Goal: Task Accomplishment & Management: Use online tool/utility

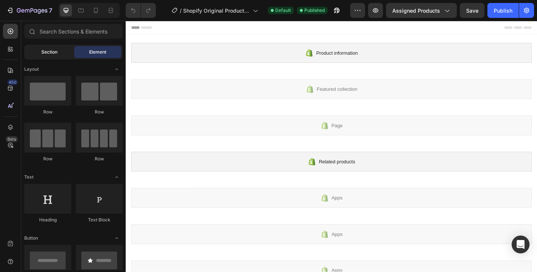
click at [47, 55] on span "Section" at bounding box center [49, 52] width 16 height 7
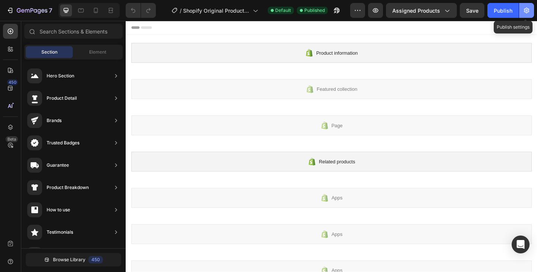
click at [525, 10] on icon "button" at bounding box center [525, 10] width 7 height 7
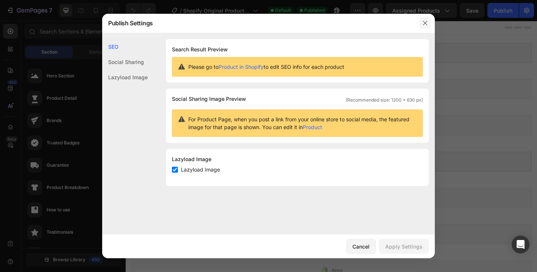
drag, startPoint x: 427, startPoint y: 22, endPoint x: 327, endPoint y: 1, distance: 101.7
click at [427, 22] on icon "button" at bounding box center [425, 23] width 6 height 6
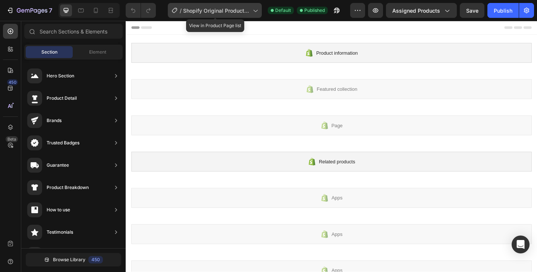
click at [194, 11] on span "Shopify Original Product Template" at bounding box center [216, 11] width 67 height 8
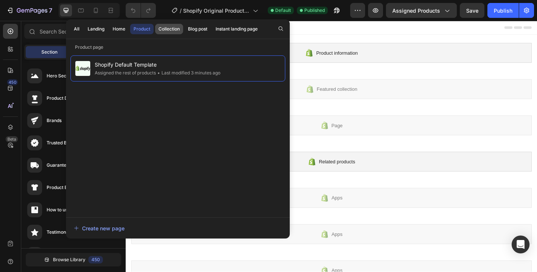
click at [171, 31] on div "Collection" at bounding box center [168, 29] width 21 height 7
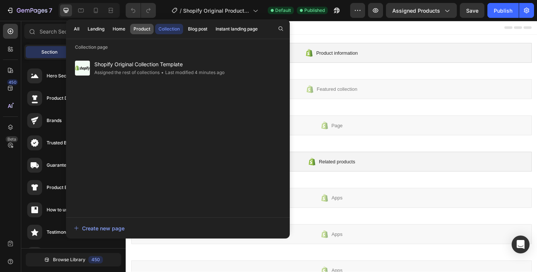
click at [145, 29] on div "Product" at bounding box center [141, 29] width 17 height 7
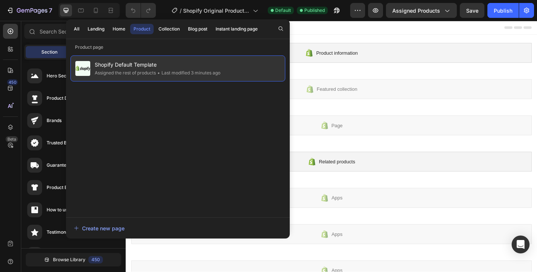
click at [171, 64] on span "Shopify Default Template" at bounding box center [158, 64] width 126 height 9
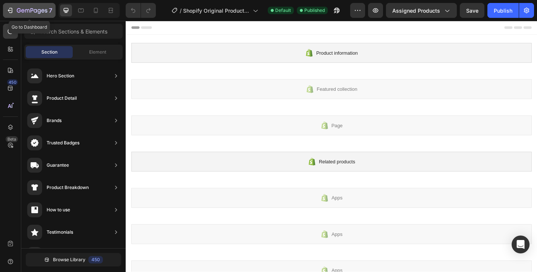
click at [11, 8] on icon "button" at bounding box center [10, 10] width 3 height 5
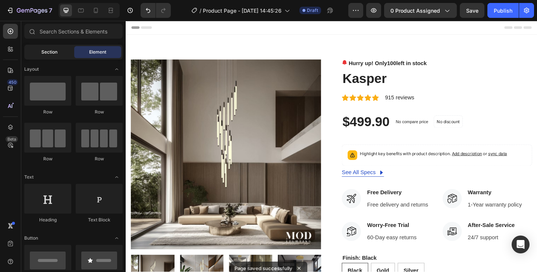
click at [52, 53] on span "Section" at bounding box center [49, 52] width 16 height 7
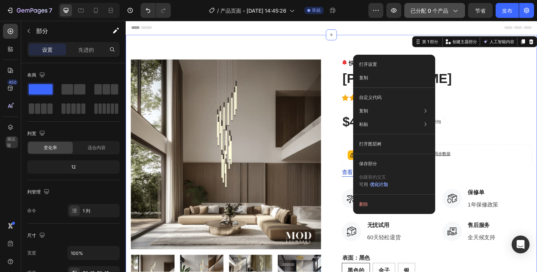
click at [424, 9] on font "已分配 0 个产品" at bounding box center [429, 10] width 38 height 6
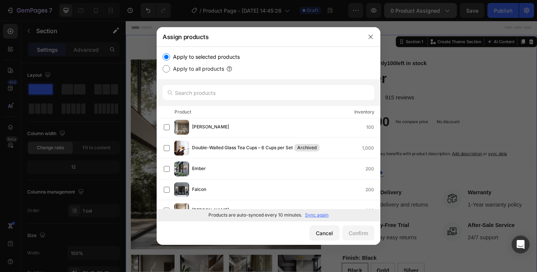
scroll to position [410, 0]
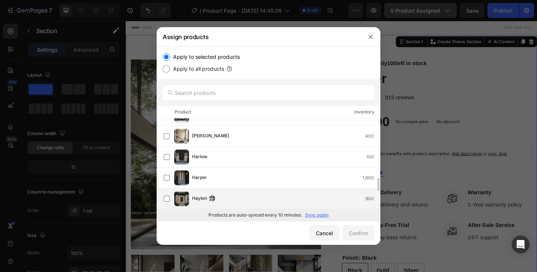
click at [227, 197] on div "Haylen 800" at bounding box center [286, 199] width 188 height 8
click at [360, 230] on div "Confirm" at bounding box center [357, 234] width 19 height 8
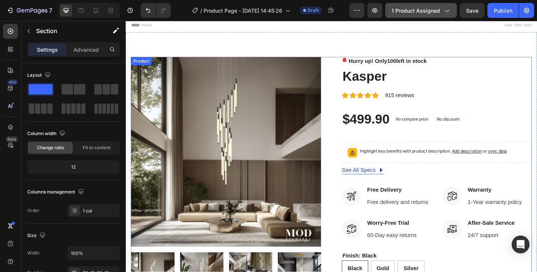
scroll to position [0, 0]
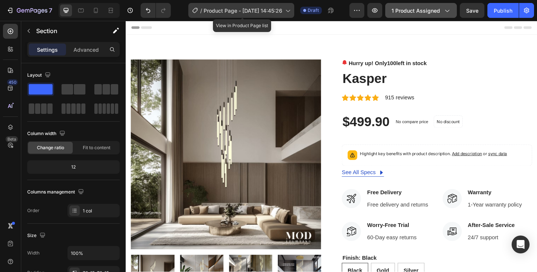
click at [282, 13] on span "Product Page - Sep 28, 14:45:26" at bounding box center [242, 11] width 79 height 8
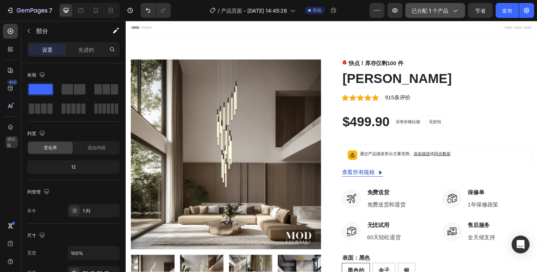
click at [449, 10] on div "已分配 1 个产品" at bounding box center [434, 11] width 47 height 8
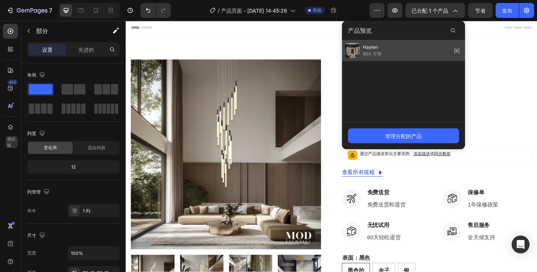
click at [435, 51] on div "Haylen 800 可用" at bounding box center [403, 50] width 123 height 21
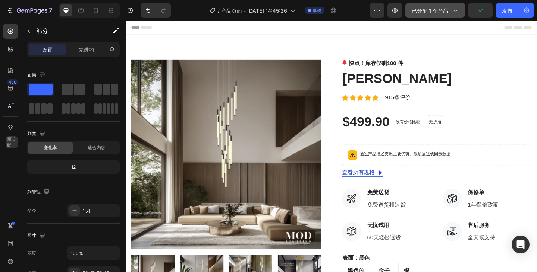
click at [445, 16] on button "已分配 1 个产品" at bounding box center [435, 10] width 60 height 15
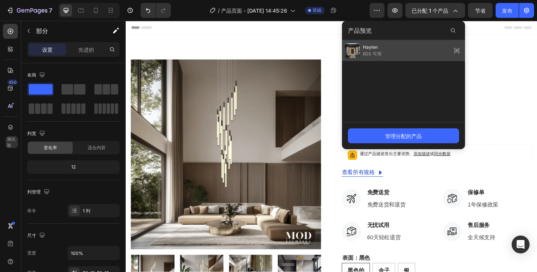
click at [359, 48] on img at bounding box center [352, 50] width 15 height 15
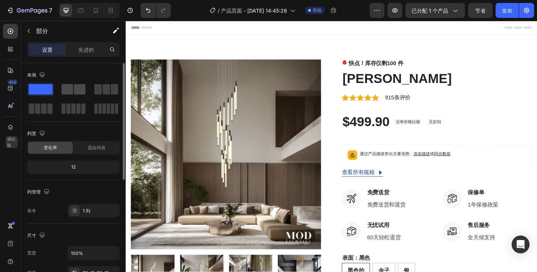
click at [69, 87] on span at bounding box center [67, 89] width 12 height 10
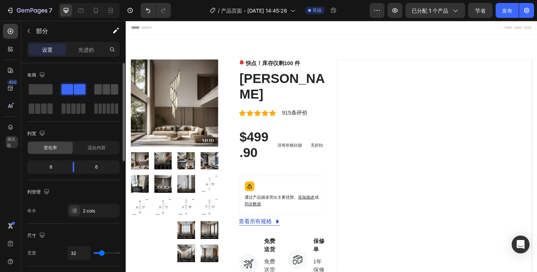
click at [102, 88] on div at bounding box center [106, 89] width 24 height 10
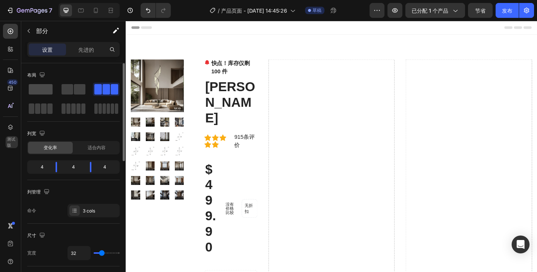
click at [48, 89] on span at bounding box center [41, 89] width 24 height 10
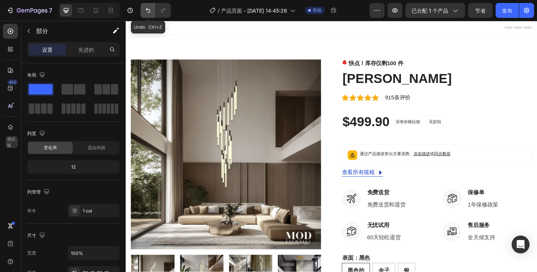
click at [155, 10] on button "Undo/Redo" at bounding box center [147, 10] width 15 height 15
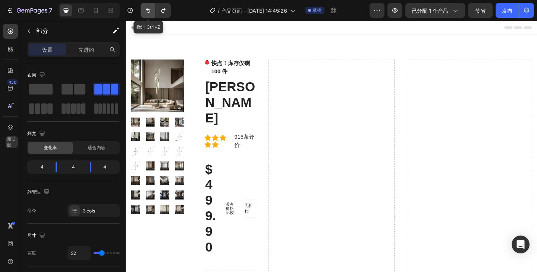
click at [146, 12] on icon "Undo/Redo" at bounding box center [147, 10] width 7 height 7
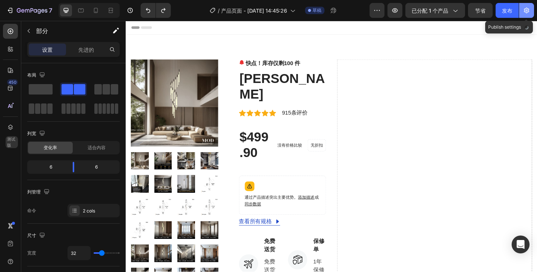
click at [527, 9] on icon "button" at bounding box center [526, 11] width 5 height 6
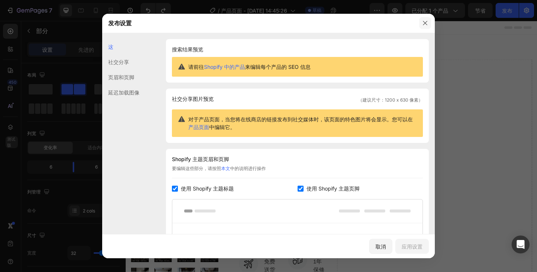
click at [425, 22] on icon "button" at bounding box center [425, 23] width 6 height 6
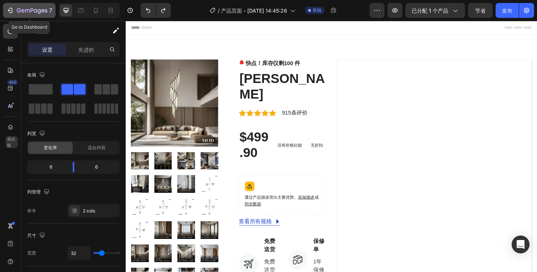
click at [3, 7] on div "7 Go to Dashboard" at bounding box center [28, 10] width 56 height 15
click at [6, 7] on icon "button" at bounding box center [9, 10] width 7 height 7
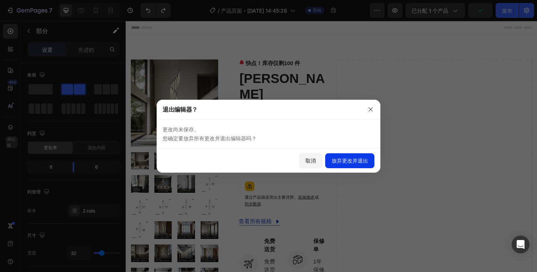
click at [354, 160] on font "放弃更改并退出" at bounding box center [349, 161] width 37 height 6
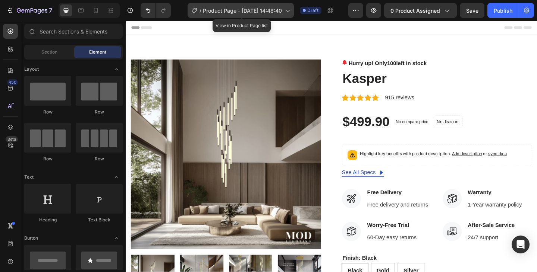
click at [263, 12] on span "Product Page - [DATE] 14:48:40" at bounding box center [242, 11] width 79 height 8
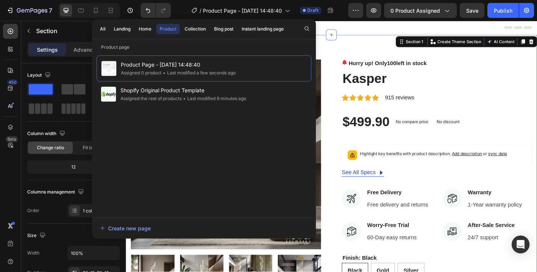
click at [305, 28] on icon "button" at bounding box center [307, 29] width 6 height 6
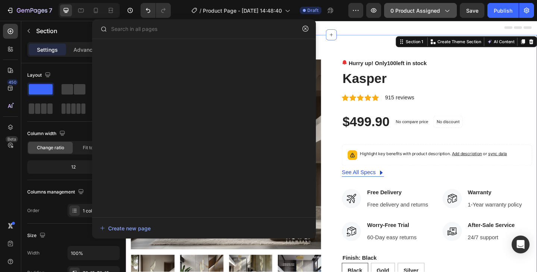
click at [407, 14] on span "0 product assigned" at bounding box center [415, 11] width 50 height 8
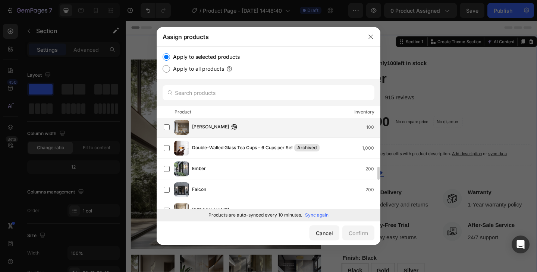
scroll to position [410, 0]
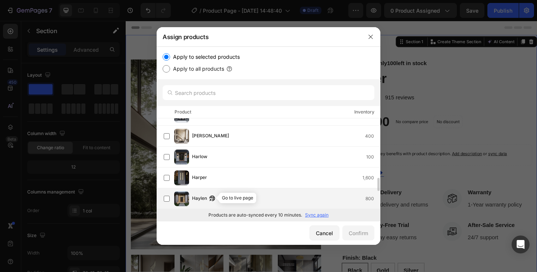
click at [214, 198] on icon "button" at bounding box center [212, 199] width 6 height 6
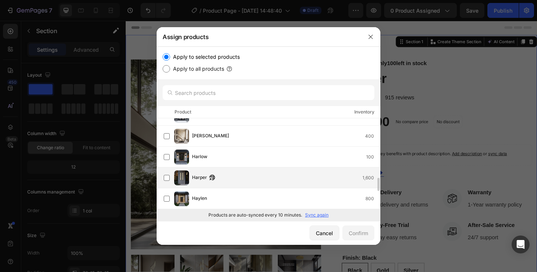
click at [203, 177] on span "Harper" at bounding box center [199, 178] width 15 height 8
click at [195, 66] on label "Apply to all products" at bounding box center [197, 68] width 54 height 9
click at [170, 66] on input "Apply to all products" at bounding box center [165, 68] width 7 height 7
radio input "true"
click at [354, 231] on div "Confirm" at bounding box center [357, 234] width 19 height 8
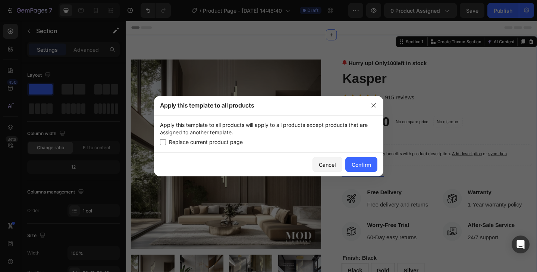
click at [236, 105] on div "Apply this template to all products" at bounding box center [259, 105] width 210 height 19
click at [231, 123] on p "Apply this template to all products will apply to all products except products …" at bounding box center [268, 128] width 217 height 15
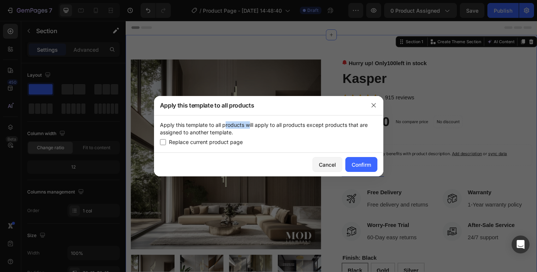
click at [231, 123] on p "Apply this template to all products will apply to all products except products …" at bounding box center [268, 128] width 217 height 15
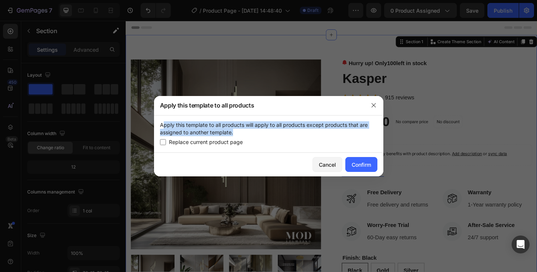
click at [231, 123] on p "Apply this template to all products will apply to all products except products …" at bounding box center [268, 128] width 217 height 15
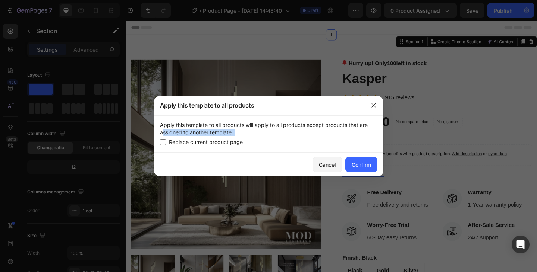
drag, startPoint x: 252, startPoint y: 145, endPoint x: 160, endPoint y: 133, distance: 92.5
click at [159, 133] on div "Apply this template to all products will apply to all products except products …" at bounding box center [268, 134] width 229 height 37
click at [357, 162] on div "Confirm" at bounding box center [360, 165] width 19 height 8
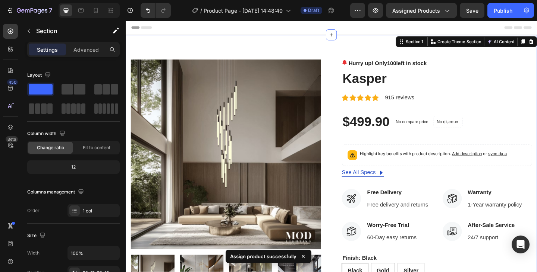
click at [344, 0] on div "Close" at bounding box center [268, 0] width 537 height 0
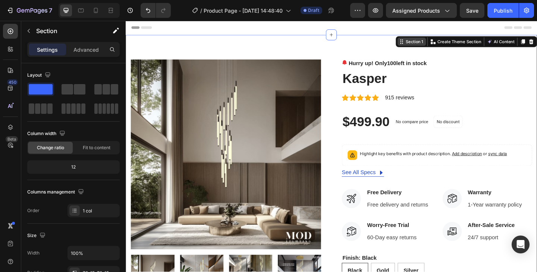
click at [438, 44] on div "Section 1" at bounding box center [440, 43] width 22 height 7
click at [429, 46] on div "Section 1" at bounding box center [440, 43] width 22 height 7
click at [431, 47] on div "Section 1" at bounding box center [440, 43] width 22 height 7
click at [429, 11] on span "Assigned Products" at bounding box center [416, 11] width 48 height 8
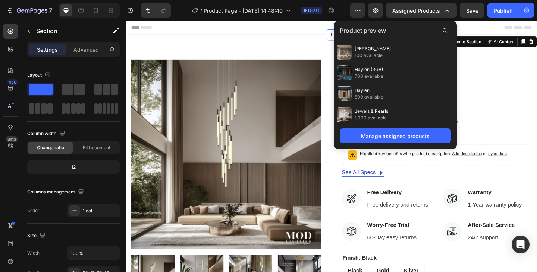
scroll to position [557, 0]
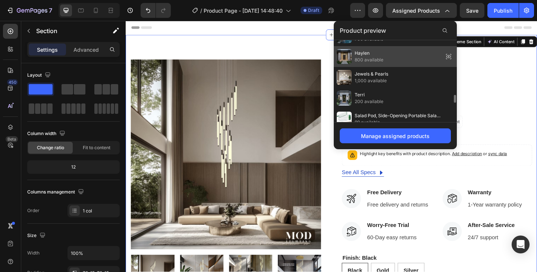
click at [397, 63] on div "Haylen 800 available" at bounding box center [395, 56] width 123 height 21
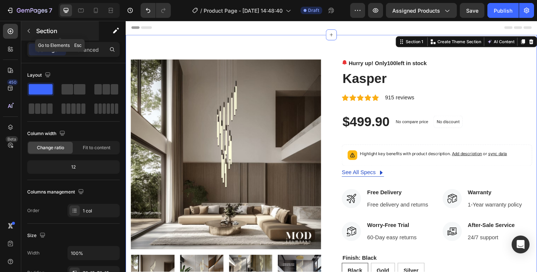
click at [26, 29] on icon "button" at bounding box center [29, 31] width 6 height 6
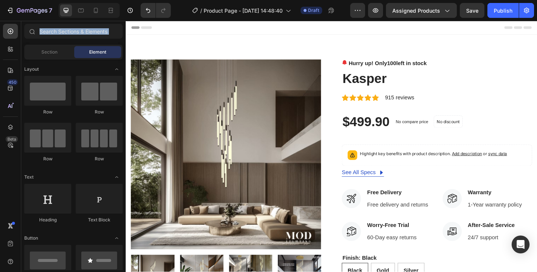
click at [26, 29] on div at bounding box center [31, 31] width 15 height 15
click at [44, 51] on span "Section" at bounding box center [49, 52] width 16 height 7
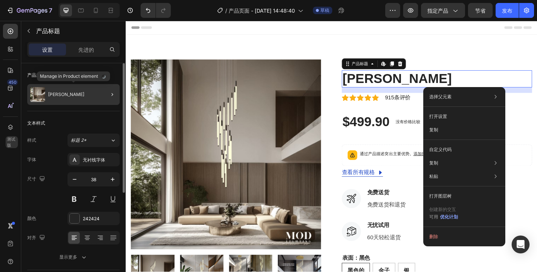
click at [89, 99] on div "卡斯帕" at bounding box center [73, 94] width 92 height 21
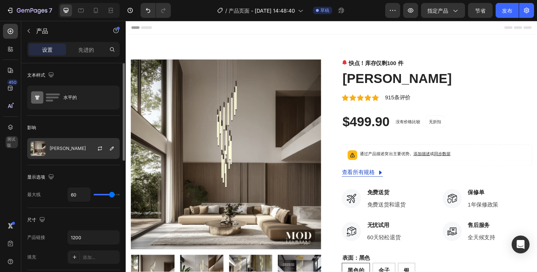
click at [66, 144] on div "卡斯帕" at bounding box center [73, 148] width 92 height 21
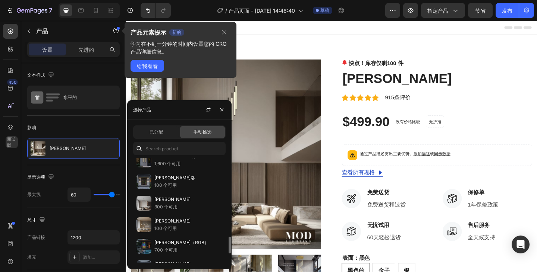
scroll to position [522, 0]
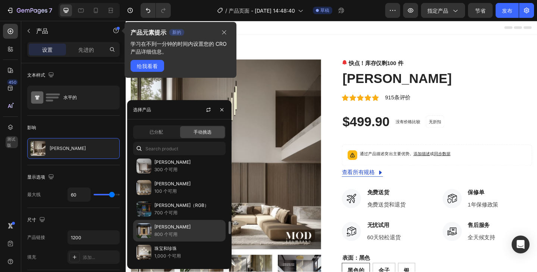
click at [189, 225] on p "海伦" at bounding box center [188, 227] width 68 height 7
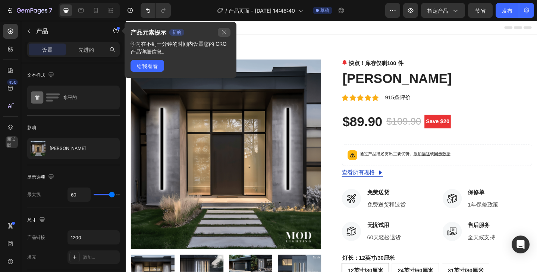
click at [225, 33] on icon "button" at bounding box center [224, 32] width 6 height 6
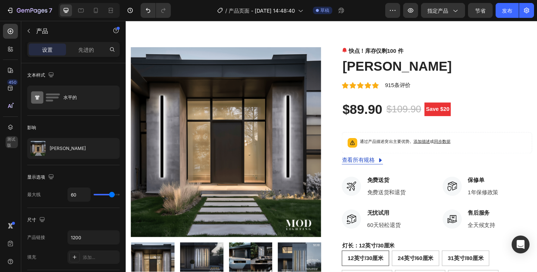
scroll to position [0, 0]
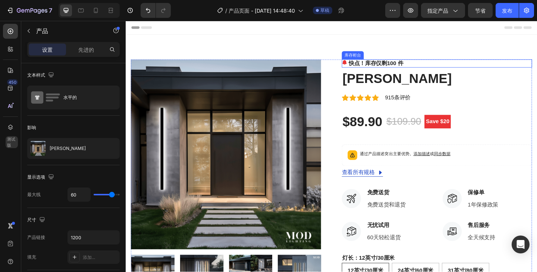
click at [398, 67] on font "快点！库存仅剩 100 件" at bounding box center [397, 67] width 59 height 6
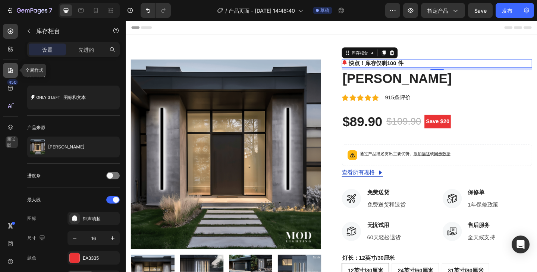
click at [8, 73] on icon at bounding box center [10, 70] width 7 height 7
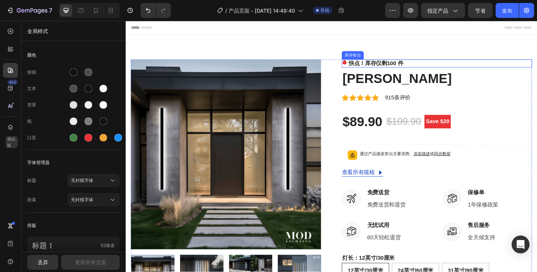
click at [388, 67] on font "快点！库存仅剩 100 件" at bounding box center [397, 67] width 59 height 6
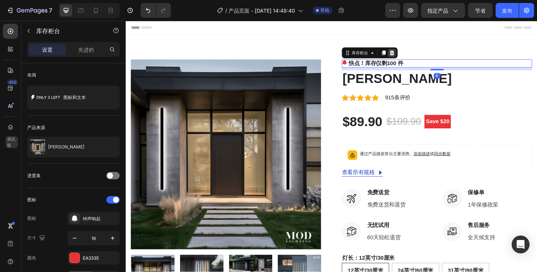
click at [413, 56] on icon at bounding box center [415, 55] width 5 height 5
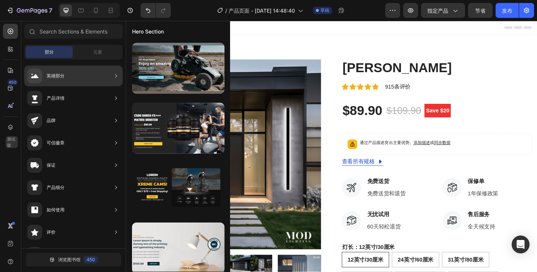
click at [89, 75] on div "英雄部分" at bounding box center [73, 76] width 98 height 21
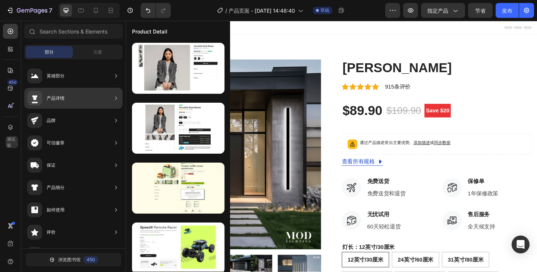
click at [85, 98] on div "产品详情" at bounding box center [73, 98] width 98 height 21
click at [81, 101] on div "产品详情" at bounding box center [73, 98] width 98 height 21
click at [103, 103] on div "产品详情" at bounding box center [73, 98] width 98 height 21
drag, startPoint x: 111, startPoint y: 101, endPoint x: 117, endPoint y: 98, distance: 5.8
click at [112, 101] on div "产品详情" at bounding box center [73, 98] width 98 height 21
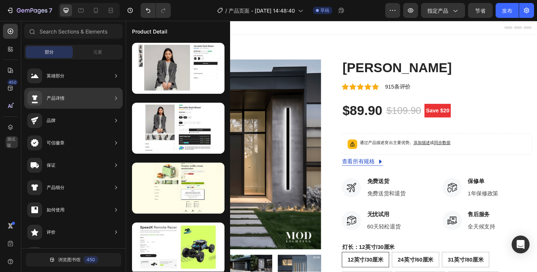
click at [117, 98] on icon at bounding box center [116, 98] width 2 height 3
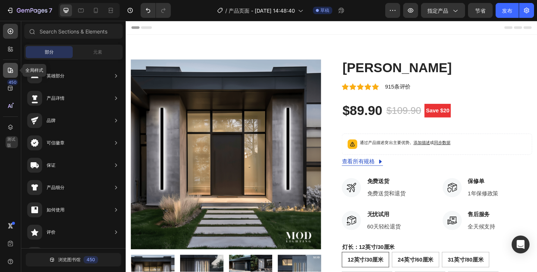
click at [11, 68] on icon at bounding box center [10, 70] width 7 height 7
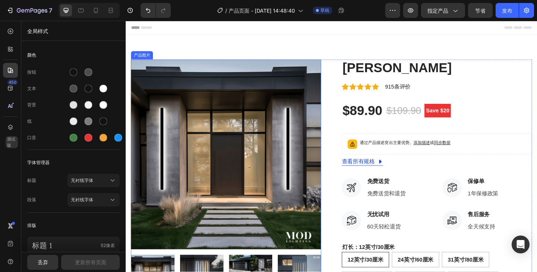
click at [215, 110] on img at bounding box center [234, 166] width 207 height 207
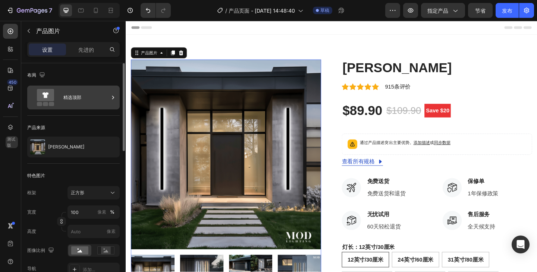
click at [100, 98] on div "精选顶部" at bounding box center [85, 97] width 45 height 17
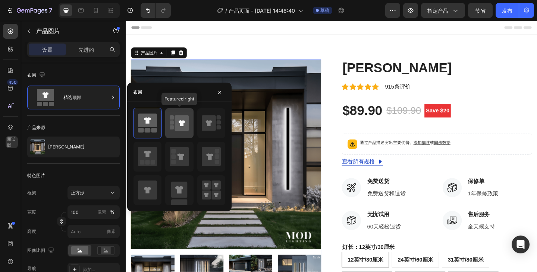
click at [168, 120] on div at bounding box center [179, 123] width 28 height 30
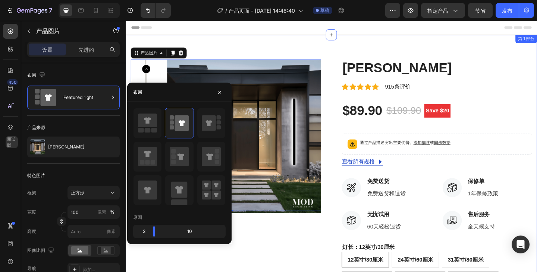
click at [391, 49] on div "产品图片 0 海伦 产品标题 图标 图标 图标 图标 图标 添加图标列表 915条评价 文本块 排 $89.90 产品价格 产品价格 $109.90 比较价格…" at bounding box center [349, 267] width 447 height 462
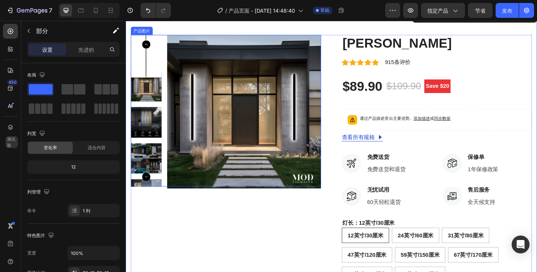
scroll to position [37, 0]
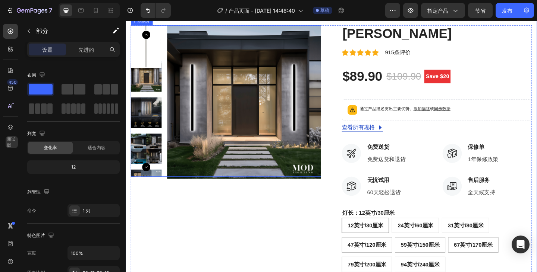
click at [148, 180] on icon "Carousel Next Arrow" at bounding box center [147, 180] width 9 height 9
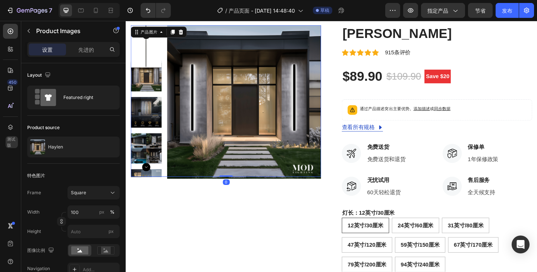
click at [148, 180] on icon "Carousel Next Arrow" at bounding box center [147, 180] width 9 height 9
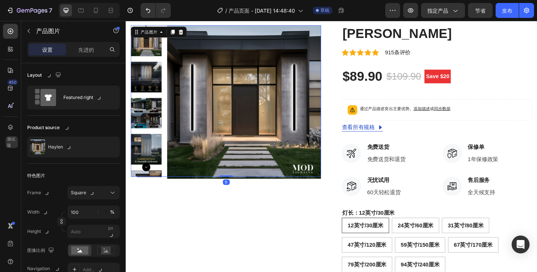
click at [148, 180] on icon "Carousel Next Arrow" at bounding box center [147, 180] width 9 height 9
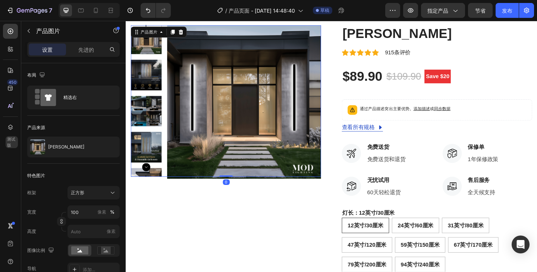
click at [148, 180] on icon "Carousel Next Arrow" at bounding box center [147, 180] width 9 height 9
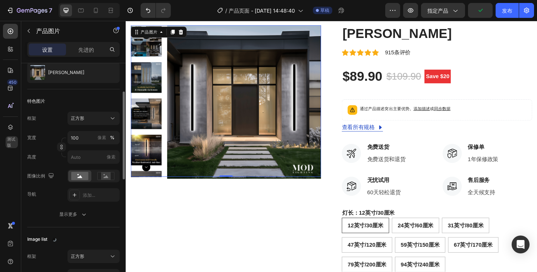
scroll to position [112, 0]
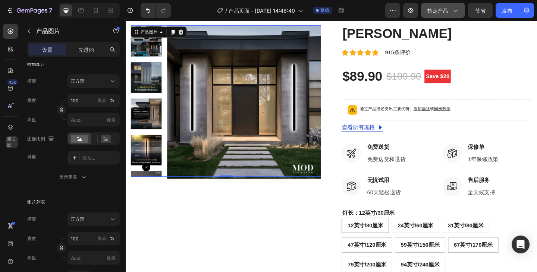
click at [448, 14] on div "指定产品" at bounding box center [442, 11] width 31 height 8
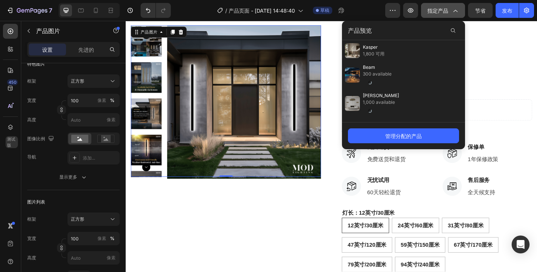
click at [448, 14] on div "指定产品" at bounding box center [442, 11] width 31 height 8
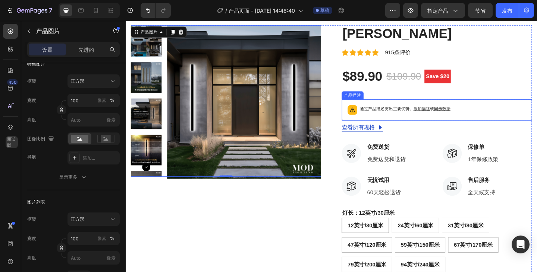
click at [402, 117] on font "通过产品描述突出主要优势。 添加描述 或 同步数据" at bounding box center [429, 117] width 98 height 6
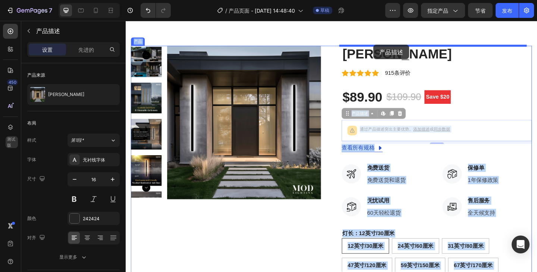
scroll to position [0, 0]
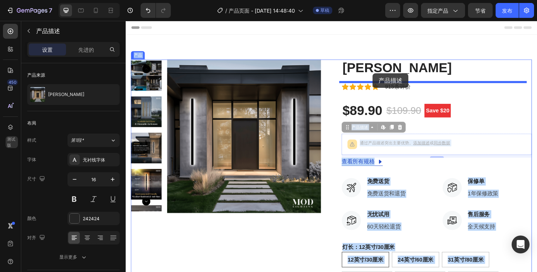
drag, startPoint x: 399, startPoint y: 117, endPoint x: 394, endPoint y: 78, distance: 39.4
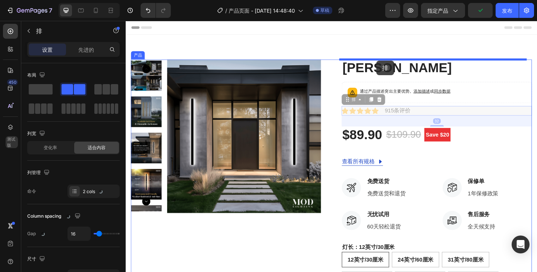
drag, startPoint x: 402, startPoint y: 120, endPoint x: 398, endPoint y: 64, distance: 56.4
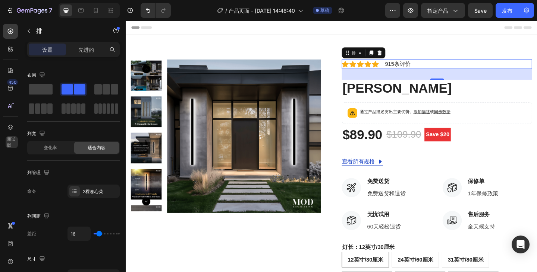
click at [468, 79] on div "32" at bounding box center [463, 79] width 207 height 12
click at [461, 79] on div "32" at bounding box center [464, 79] width 8 height 6
click at [437, 79] on div "32" at bounding box center [463, 79] width 207 height 12
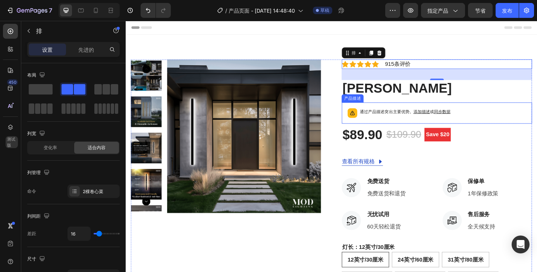
click at [418, 115] on div "通过产品描述突出主要优势。 添加描述 或 同步数据" at bounding box center [464, 121] width 200 height 16
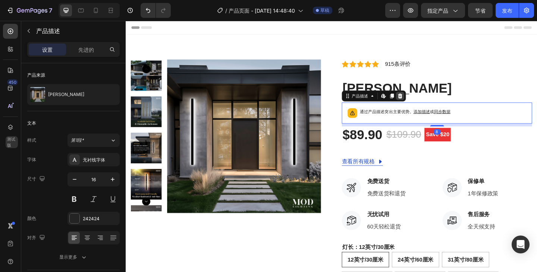
click at [423, 101] on icon at bounding box center [424, 103] width 6 height 6
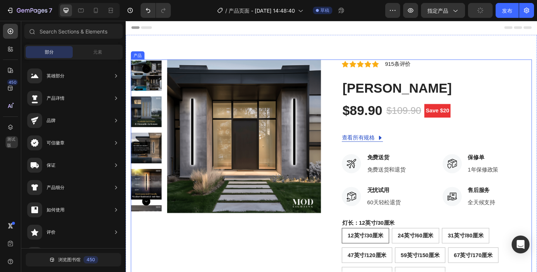
click at [400, 78] on div "图标 图标 图标 图标 图标 添加图标列表 915条评价 文本块 排 海伦 产品标题 $89.90 产品价格 产品价格 $109.90 比较价格 比较价格 S…" at bounding box center [463, 254] width 207 height 382
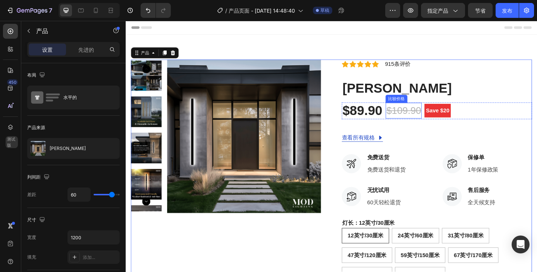
click at [429, 117] on div "$109.90" at bounding box center [427, 118] width 39 height 17
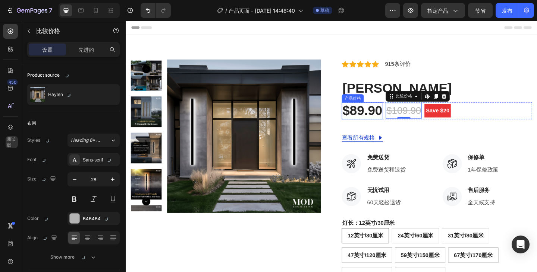
click at [392, 116] on div "$89.90" at bounding box center [382, 119] width 45 height 19
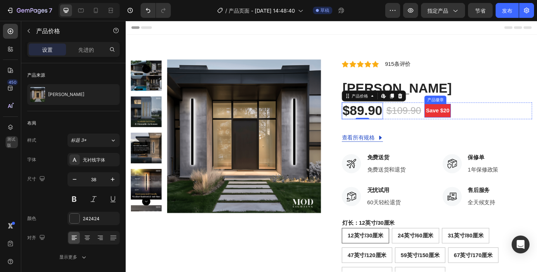
click at [460, 118] on pre "Save $20" at bounding box center [464, 118] width 29 height 15
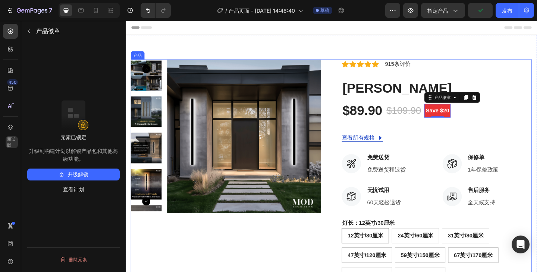
click at [457, 138] on div "图标 图标 图标 图标 图标 添加图标列表 915条评价 文本块 排 海伦 产品标题 $89.90 产品价格 产品价格 $109.90 比较价格 比较价格 S…" at bounding box center [463, 254] width 207 height 382
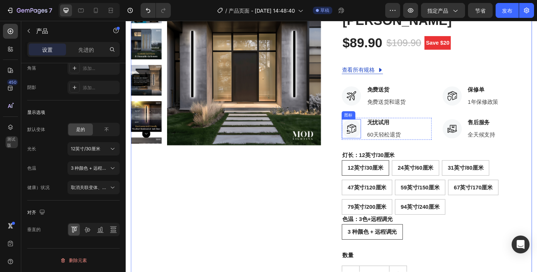
scroll to position [75, 0]
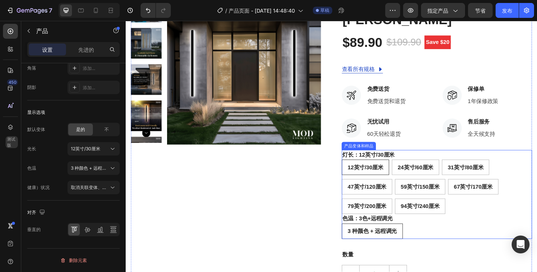
click at [436, 168] on div "24英寸/60厘米" at bounding box center [440, 164] width 35 height 10
click at [415, 172] on input "24英寸/60厘米 24″ / 60 cm 24英寸/60厘米" at bounding box center [414, 172] width 0 height 0
radio input "true"
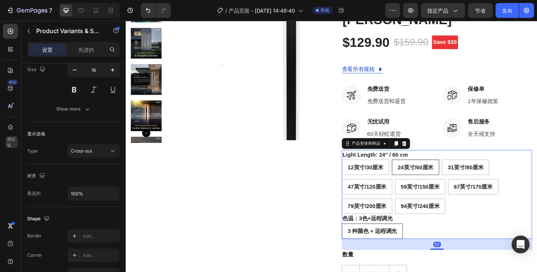
scroll to position [0, 0]
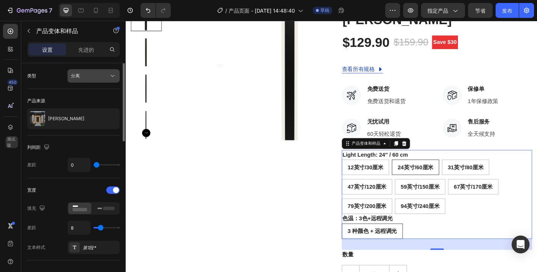
click at [89, 78] on div "分离" at bounding box center [90, 76] width 38 height 7
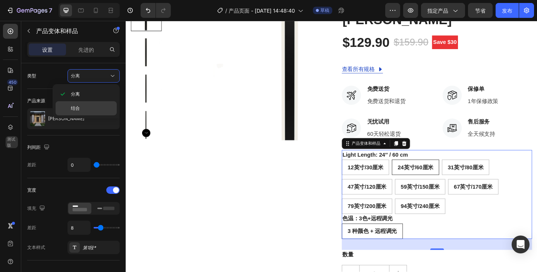
click at [82, 102] on div "结合" at bounding box center [86, 108] width 61 height 14
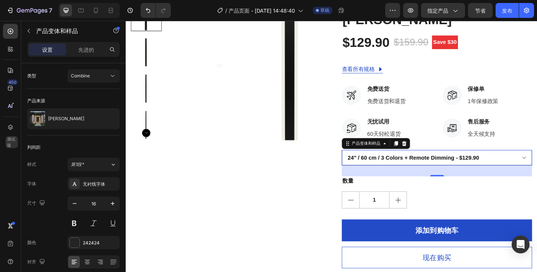
click at [504, 168] on select "12″ / 30 cm / 3 Colors + Remote Dimming - $89.90 24″ / 60 cm / 3 Colors + Remot…" at bounding box center [463, 170] width 207 height 17
click at [101, 75] on div "Combine" at bounding box center [90, 76] width 38 height 7
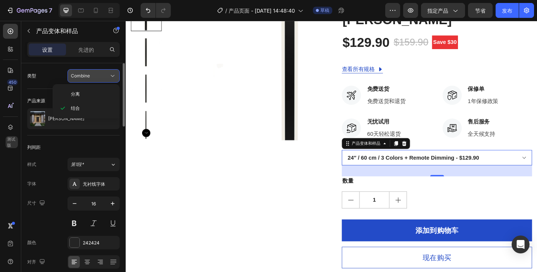
click at [101, 75] on div "Combine" at bounding box center [90, 76] width 38 height 7
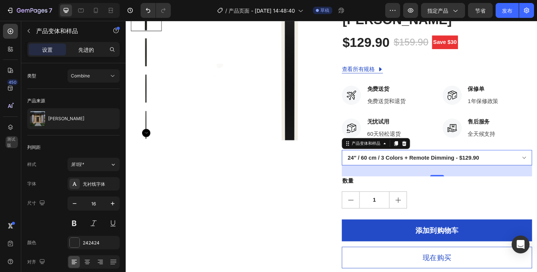
click at [89, 54] on div "先进的" at bounding box center [85, 50] width 37 height 12
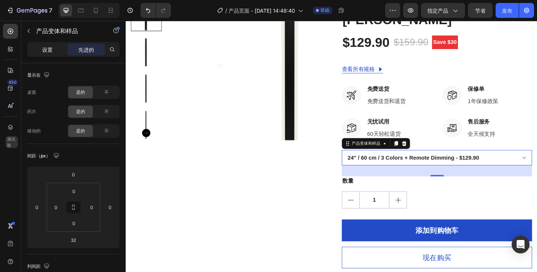
click at [54, 52] on div "设置" at bounding box center [47, 50] width 37 height 12
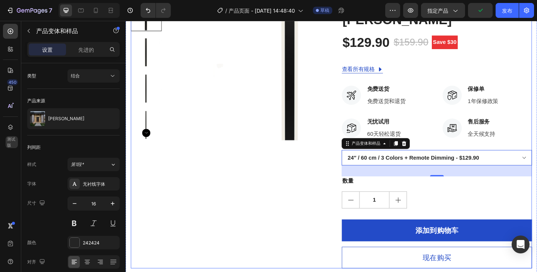
click at [293, 211] on div "产品图片" at bounding box center [234, 139] width 207 height 302
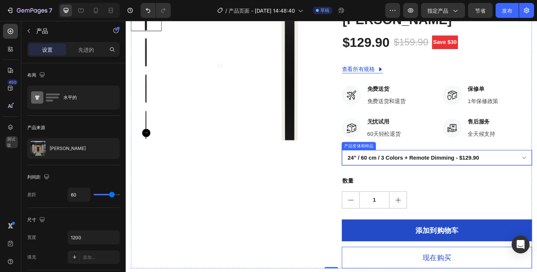
click at [494, 174] on select "12″ / 30 cm / 3 Colors + Remote Dimming - $89.90 24″ / 60 cm / 3 Colors + Remot…" at bounding box center [463, 170] width 207 height 17
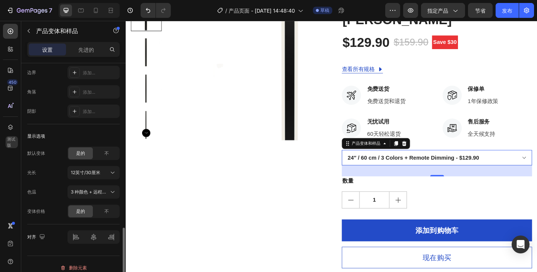
scroll to position [604, 0]
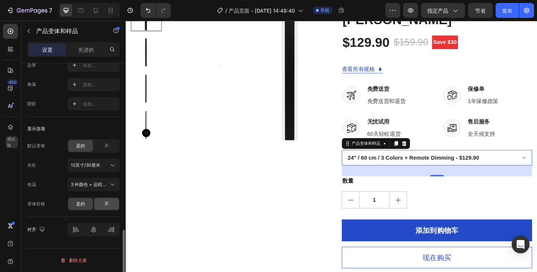
click at [102, 206] on div "不" at bounding box center [106, 204] width 25 height 12
click at [445, 176] on select "12″ / 30 cm / 3 Colors + Remote Dimming 24″ / 60 cm / 3 Colors + Remote Dimming…" at bounding box center [463, 170] width 207 height 17
click at [360, 162] on select "12″ / 30 cm / 3 Colors + Remote Dimming 24″ / 60 cm / 3 Colors + Remote Dimming…" at bounding box center [463, 170] width 207 height 17
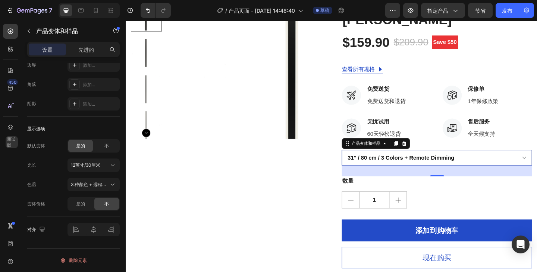
click at [439, 170] on select "12″ / 30 cm / 3 Colors + Remote Dimming 24″ / 60 cm / 3 Colors + Remote Dimming…" at bounding box center [463, 170] width 207 height 17
click at [360, 162] on select "12″ / 30 cm / 3 Colors + Remote Dimming 24″ / 60 cm / 3 Colors + Remote Dimming…" at bounding box center [463, 170] width 207 height 17
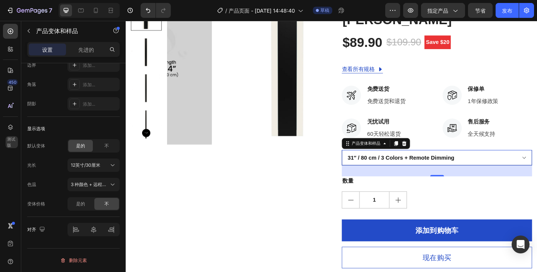
click at [430, 171] on select "12″ / 30 cm / 3 Colors + Remote Dimming 24″ / 60 cm / 3 Colors + Remote Dimming…" at bounding box center [463, 170] width 207 height 17
click at [90, 187] on span "3 种颜色 + 远程调光" at bounding box center [89, 184] width 37 height 7
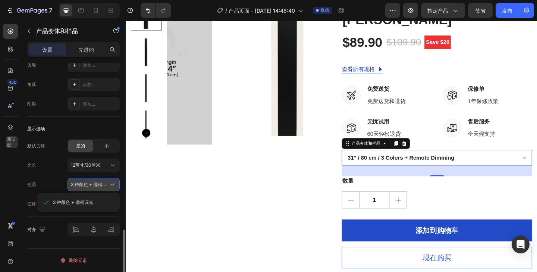
click at [90, 187] on span "3 种颜色 + 远程调光" at bounding box center [89, 184] width 37 height 7
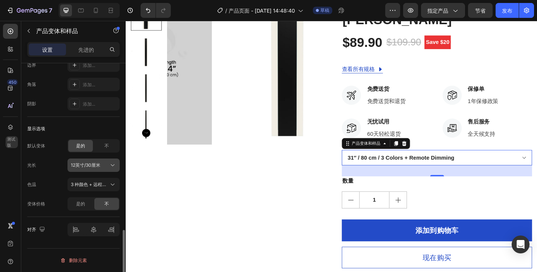
click at [91, 168] on span "12英寸/30厘米" at bounding box center [85, 165] width 29 height 7
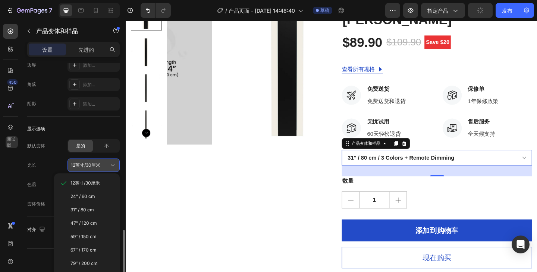
click at [91, 168] on span "12英寸/30厘米" at bounding box center [85, 165] width 29 height 7
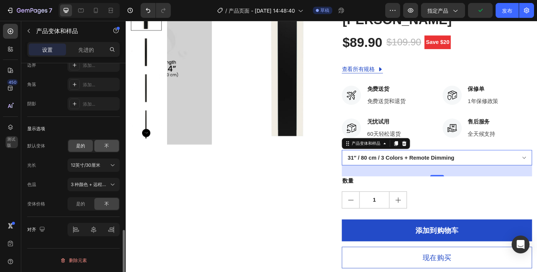
click at [106, 147] on font "不" at bounding box center [106, 146] width 4 height 6
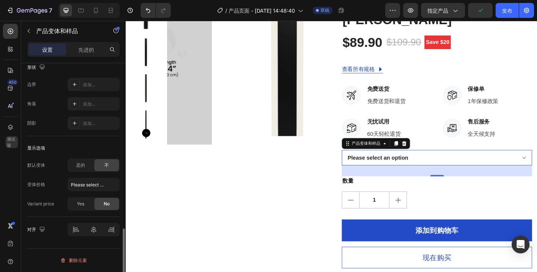
scroll to position [584, 0]
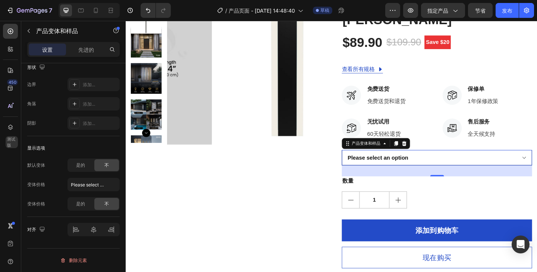
click at [451, 170] on select "Please select an option 12″ / 30 cm / 3 Colors + Remote Dimming 24″ / 60 cm / 3…" at bounding box center [463, 170] width 207 height 17
click at [85, 162] on div "是的" at bounding box center [80, 165] width 25 height 12
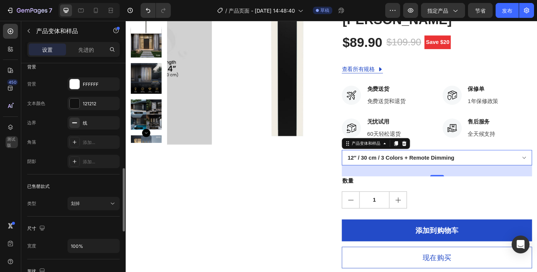
scroll to position [0, 0]
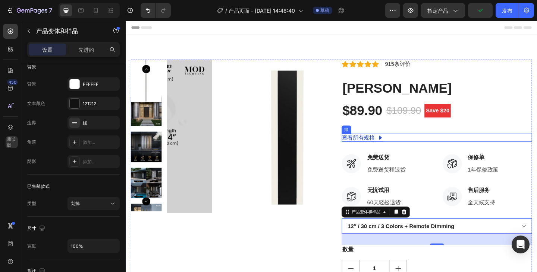
click at [417, 146] on div "查看所有规格 按钮 排" at bounding box center [463, 148] width 207 height 9
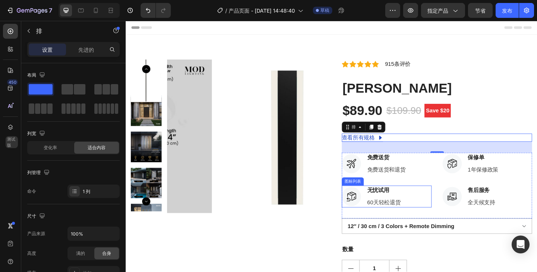
scroll to position [75, 0]
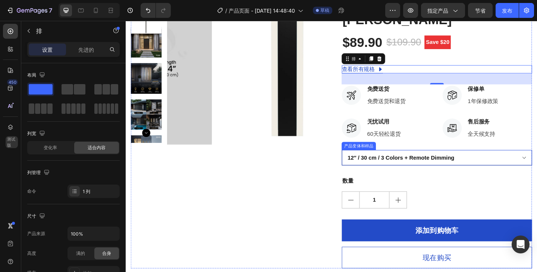
click at [445, 170] on select "12″ / 30 cm / 3 Colors + Remote Dimming 24″ / 60 cm / 3 Colors + Remote Dimming…" at bounding box center [463, 170] width 207 height 17
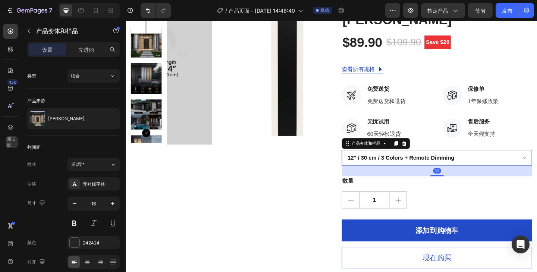
click at [445, 170] on select "12″ / 30 cm / 3 Colors + Remote Dimming 24″ / 60 cm / 3 Colors + Remote Dimming…" at bounding box center [463, 170] width 207 height 17
click at [394, 157] on font "产品变体和样品" at bounding box center [386, 155] width 31 height 6
click at [394, 168] on select "12″ / 30 cm / 3 Colors + Remote Dimming 24″ / 60 cm / 3 Colors + Remote Dimming…" at bounding box center [463, 170] width 207 height 17
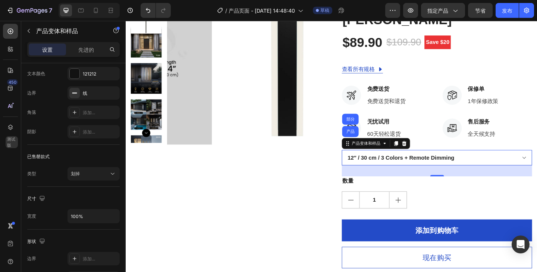
scroll to position [596, 0]
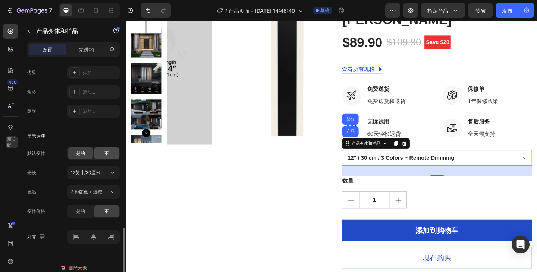
click at [105, 155] on font "不" at bounding box center [106, 154] width 4 height 6
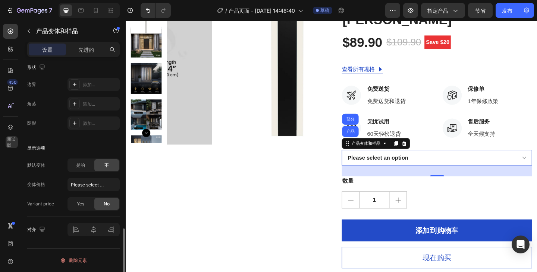
scroll to position [584, 0]
click at [82, 167] on font "是的" at bounding box center [80, 165] width 9 height 6
select select "586383915148575693"
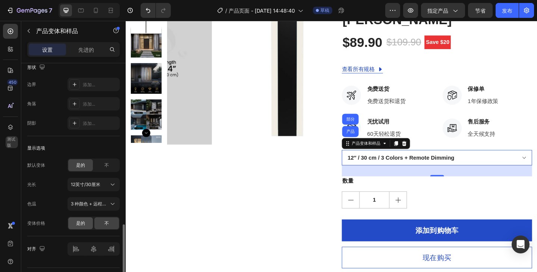
click at [83, 223] on font "是的" at bounding box center [80, 224] width 9 height 6
click at [406, 154] on icon at bounding box center [407, 154] width 2 height 1
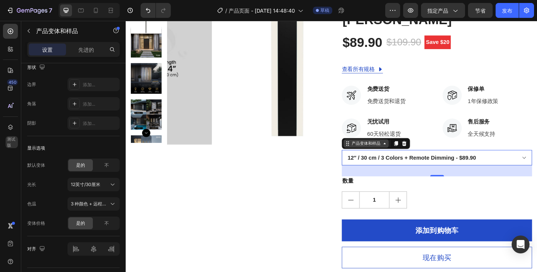
click at [405, 154] on icon at bounding box center [407, 155] width 6 height 6
click at [417, 159] on div at bounding box center [419, 154] width 9 height 9
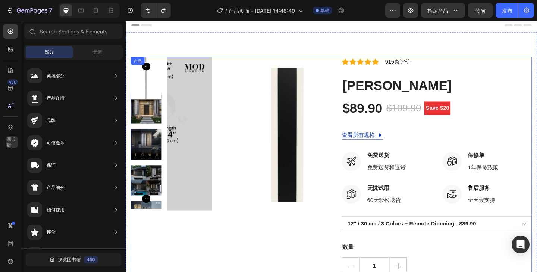
scroll to position [0, 0]
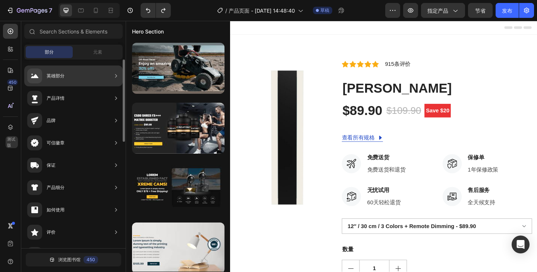
click at [93, 101] on div "产品详情" at bounding box center [73, 98] width 98 height 21
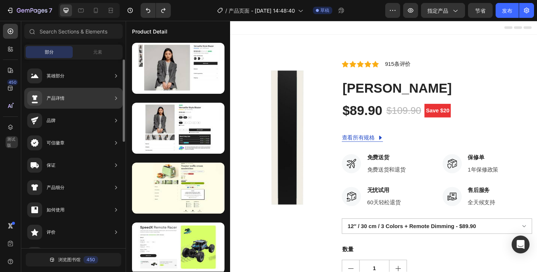
click at [76, 102] on div "产品详情" at bounding box center [73, 98] width 98 height 21
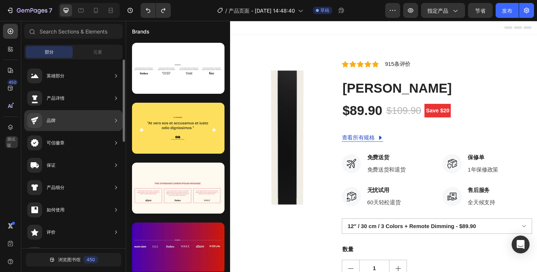
click at [74, 113] on div "品牌" at bounding box center [73, 120] width 98 height 21
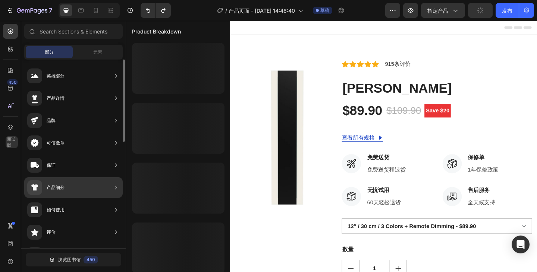
scroll to position [75, 0]
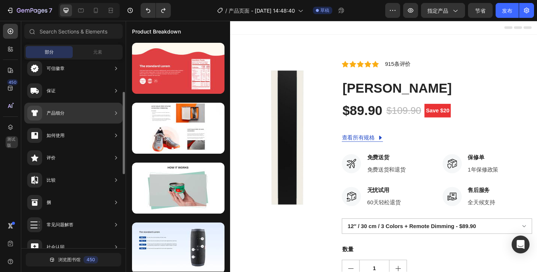
click at [69, 104] on div "产品细分" at bounding box center [73, 113] width 98 height 21
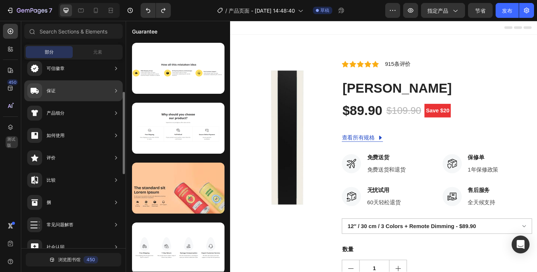
scroll to position [0, 0]
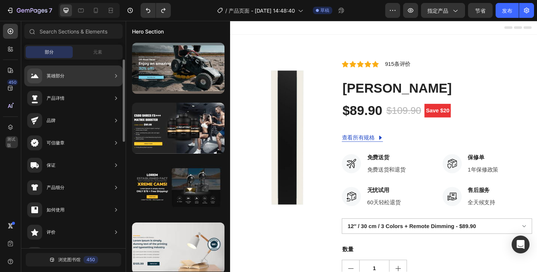
click at [65, 82] on div "英雄部分" at bounding box center [73, 76] width 98 height 21
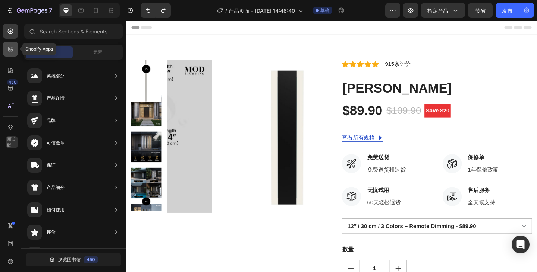
click at [13, 48] on icon at bounding box center [10, 48] width 7 height 7
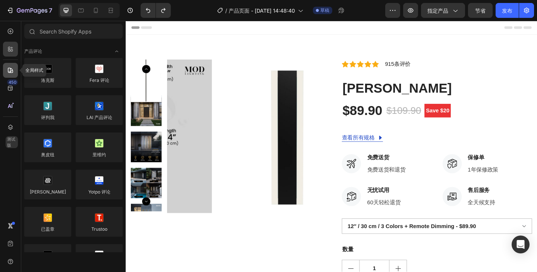
click at [10, 68] on icon at bounding box center [10, 70] width 5 height 5
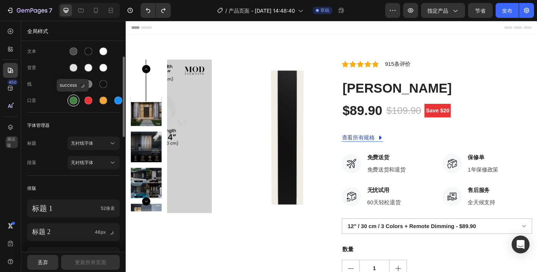
scroll to position [75, 0]
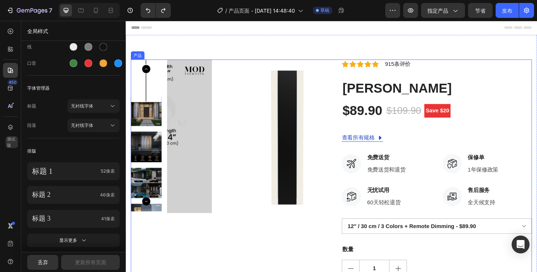
click at [396, 121] on div "$89.90" at bounding box center [382, 119] width 45 height 19
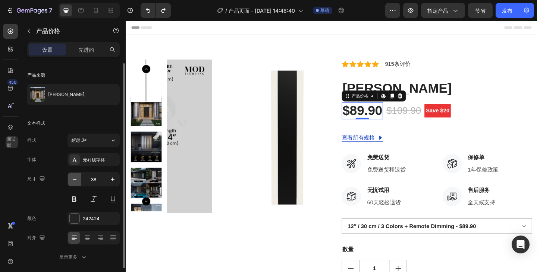
click at [75, 181] on icon "button" at bounding box center [74, 179] width 7 height 7
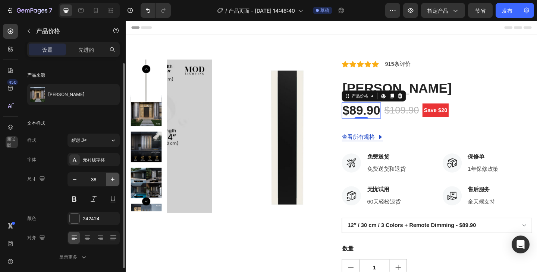
click at [111, 180] on icon "button" at bounding box center [113, 180] width 4 height 4
type input "37"
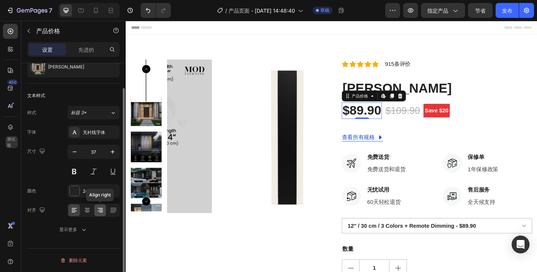
click at [100, 211] on icon at bounding box center [100, 211] width 5 height 1
click at [106, 211] on div at bounding box center [93, 210] width 52 height 13
click at [87, 211] on icon at bounding box center [87, 211] width 5 height 1
click at [114, 210] on icon at bounding box center [113, 210] width 7 height 7
click at [98, 210] on icon at bounding box center [100, 210] width 7 height 7
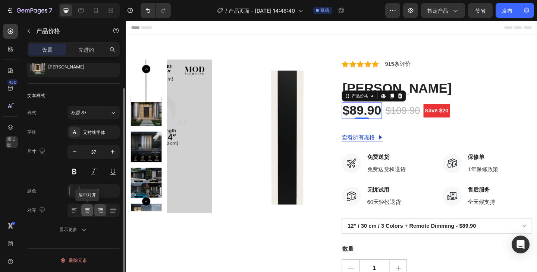
click at [86, 210] on icon at bounding box center [86, 210] width 7 height 7
click at [72, 210] on icon at bounding box center [73, 210] width 7 height 7
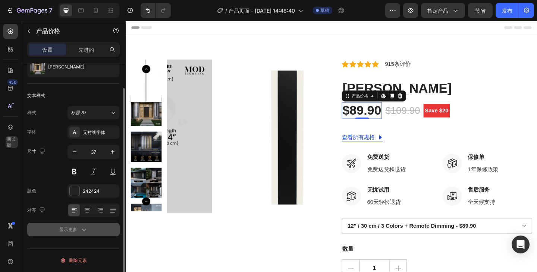
click at [68, 229] on font "显示更多" at bounding box center [68, 230] width 18 height 6
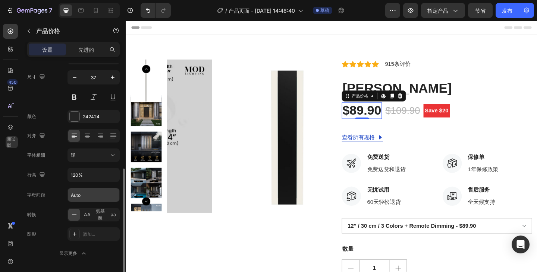
scroll to position [126, 0]
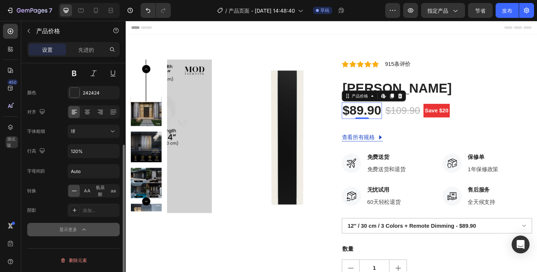
click at [70, 227] on font "显示更多" at bounding box center [68, 230] width 18 height 6
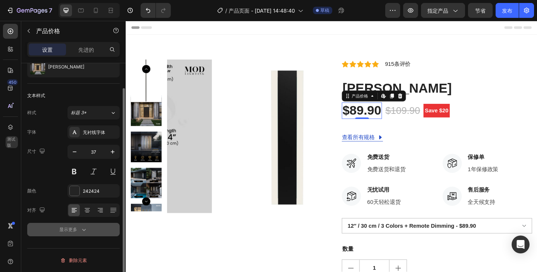
scroll to position [28, 0]
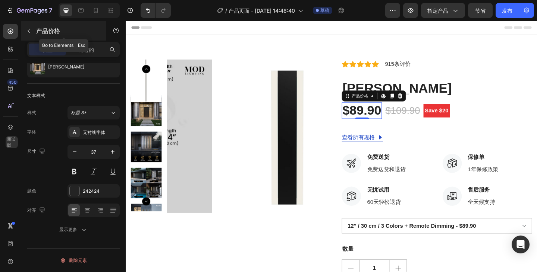
click at [34, 31] on button "button" at bounding box center [29, 31] width 12 height 12
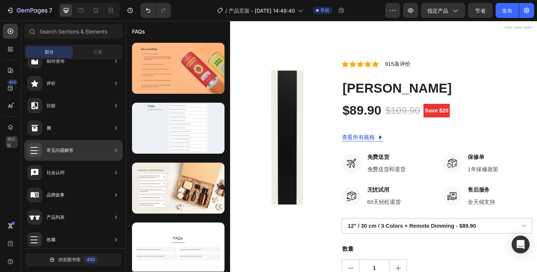
scroll to position [0, 0]
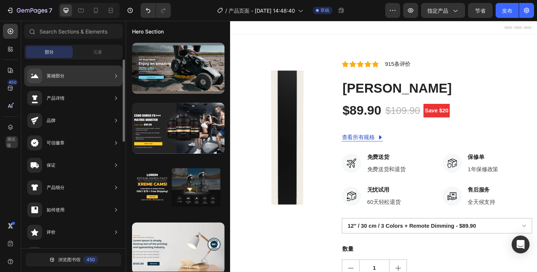
click at [77, 101] on div "产品详情" at bounding box center [73, 98] width 98 height 21
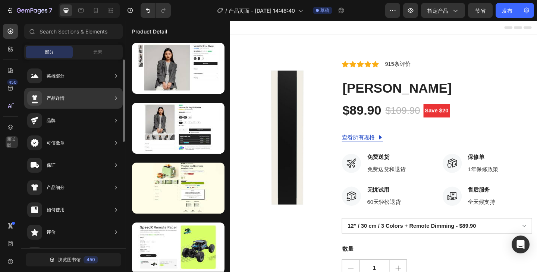
click at [101, 99] on div "产品详情" at bounding box center [73, 98] width 98 height 21
click at [94, 101] on div "产品详情" at bounding box center [73, 98] width 98 height 21
click at [116, 99] on icon at bounding box center [115, 98] width 7 height 7
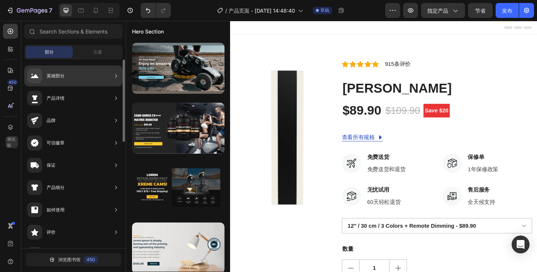
click at [98, 60] on div "英雄部分 产品详情 品牌 可信徽章 保证 产品细分 如何使用 评价 比较 捆 常见问题解答 社会认同 品牌故事 产品列表 收藏 Blog List Conta…" at bounding box center [73, 276] width 104 height 432
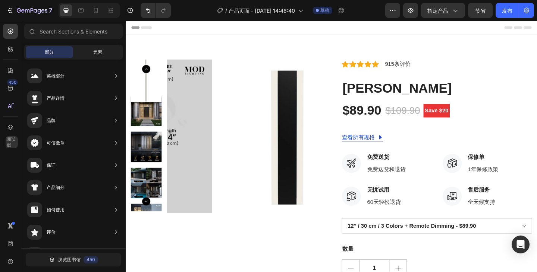
click at [97, 53] on font "元素" at bounding box center [97, 52] width 9 height 6
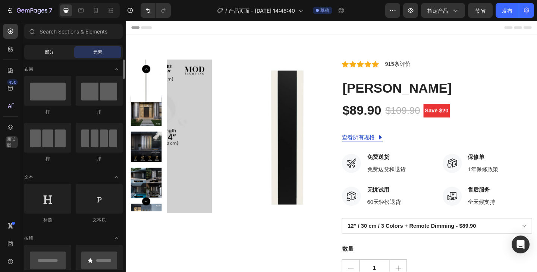
click at [53, 52] on font "部分" at bounding box center [49, 52] width 9 height 6
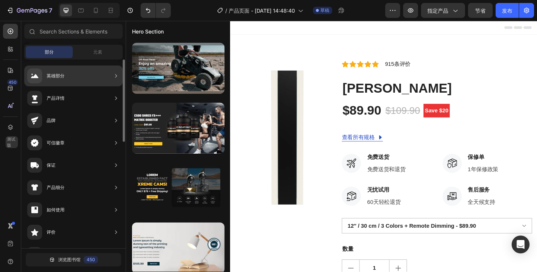
click at [51, 75] on font "英雄部分" at bounding box center [56, 76] width 18 height 6
click at [69, 76] on div "英雄部分" at bounding box center [73, 76] width 98 height 21
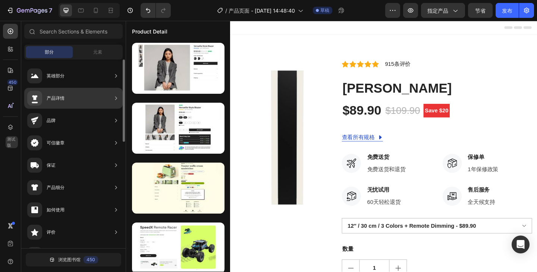
click at [70, 94] on div "产品详情" at bounding box center [73, 98] width 98 height 21
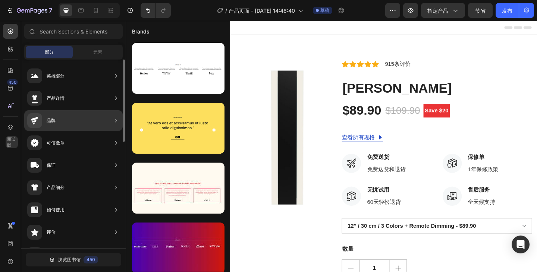
click at [66, 118] on div "品牌" at bounding box center [73, 120] width 98 height 21
click at [38, 119] on icon at bounding box center [34, 120] width 9 height 9
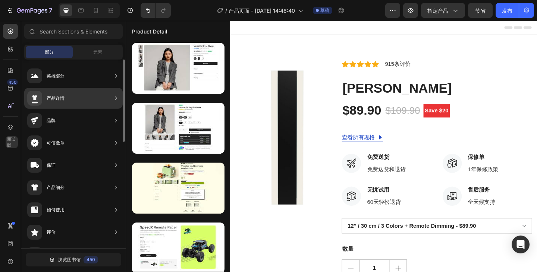
click at [40, 97] on div at bounding box center [34, 98] width 15 height 15
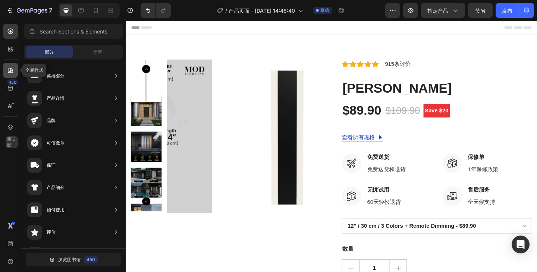
click at [7, 68] on icon at bounding box center [10, 70] width 7 height 7
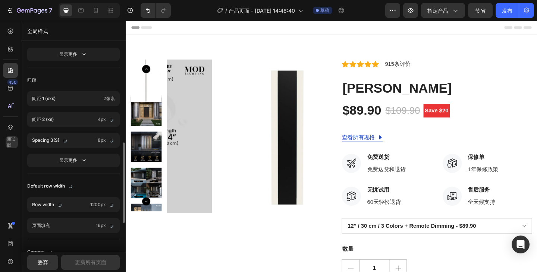
scroll to position [336, 0]
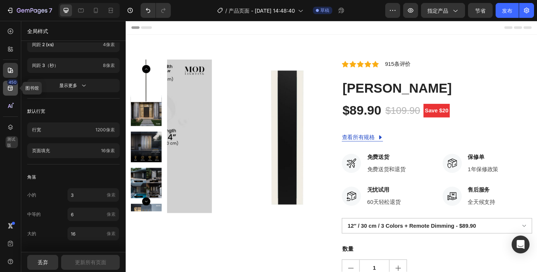
click at [8, 92] on icon at bounding box center [10, 88] width 7 height 7
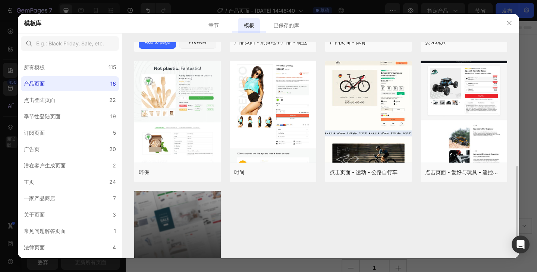
scroll to position [186, 0]
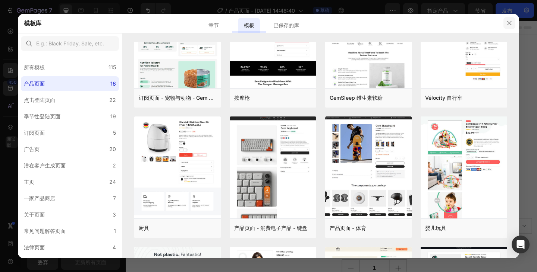
drag, startPoint x: 508, startPoint y: 25, endPoint x: 412, endPoint y: 6, distance: 97.2
click at [508, 25] on icon "button" at bounding box center [509, 23] width 6 height 6
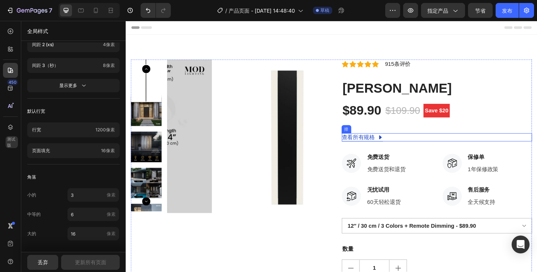
click at [440, 147] on div "查看所有规格 按钮 排" at bounding box center [463, 147] width 207 height 9
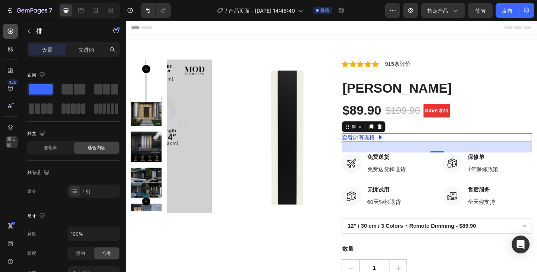
click at [6, 29] on div at bounding box center [10, 31] width 15 height 15
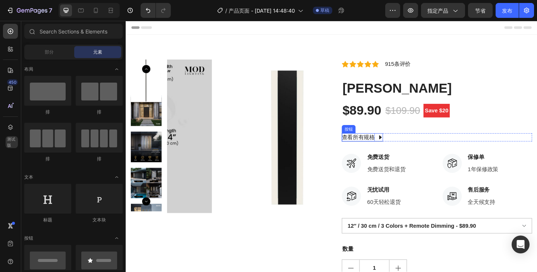
click at [360, 148] on font "查看所有规格" at bounding box center [378, 148] width 36 height 6
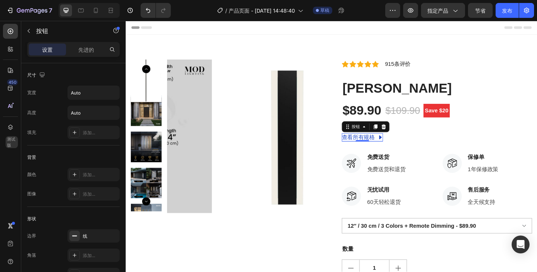
click at [1, 51] on div "450 测试版" at bounding box center [10, 147] width 21 height 252
click at [7, 74] on div at bounding box center [10, 70] width 15 height 15
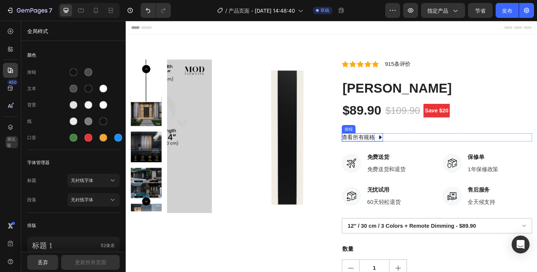
click at [385, 149] on font "查看所有规格" at bounding box center [378, 148] width 36 height 6
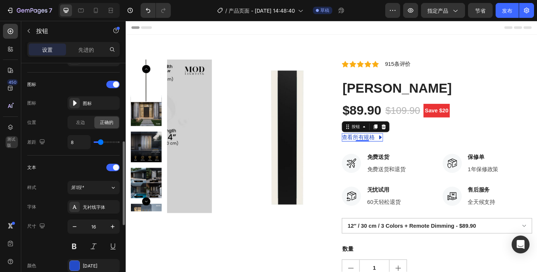
scroll to position [0, 0]
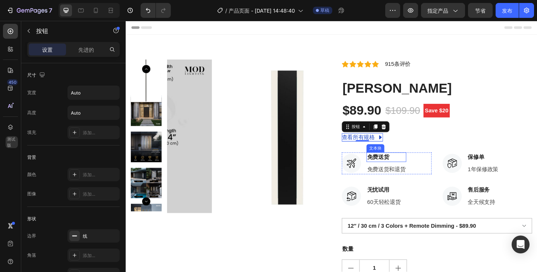
click at [401, 170] on font "免费送货" at bounding box center [400, 169] width 24 height 6
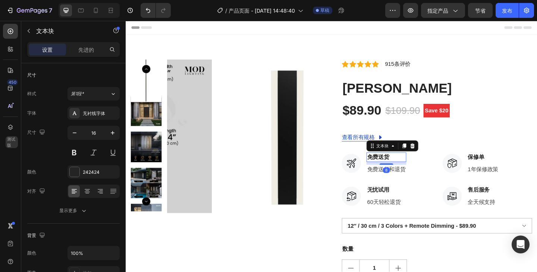
click at [421, 182] on font "免费送货和退货" at bounding box center [409, 183] width 42 height 6
click at [436, 169] on icon at bounding box center [437, 170] width 5 height 5
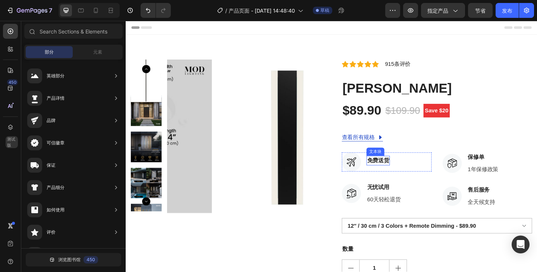
click at [407, 171] on font "免费送货" at bounding box center [400, 173] width 24 height 6
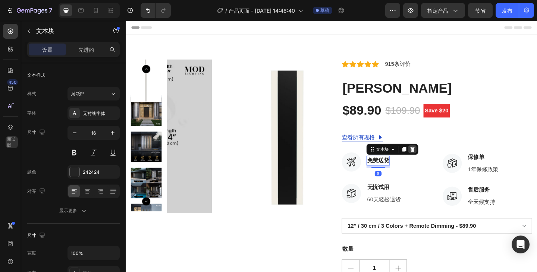
click at [437, 164] on div at bounding box center [437, 161] width 9 height 9
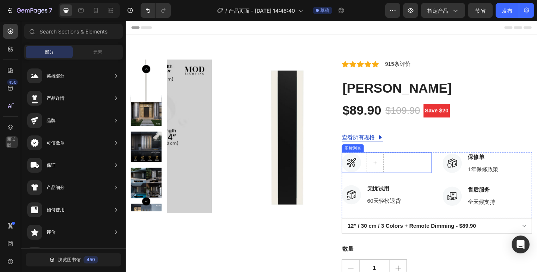
click at [443, 176] on div "图标" at bounding box center [409, 175] width 98 height 22
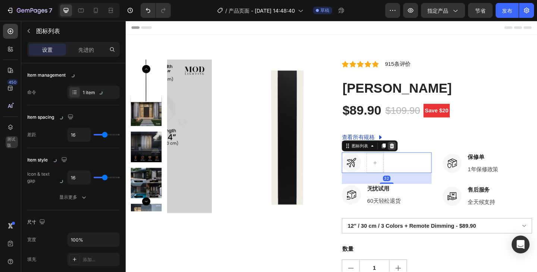
click at [413, 158] on icon at bounding box center [415, 157] width 5 height 5
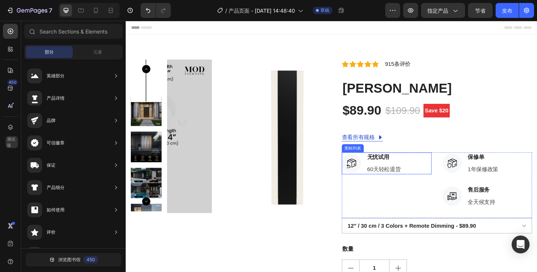
click at [429, 176] on div "图标 无忧试用 文本块 60天轻松退货 文本块" at bounding box center [409, 176] width 98 height 24
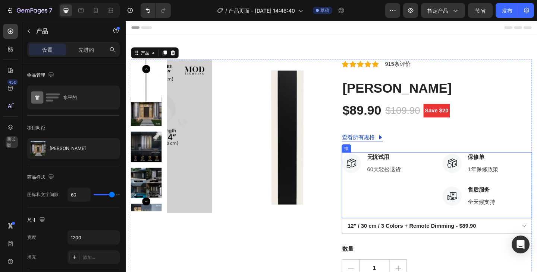
click at [452, 191] on div "图标 无忧试用 文本块 60天轻松退货 文本块 图标列表" at bounding box center [409, 200] width 98 height 72
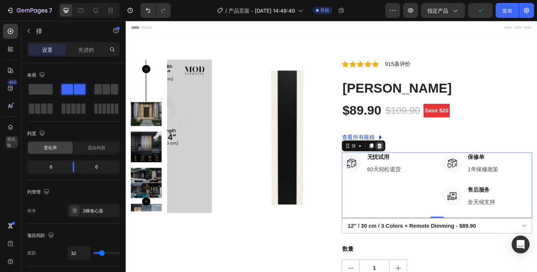
click at [401, 158] on icon at bounding box center [401, 157] width 6 height 6
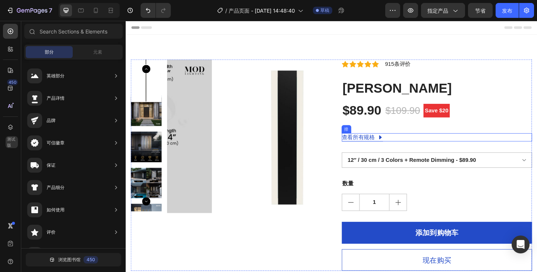
click at [417, 145] on div "查看所有规格 按钮 排" at bounding box center [463, 147] width 207 height 9
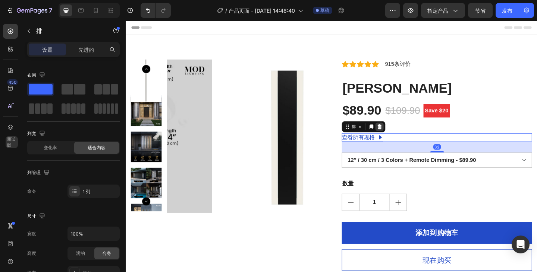
click at [401, 138] on icon at bounding box center [401, 136] width 6 height 6
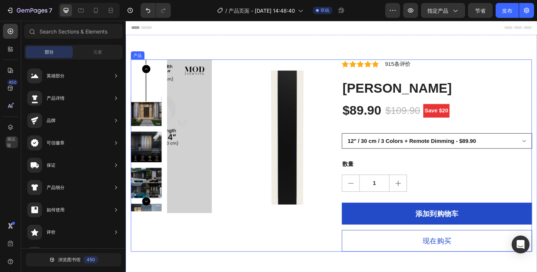
click at [398, 152] on select "12″ / 30 cm / 3 Colors + Remote Dimming - $89.90 24″ / 60 cm / 3 Colors + Remot…" at bounding box center [463, 151] width 207 height 17
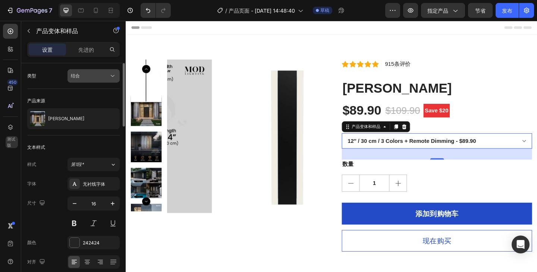
click at [90, 76] on div "结合" at bounding box center [90, 76] width 38 height 7
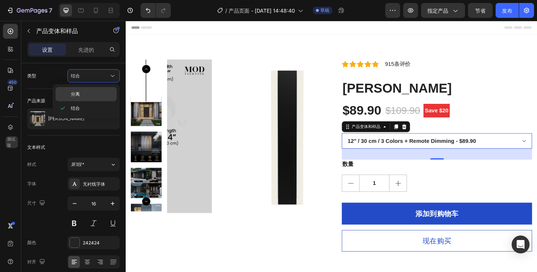
click at [88, 94] on p "分离" at bounding box center [92, 94] width 42 height 7
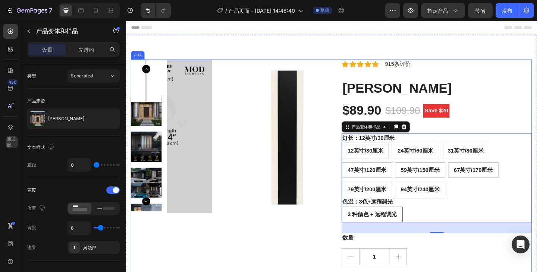
click at [332, 239] on div "产品图片" at bounding box center [234, 208] width 207 height 290
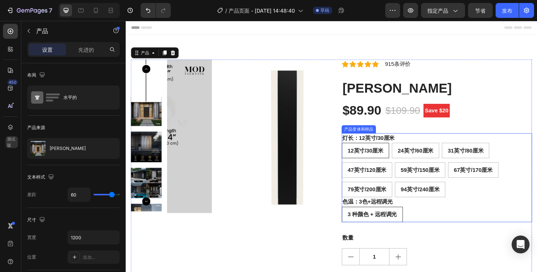
click at [536, 162] on div "12英寸/30厘米 12″ / 30 cm 12英寸/30厘米 24英寸/60厘米 24″ / 60 cm 24英寸/60厘米 31英寸/80厘米 31″ /…" at bounding box center [463, 183] width 207 height 59
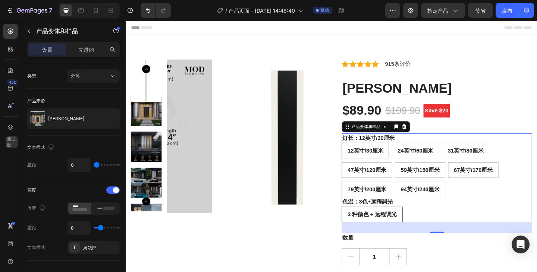
click at [532, 157] on div "12英寸/30厘米 12″ / 30 cm 12英寸/30厘米 24英寸/60厘米 24″ / 60 cm 24英寸/60厘米 31英寸/80厘米 31″ /…" at bounding box center [463, 183] width 207 height 59
click at [395, 161] on font "12英寸/30厘米" at bounding box center [386, 162] width 39 height 6
click at [360, 154] on input "12英寸/30厘米 12″ / 30 cm 12英寸/30厘米" at bounding box center [360, 154] width 0 height 0
click at [395, 161] on font "12英寸/30厘米" at bounding box center [386, 162] width 39 height 6
click at [360, 154] on input "12英寸/30厘米 12″ / 30 cm 12英寸/30厘米" at bounding box center [360, 154] width 0 height 0
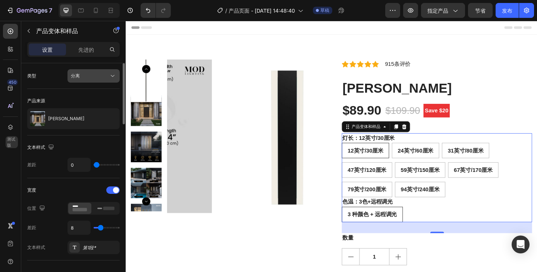
click at [83, 77] on div "分离" at bounding box center [90, 76] width 38 height 7
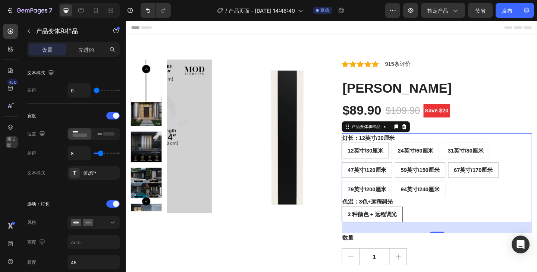
click at [513, 207] on div "12英寸/30厘米 12″ / 30 cm 12英寸/30厘米 24英寸/60厘米 24″ / 60 cm 24英寸/60厘米 31英寸/80厘米 31″ /…" at bounding box center [463, 183] width 207 height 59
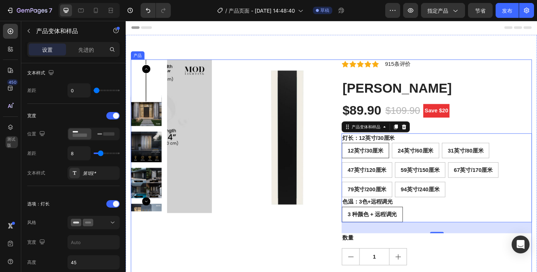
click at [536, 123] on div "$89.90 产品价格 产品价格 $109.90 比较价格 比较价格 Save $20 产品徽章 排" at bounding box center [463, 119] width 207 height 18
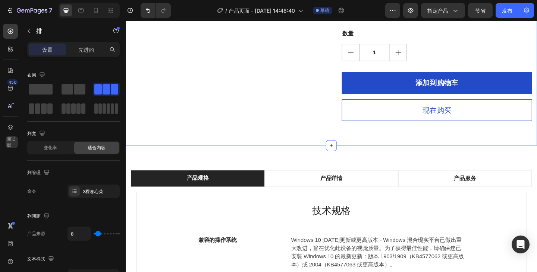
scroll to position [224, 0]
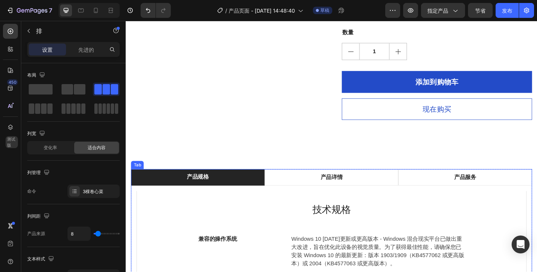
click at [239, 186] on li "产品规格" at bounding box center [203, 192] width 145 height 18
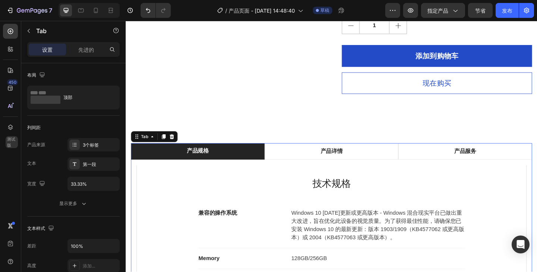
scroll to position [335, 0]
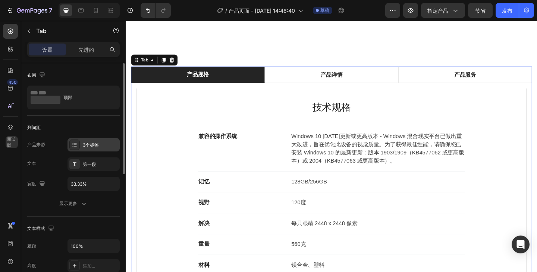
click at [85, 147] on font "3个标签" at bounding box center [91, 145] width 16 height 6
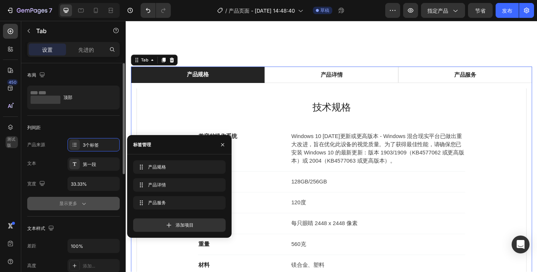
click at [73, 204] on font "显示更多" at bounding box center [68, 204] width 18 height 6
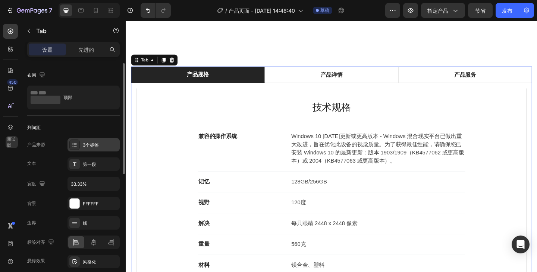
click at [84, 145] on font "3个标签" at bounding box center [91, 145] width 16 height 6
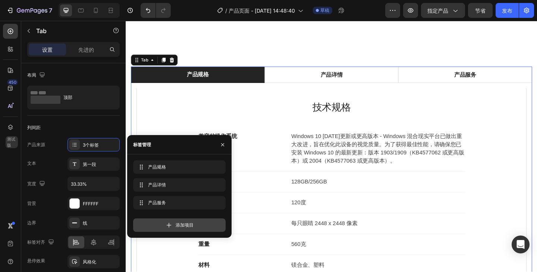
click at [174, 219] on div "添加项目" at bounding box center [179, 225] width 92 height 13
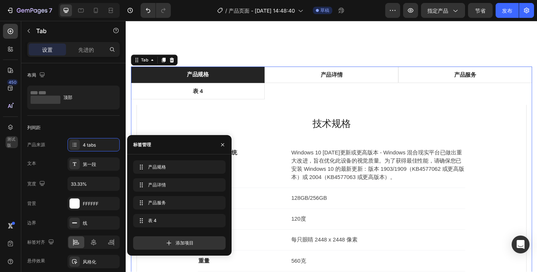
click at [181, 246] on font "添加项目" at bounding box center [185, 243] width 18 height 6
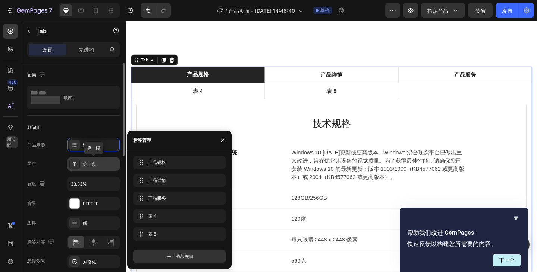
click at [96, 165] on font "第一段" at bounding box center [89, 165] width 13 height 6
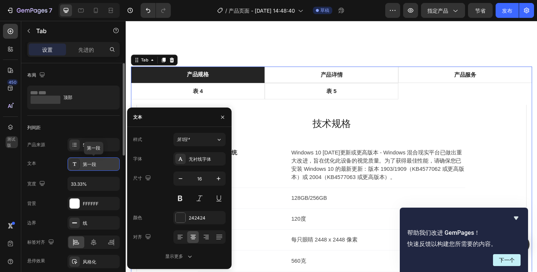
click at [96, 165] on font "第一段" at bounding box center [89, 165] width 13 height 6
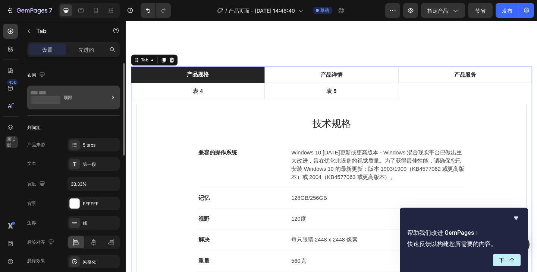
click at [81, 101] on div "顶部" at bounding box center [85, 97] width 45 height 17
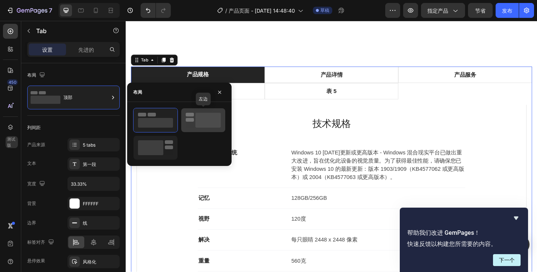
click at [199, 113] on rect at bounding box center [207, 120] width 25 height 15
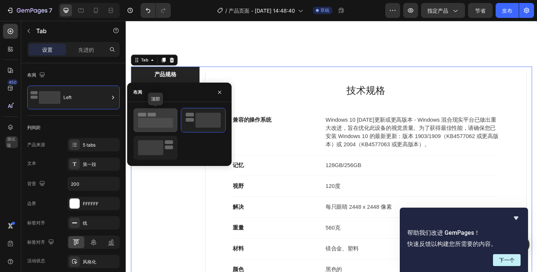
click at [168, 120] on rect at bounding box center [155, 123] width 35 height 10
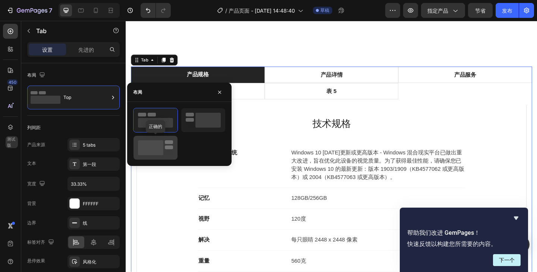
click at [173, 139] on div at bounding box center [155, 148] width 44 height 24
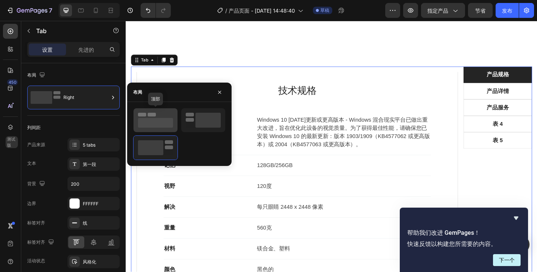
click at [168, 117] on icon at bounding box center [155, 120] width 35 height 15
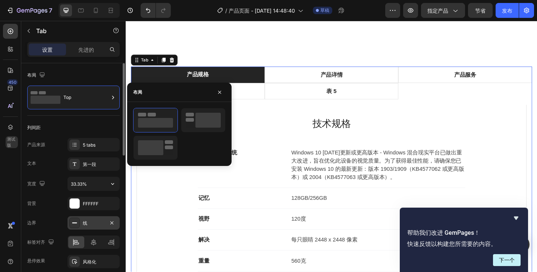
scroll to position [37, 0]
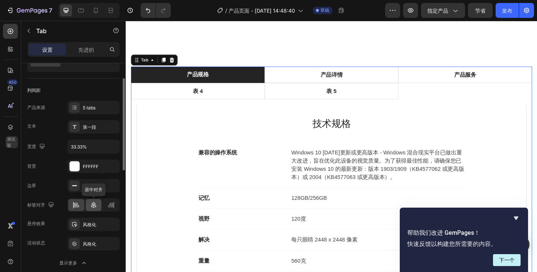
click at [92, 204] on icon at bounding box center [93, 205] width 7 height 7
click at [117, 203] on div at bounding box center [111, 205] width 16 height 12
click at [79, 204] on icon at bounding box center [75, 205] width 7 height 7
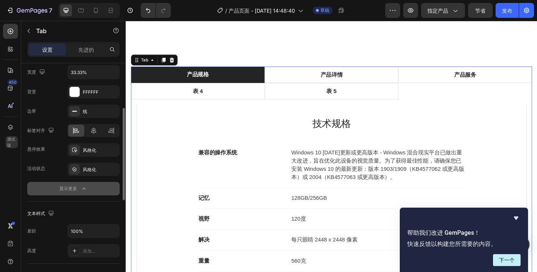
click at [82, 186] on icon "button" at bounding box center [83, 188] width 7 height 7
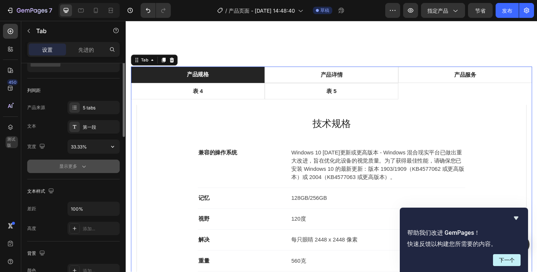
scroll to position [0, 0]
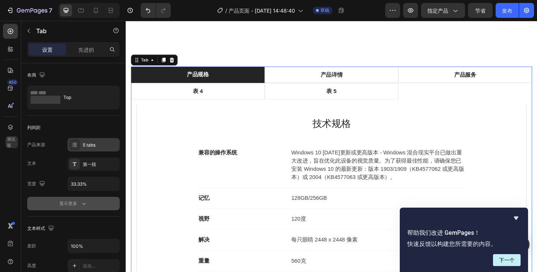
click at [86, 145] on div "5 tabs" at bounding box center [100, 145] width 35 height 7
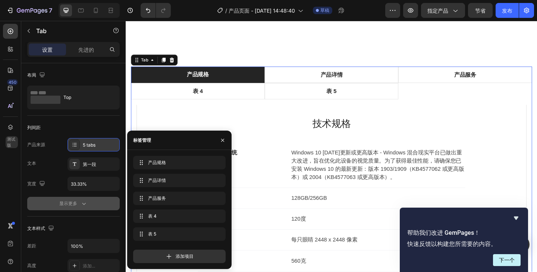
click at [86, 145] on div "5 tabs" at bounding box center [100, 145] width 35 height 7
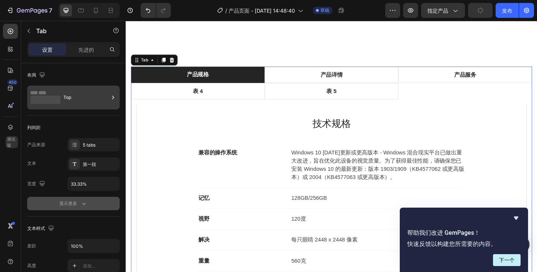
click at [88, 95] on div "Top" at bounding box center [85, 97] width 45 height 17
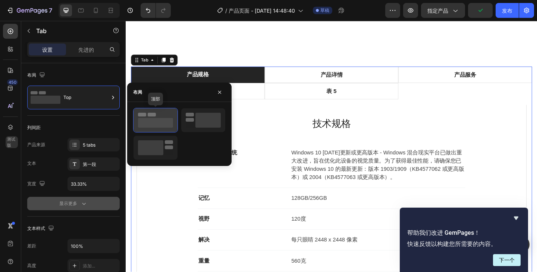
click at [164, 119] on rect at bounding box center [155, 123] width 35 height 10
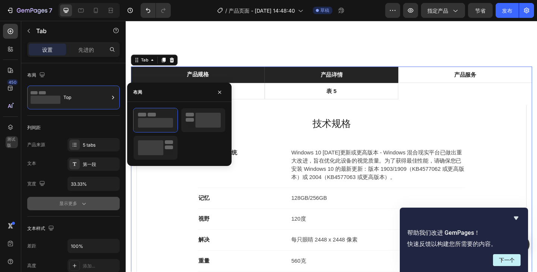
click at [401, 87] on li "产品详情" at bounding box center [348, 80] width 145 height 18
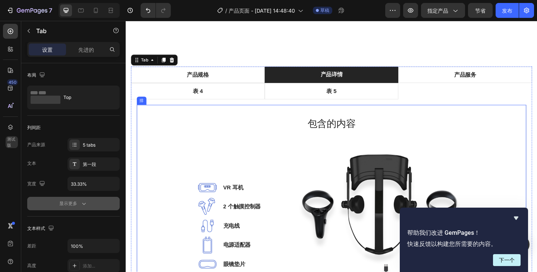
click at [536, 206] on div "包含的内容 标题 图像 VR 耳机 文本块 图像 2 个触摸控制器 文本块 图像 充电线 文本块 图像 电源适配器 文本块 图像 眼镜垫片 文本块 图标列表 …" at bounding box center [348, 229] width 399 height 211
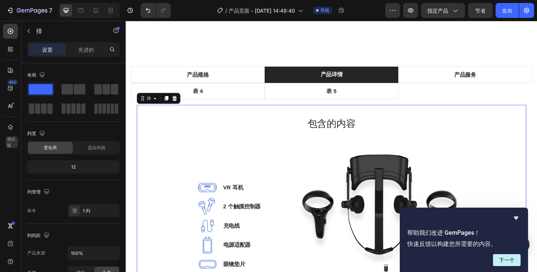
scroll to position [261, 0]
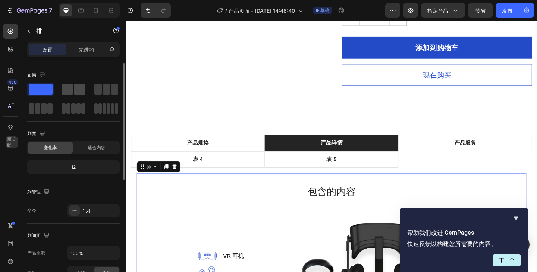
click at [76, 90] on span at bounding box center [80, 89] width 12 height 10
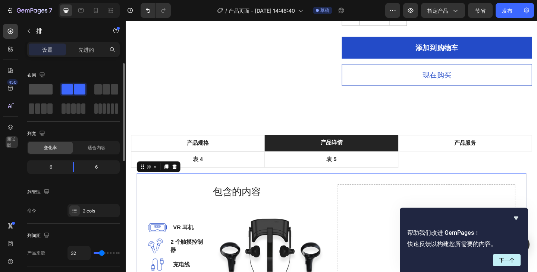
drag, startPoint x: 44, startPoint y: 90, endPoint x: 8, endPoint y: 86, distance: 36.0
click at [44, 90] on span at bounding box center [41, 89] width 24 height 10
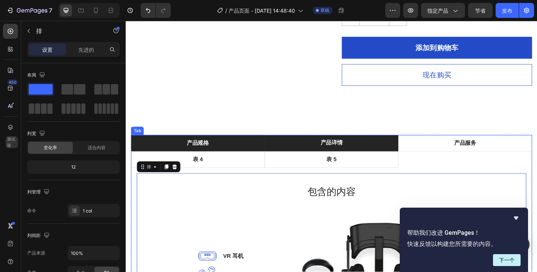
click at [213, 153] on font "产品规格" at bounding box center [204, 154] width 24 height 6
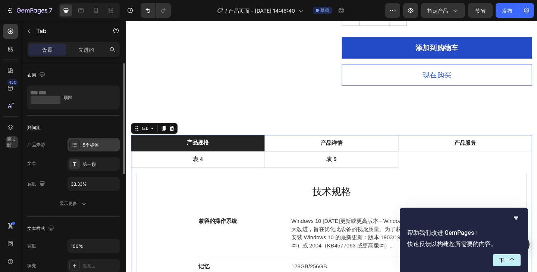
click at [73, 148] on icon at bounding box center [75, 145] width 6 height 6
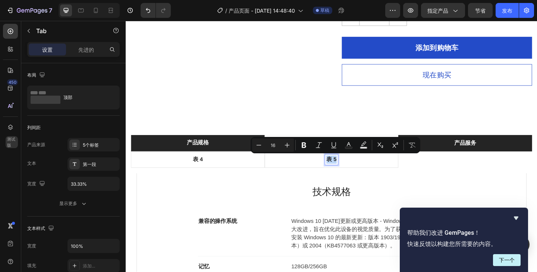
drag, startPoint x: 368, startPoint y: 167, endPoint x: 495, endPoint y: 162, distance: 127.5
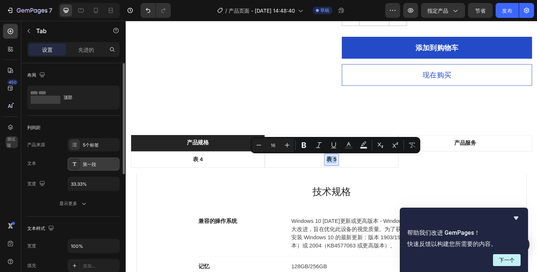
click at [83, 159] on div "第一段" at bounding box center [93, 164] width 52 height 13
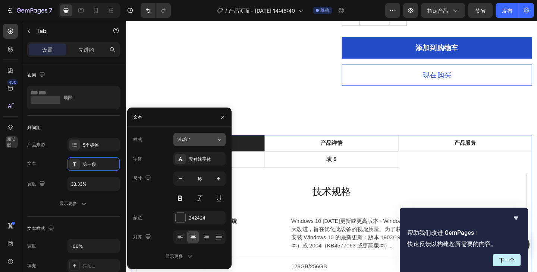
click at [203, 140] on div "第1段*" at bounding box center [192, 139] width 30 height 7
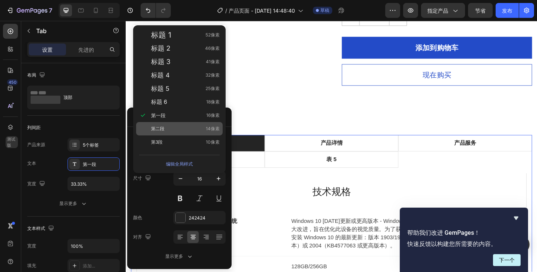
click at [201, 133] on div "第二段 14像素" at bounding box center [179, 128] width 86 height 13
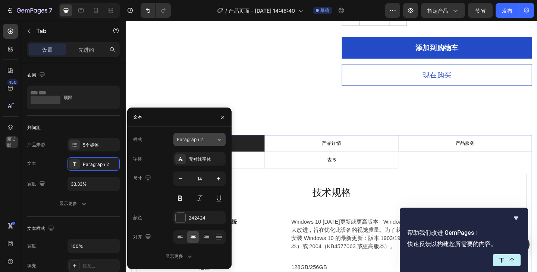
click at [204, 136] on button "Paragraph 2" at bounding box center [199, 139] width 52 height 13
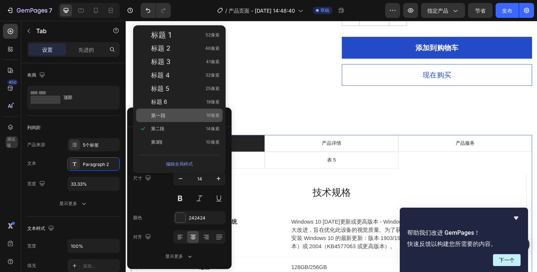
click at [183, 111] on div "第一段 16像素" at bounding box center [179, 115] width 86 height 13
type input "16"
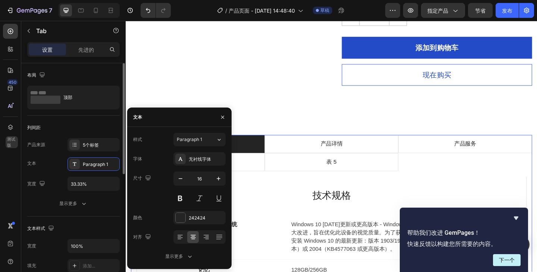
click at [44, 140] on div "产品来源" at bounding box center [36, 145] width 18 height 12
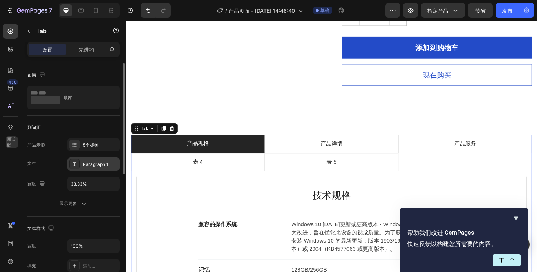
click at [100, 159] on div "Paragraph 1" at bounding box center [93, 164] width 52 height 13
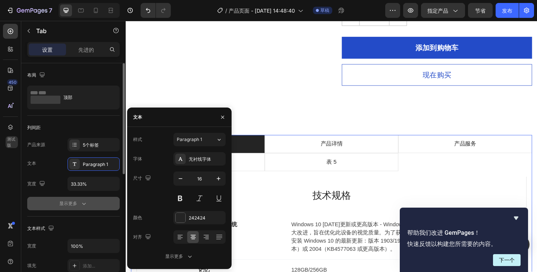
click at [79, 205] on div "显示更多" at bounding box center [73, 203] width 28 height 7
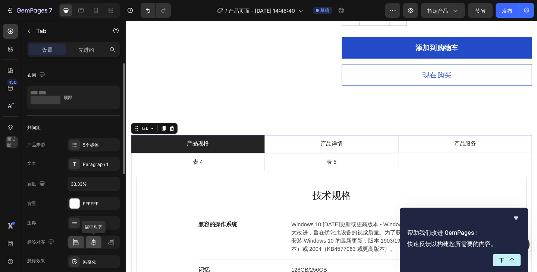
click at [98, 238] on div at bounding box center [94, 243] width 16 height 12
click at [117, 238] on div at bounding box center [111, 243] width 16 height 12
click at [75, 241] on icon at bounding box center [76, 241] width 4 height 2
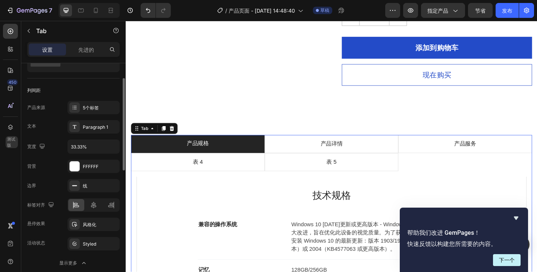
scroll to position [75, 0]
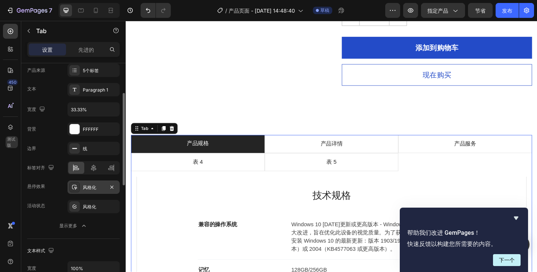
click at [97, 188] on div "风格化" at bounding box center [94, 187] width 22 height 7
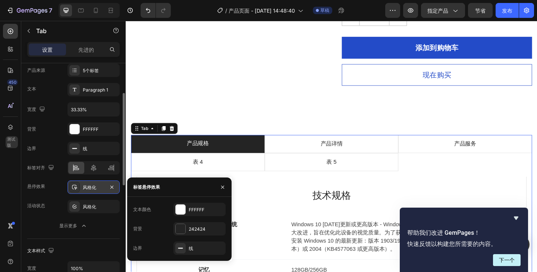
click at [97, 188] on div "风格化" at bounding box center [94, 187] width 22 height 7
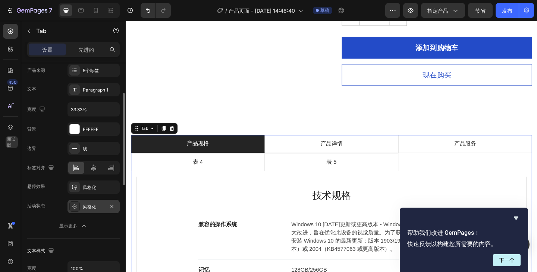
click at [97, 201] on div "风格化" at bounding box center [93, 206] width 52 height 13
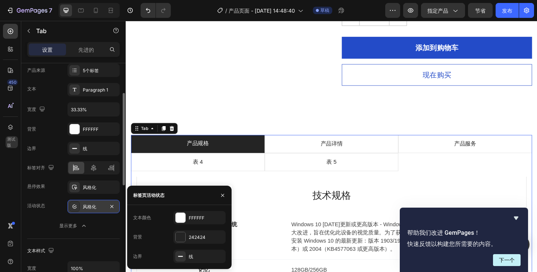
click at [97, 201] on div "风格化" at bounding box center [93, 206] width 52 height 13
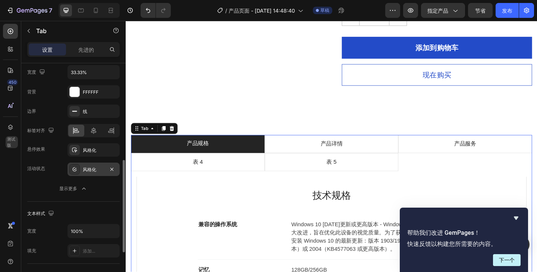
scroll to position [149, 0]
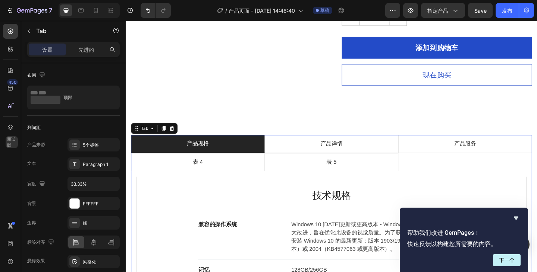
scroll to position [149, 0]
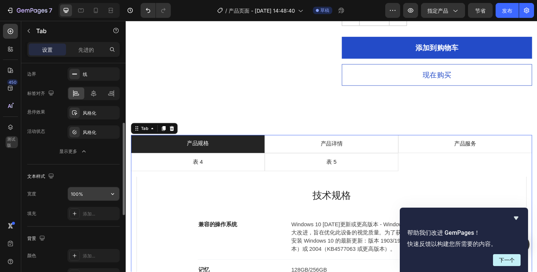
click at [79, 195] on input "100%" at bounding box center [93, 193] width 51 height 13
click at [110, 194] on icon "button" at bounding box center [112, 193] width 7 height 7
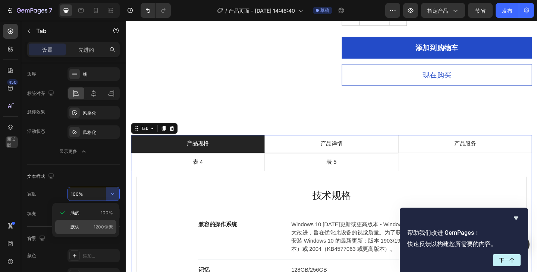
click at [104, 225] on font "1200像素" at bounding box center [103, 227] width 19 height 6
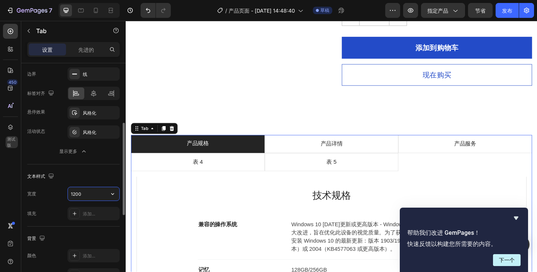
click at [105, 192] on input "1200" at bounding box center [93, 193] width 51 height 13
click at [111, 193] on icon "button" at bounding box center [112, 193] width 7 height 7
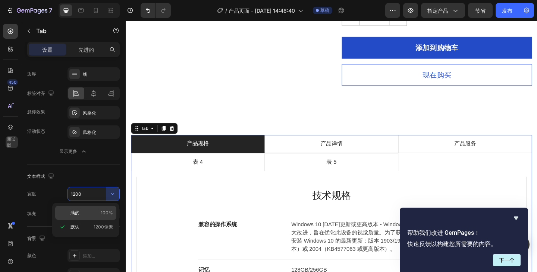
click at [102, 211] on span "100%" at bounding box center [107, 213] width 12 height 7
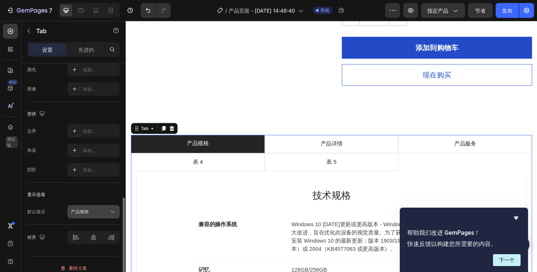
scroll to position [343, 0]
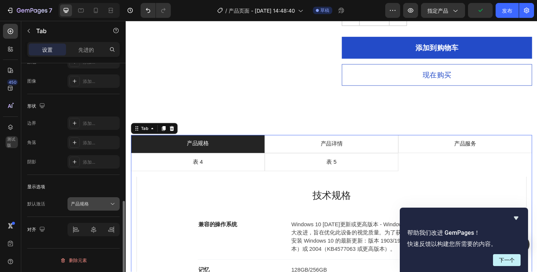
click at [106, 200] on button "产品规格" at bounding box center [93, 203] width 52 height 13
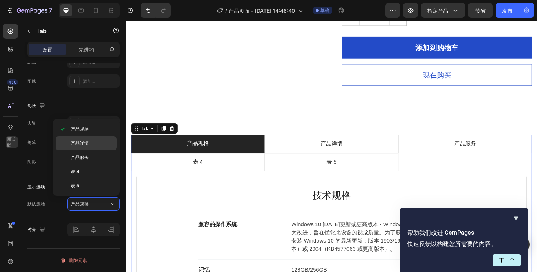
click at [96, 137] on div "产品详情" at bounding box center [86, 143] width 61 height 14
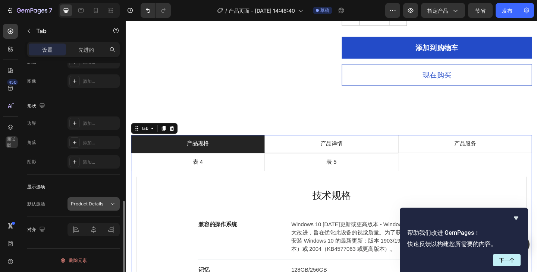
click at [100, 201] on span "Product Details" at bounding box center [87, 204] width 32 height 7
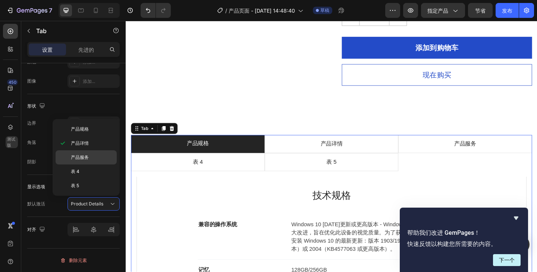
click at [90, 158] on p "产品服务" at bounding box center [92, 157] width 42 height 7
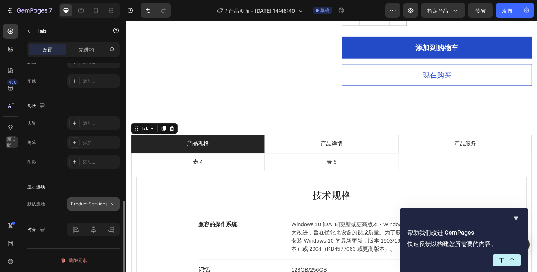
click at [98, 200] on button "Product Services" at bounding box center [93, 203] width 52 height 13
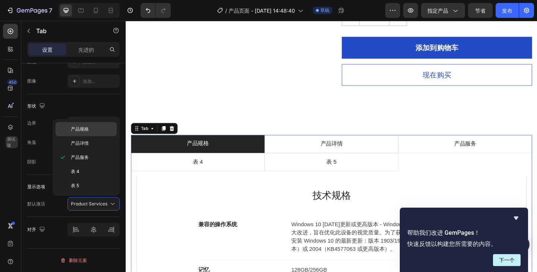
click at [88, 130] on font "产品规格" at bounding box center [80, 129] width 18 height 6
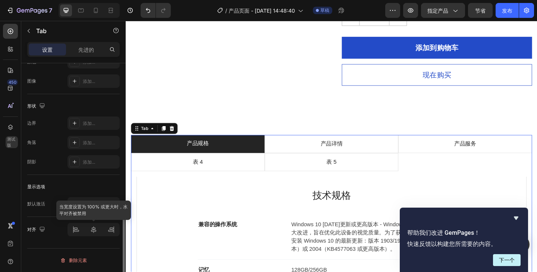
click at [94, 231] on div at bounding box center [93, 229] width 52 height 13
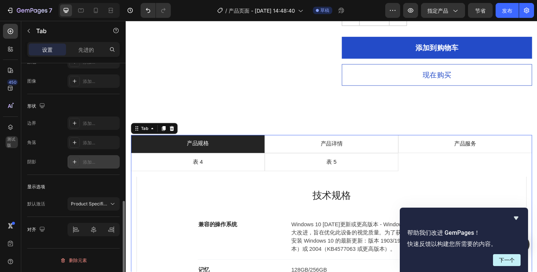
click at [73, 159] on icon at bounding box center [75, 162] width 6 height 6
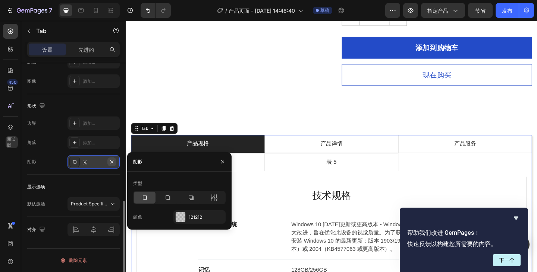
click at [113, 162] on icon "button" at bounding box center [112, 162] width 6 height 6
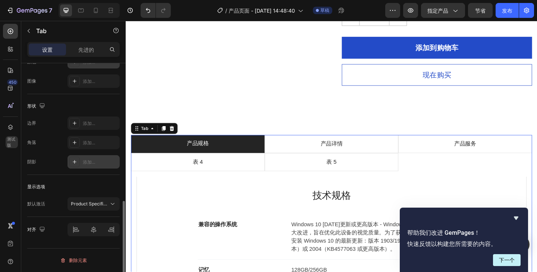
scroll to position [231, 0]
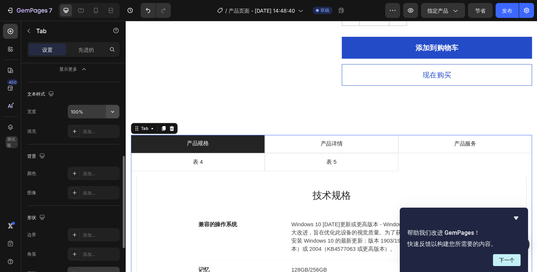
click at [113, 113] on icon "button" at bounding box center [112, 111] width 7 height 7
click at [73, 111] on input "100%" at bounding box center [93, 111] width 51 height 13
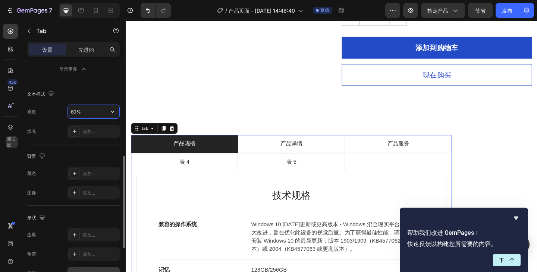
type input "100%"
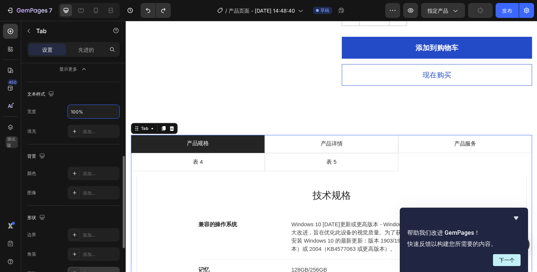
click at [105, 95] on div "文本样式" at bounding box center [73, 94] width 92 height 12
click at [71, 133] on div at bounding box center [74, 131] width 10 height 10
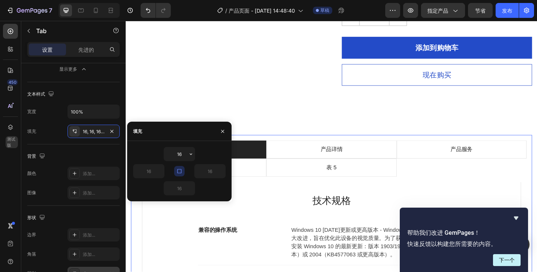
click at [179, 173] on icon "button" at bounding box center [179, 171] width 4 height 4
click at [186, 157] on input "16" at bounding box center [179, 154] width 31 height 13
click at [192, 155] on icon "button" at bounding box center [191, 154] width 6 height 6
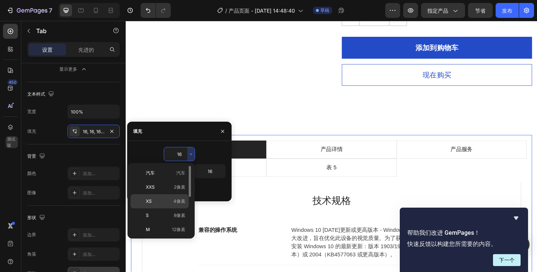
click at [158, 204] on p "XS 4像素" at bounding box center [165, 201] width 39 height 7
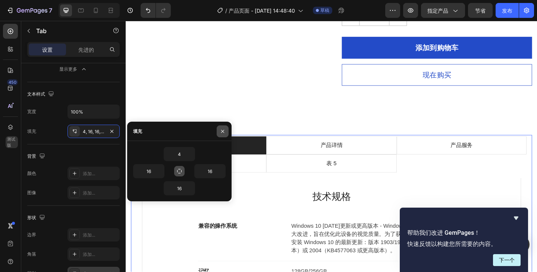
click at [222, 130] on icon "button" at bounding box center [222, 132] width 6 height 6
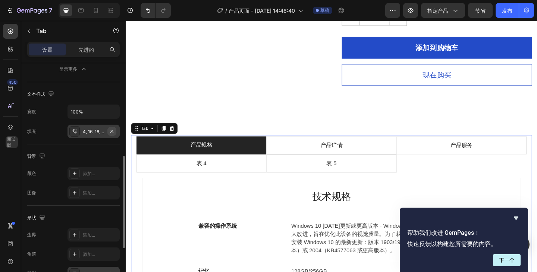
click at [110, 132] on icon "button" at bounding box center [112, 132] width 6 height 6
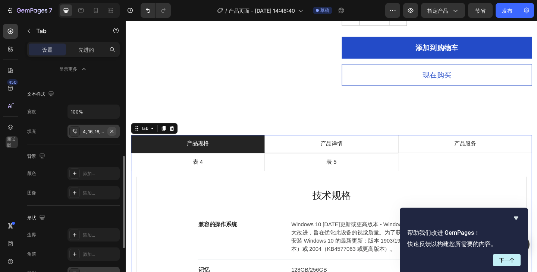
type input "0"
click at [86, 133] on font "添加..." at bounding box center [89, 132] width 12 height 6
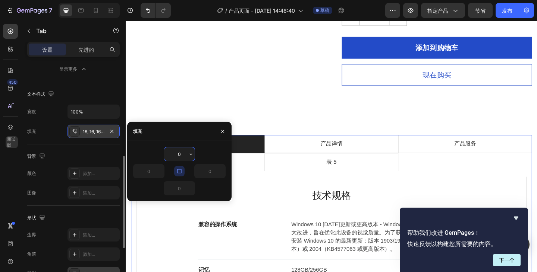
type input "16"
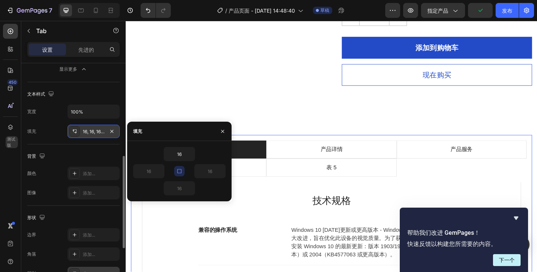
click at [179, 171] on icon "button" at bounding box center [179, 171] width 6 height 6
click at [224, 129] on icon "button" at bounding box center [222, 132] width 6 height 6
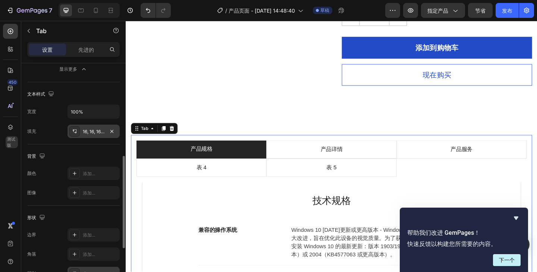
scroll to position [157, 0]
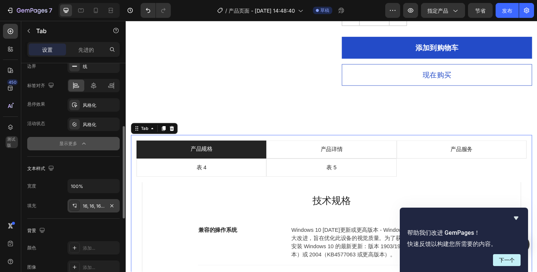
click at [72, 145] on font "显示更多" at bounding box center [68, 144] width 18 height 6
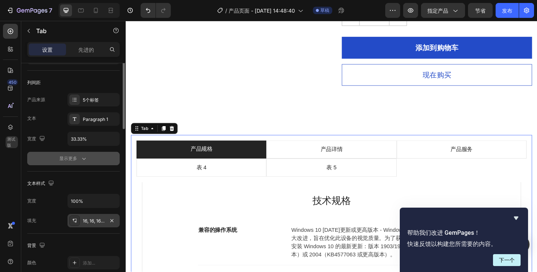
scroll to position [0, 0]
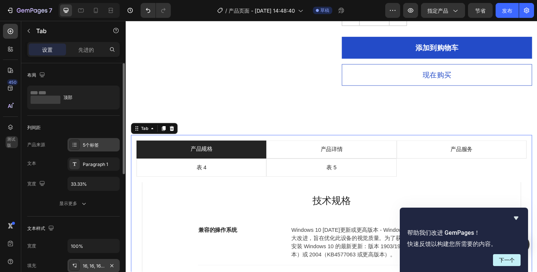
click at [76, 148] on div at bounding box center [74, 145] width 10 height 10
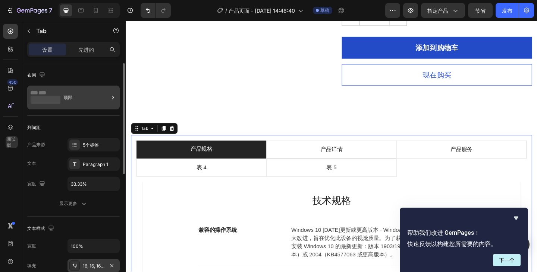
click at [75, 95] on div "顶部" at bounding box center [85, 97] width 45 height 17
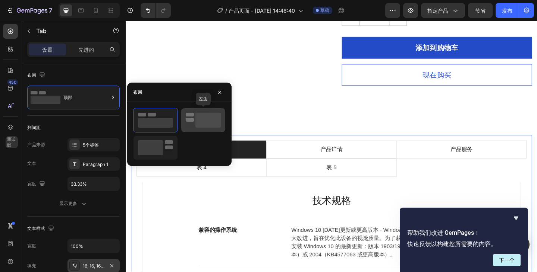
click at [210, 118] on rect at bounding box center [207, 120] width 25 height 15
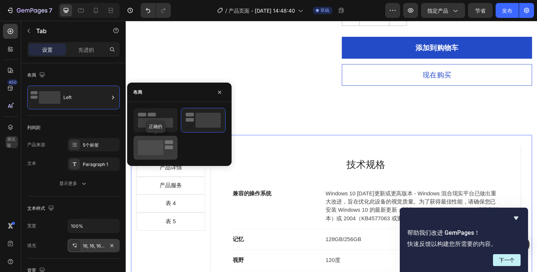
click at [168, 148] on rect at bounding box center [169, 148] width 8 height 4
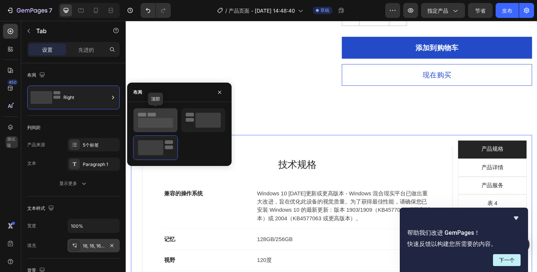
click at [162, 118] on rect at bounding box center [155, 123] width 35 height 10
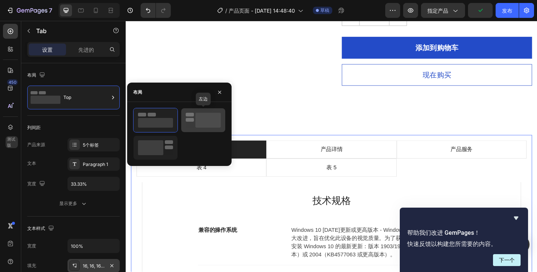
click at [202, 118] on rect at bounding box center [207, 120] width 25 height 15
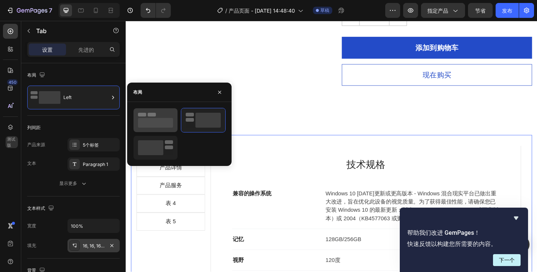
click at [160, 116] on icon at bounding box center [155, 120] width 35 height 15
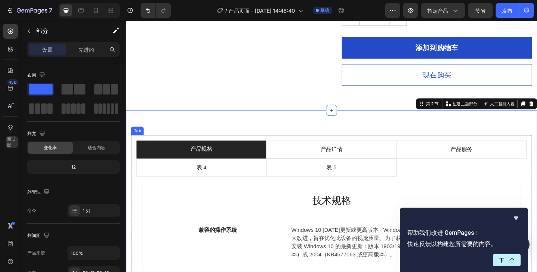
click at [227, 159] on li "产品规格" at bounding box center [207, 161] width 141 height 20
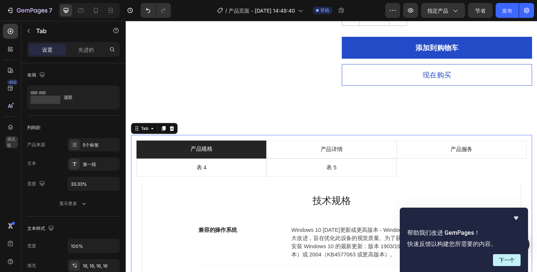
click at [228, 165] on li "产品规格" at bounding box center [207, 161] width 141 height 20
click at [98, 143] on font "5个标签" at bounding box center [91, 145] width 16 height 6
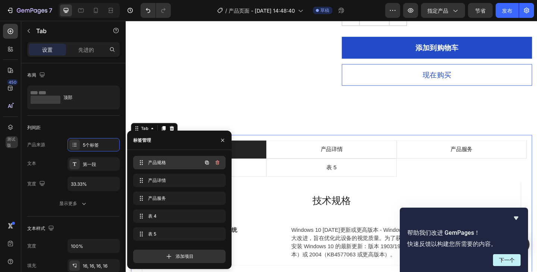
click at [174, 162] on span "产品规格" at bounding box center [169, 162] width 42 height 7
click at [162, 162] on font "产品规格" at bounding box center [157, 163] width 18 height 6
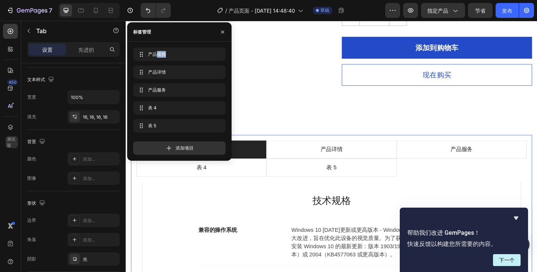
scroll to position [246, 0]
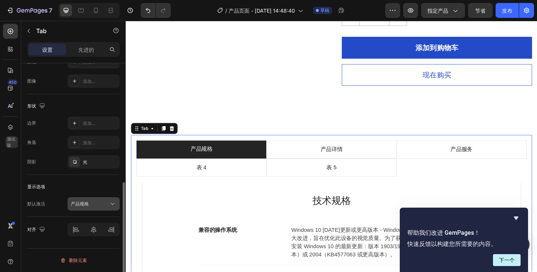
click at [96, 202] on div "产品规格" at bounding box center [90, 204] width 38 height 7
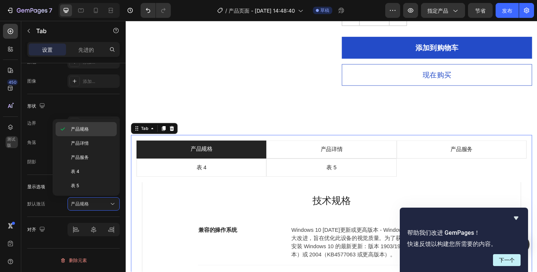
click at [84, 133] on div "产品规格" at bounding box center [86, 129] width 61 height 14
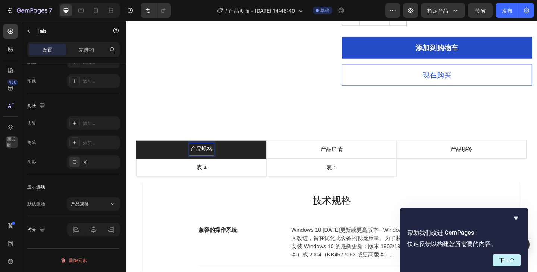
click at [211, 161] on p "产品规格" at bounding box center [208, 160] width 24 height 11
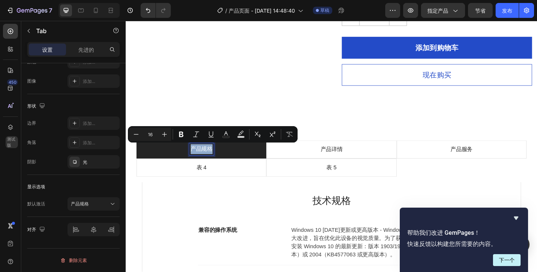
click at [211, 161] on p "产品规格" at bounding box center [208, 160] width 24 height 11
click at [213, 162] on p "产品规格" at bounding box center [208, 160] width 24 height 11
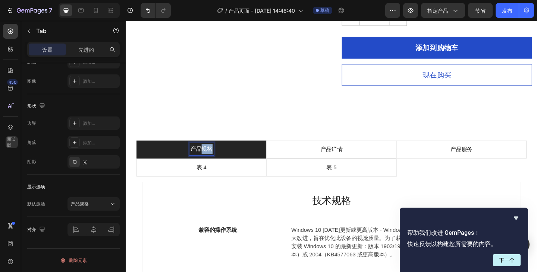
click at [213, 162] on p "产品规格" at bounding box center [208, 160] width 24 height 11
click at [334, 241] on div "兼容的操作系统 文本块 Windows 10 2019 年 5 月更新或更高版本 - Windows 混合现实平台已做出重大改进，旨在优化此设备的视觉质量。为…" at bounding box center [349, 263] width 291 height 50
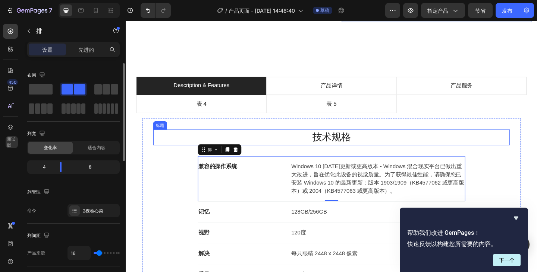
scroll to position [335, 0]
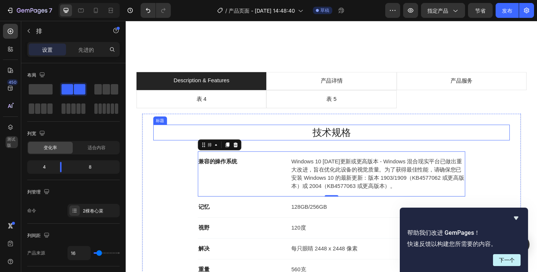
click at [329, 143] on font "技术规格" at bounding box center [349, 143] width 42 height 12
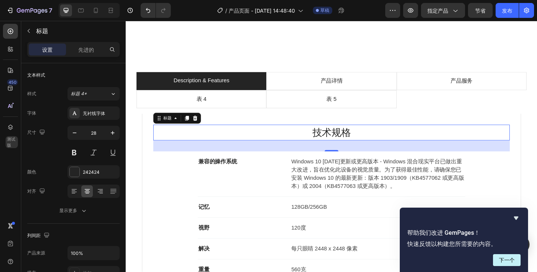
click at [316, 141] on p "技术规格" at bounding box center [349, 143] width 386 height 16
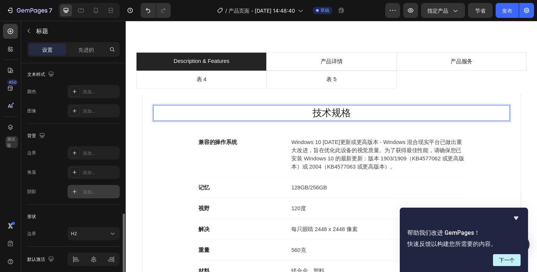
scroll to position [253, 0]
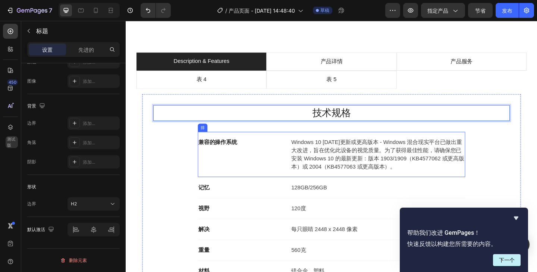
click at [275, 185] on div "兼容的操作系统 文本块" at bounding box center [251, 166] width 95 height 37
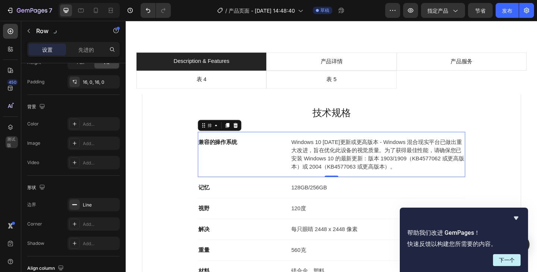
scroll to position [0, 0]
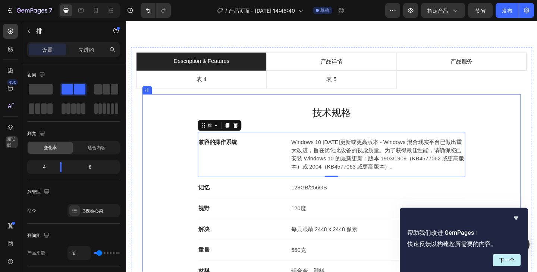
click at [329, 130] on h2 "技术规格" at bounding box center [349, 121] width 388 height 17
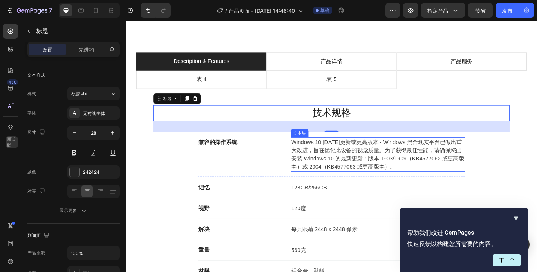
click at [328, 177] on font "Windows 10 2019 年 5 月更新或更高版本 - Windows 混合现实平台已做出重大改进，旨在优化此设备的视觉质量。为了获得最佳性能，请确保您…" at bounding box center [400, 166] width 188 height 33
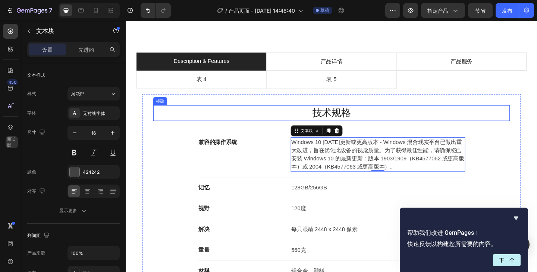
click at [334, 129] on p "技术规格" at bounding box center [349, 122] width 386 height 16
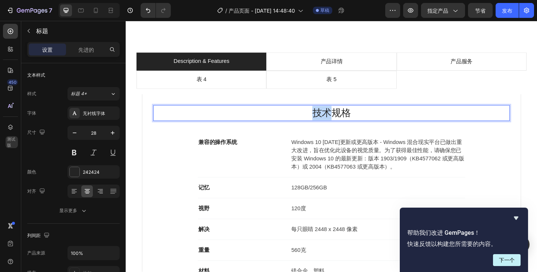
click at [340, 129] on p "技术规格" at bounding box center [349, 122] width 386 height 16
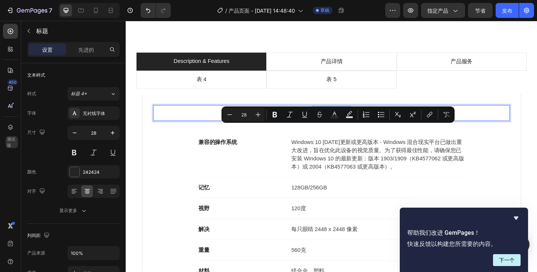
click at [358, 129] on p "技术规格" at bounding box center [349, 122] width 386 height 16
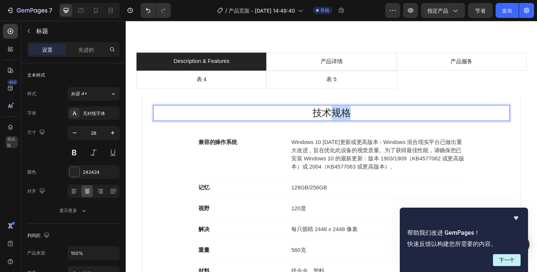
click at [358, 129] on p "技术规格" at bounding box center [349, 122] width 386 height 16
click at [326, 175] on font "Windows 10 2019 年 5 月更新或更高版本 - Windows 混合现实平台已做出重大改进，旨在优化此设备的视觉质量。为了获得最佳性能，请确保您…" at bounding box center [400, 166] width 188 height 33
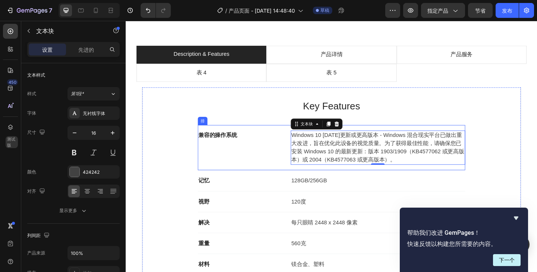
scroll to position [410, 0]
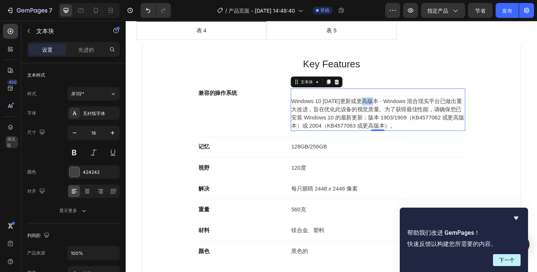
click at [368, 106] on p "⁠⁠⁠⁠⁠⁠⁠ Windows 10 2019 年 5 月更新或更高版本 - Windows 混合现实平台已做出重大改进，旨在优化此设备的视觉质量。为了获得最…" at bounding box center [400, 117] width 188 height 45
click at [368, 106] on p "Windows 10 2019 年 5 月更新或更高版本 - Windows 混合现实平台已做出重大改进，旨在优化此设备的视觉质量。为了获得最佳性能，请确保您…" at bounding box center [400, 117] width 188 height 45
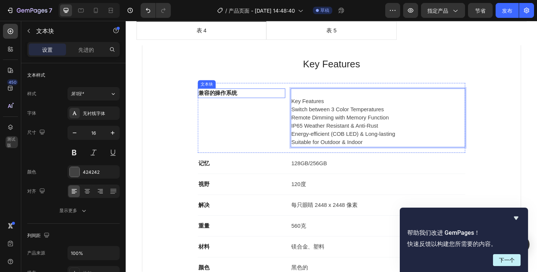
click at [248, 99] on p "兼容的操作系统" at bounding box center [252, 99] width 94 height 9
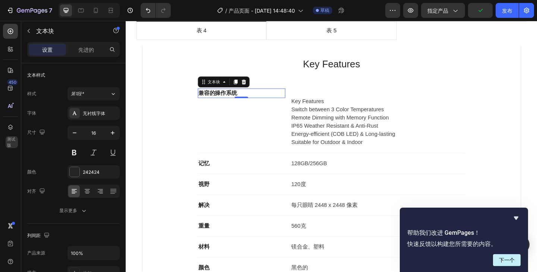
click at [277, 98] on p "兼容的操作系统" at bounding box center [252, 99] width 94 height 9
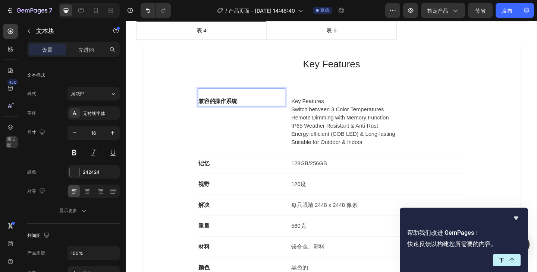
click at [268, 103] on p "⁠⁠⁠⁠⁠⁠⁠ 兼容的操作系统" at bounding box center [252, 104] width 94 height 18
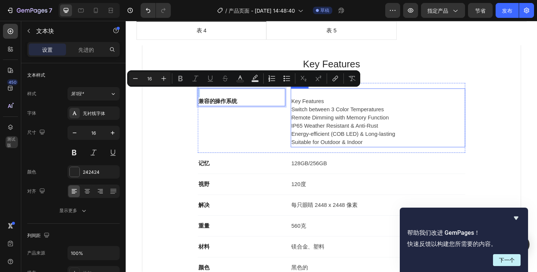
click at [340, 111] on p "Key Features" at bounding box center [400, 104] width 188 height 18
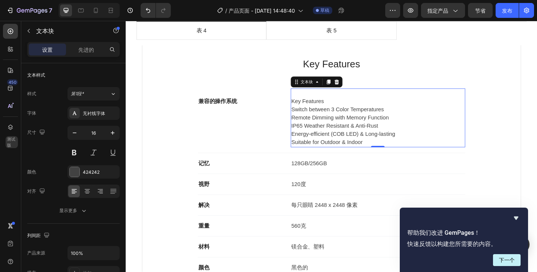
click at [338, 109] on p "⁠⁠⁠⁠⁠⁠⁠ Key Features" at bounding box center [400, 104] width 188 height 18
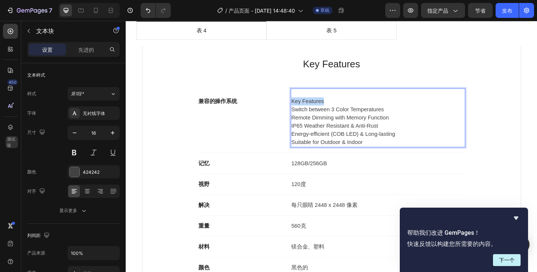
drag, startPoint x: 339, startPoint y: 109, endPoint x: 301, endPoint y: 108, distance: 38.0
click at [305, 108] on div "Key Features Switch between 3 Color Temperatures Remote Dimming with Memory Fun…" at bounding box center [400, 127] width 190 height 64
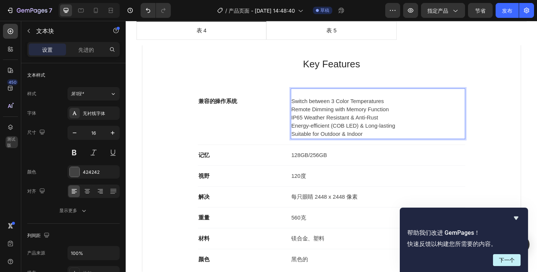
click at [427, 116] on p "Remote Dimming with Memory Function" at bounding box center [400, 117] width 188 height 9
click at [306, 108] on p "Switch between 3 Color Temperatures" at bounding box center [400, 108] width 188 height 9
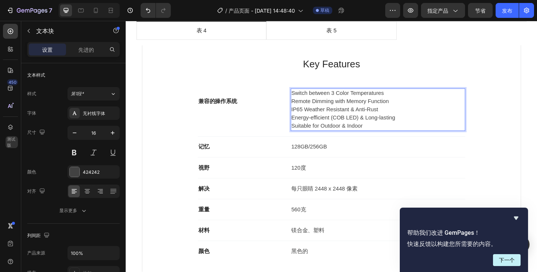
click at [445, 128] on p "Energy-efficient (COB LED) & Long-lasting" at bounding box center [400, 126] width 188 height 9
click at [233, 110] on p "兼容的操作系统" at bounding box center [252, 104] width 94 height 18
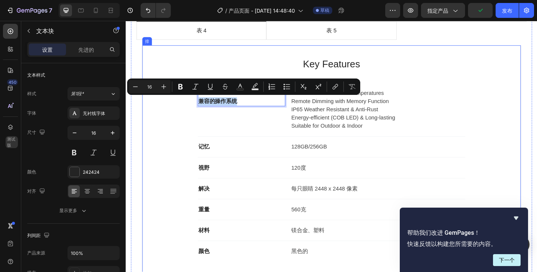
drag, startPoint x: 244, startPoint y: 107, endPoint x: 192, endPoint y: 107, distance: 52.5
click at [192, 107] on div "Key Features 标题 ⁠⁠⁠⁠⁠⁠⁠ 兼容的操作系统 文本块 0 Switch between 3 Color Temperatures Remot…" at bounding box center [349, 172] width 388 height 224
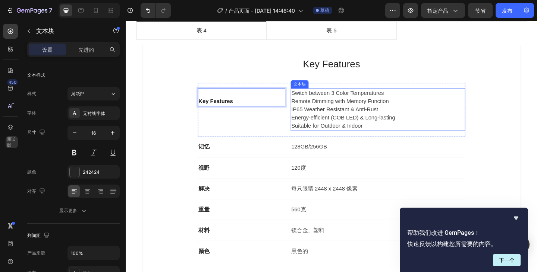
click at [445, 130] on p "Energy-efficient (COB LED) & Long-lasting" at bounding box center [400, 126] width 188 height 9
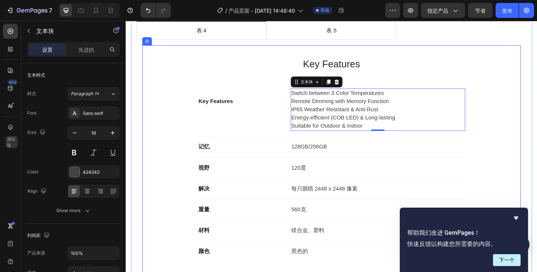
click at [506, 125] on div "Key Features 标题 Key Features 文本块 Switch between 3 Color Temperatures Remote Dim…" at bounding box center [349, 172] width 388 height 224
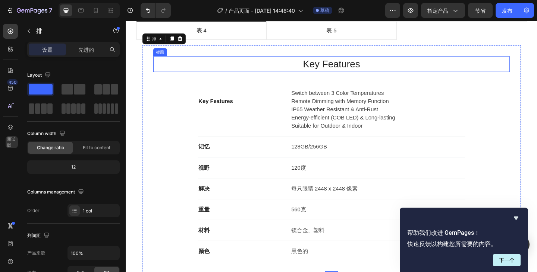
click at [363, 69] on p "Key Features" at bounding box center [349, 68] width 386 height 16
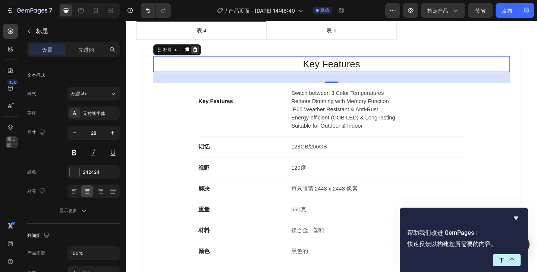
click at [203, 51] on icon at bounding box center [201, 53] width 6 height 6
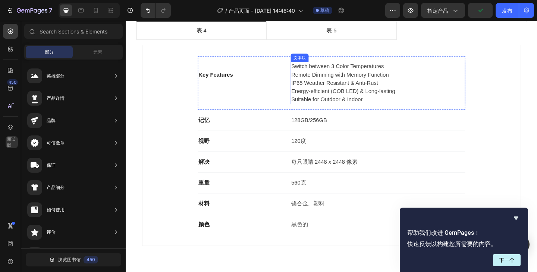
click at [415, 72] on p "Switch between 3 Color Temperatures" at bounding box center [400, 70] width 188 height 9
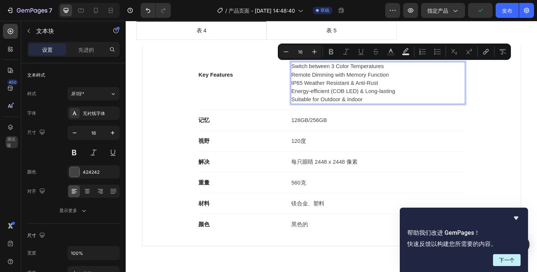
click at [415, 72] on p "Switch between 3 Color Temperatures" at bounding box center [400, 70] width 188 height 9
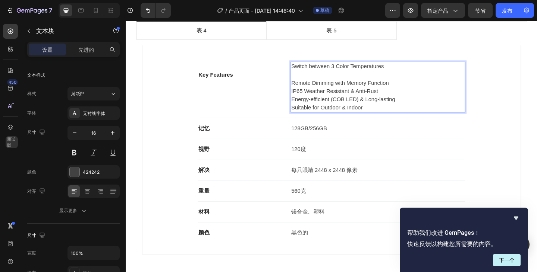
click at [419, 89] on p "Remote Dimming with Memory Function" at bounding box center [400, 88] width 188 height 9
click at [418, 86] on p "Remote Dimming with Memory Function" at bounding box center [400, 88] width 188 height 9
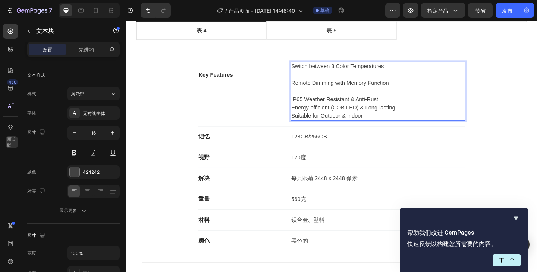
click at [412, 105] on p "IP65 Weather Resistant & Anti-Rust" at bounding box center [400, 106] width 188 height 9
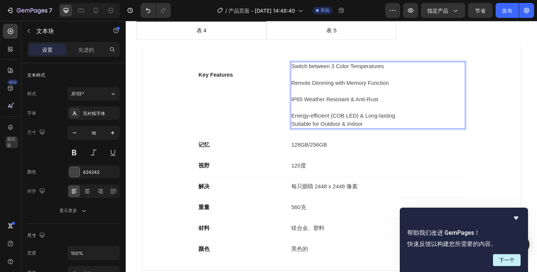
click at [426, 123] on p "Energy-efficient (COB LED) & Long-lasting" at bounding box center [400, 124] width 188 height 9
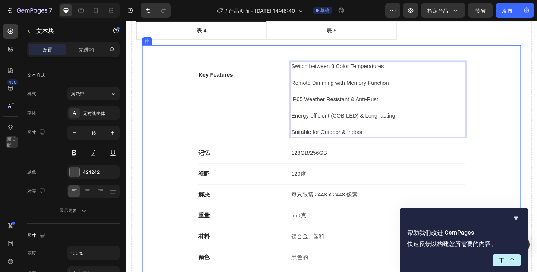
click at [513, 152] on div "Key Features 文本块 Switch between 3 Color Temperatures Remote Dimming with Memory…" at bounding box center [349, 175] width 388 height 230
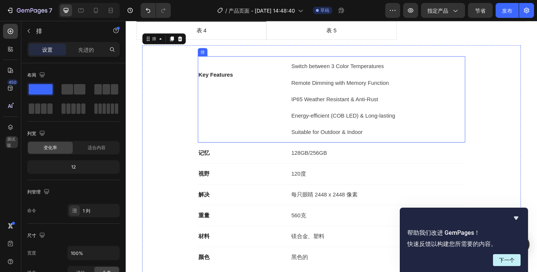
click at [211, 83] on p "Key Features" at bounding box center [252, 75] width 94 height 18
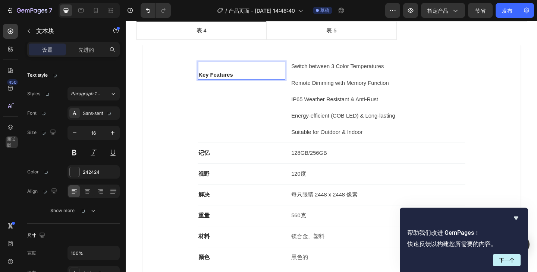
click at [219, 82] on p "⁠⁠⁠⁠⁠⁠⁠ Key Features" at bounding box center [252, 75] width 94 height 18
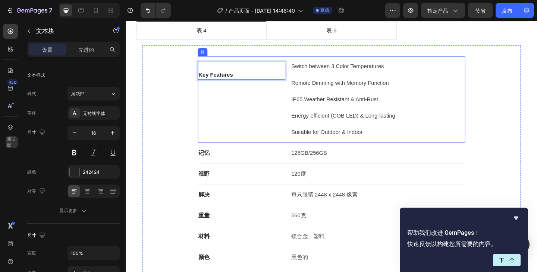
click at [245, 89] on div "Key Features 文本块 0" at bounding box center [251, 107] width 95 height 82
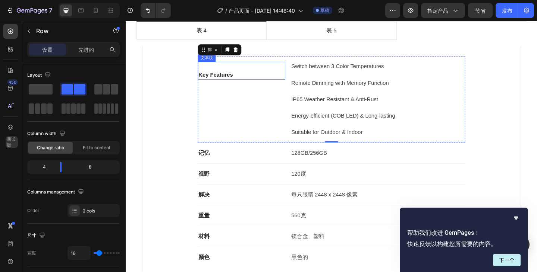
click at [236, 78] on p "Key Features" at bounding box center [252, 75] width 94 height 18
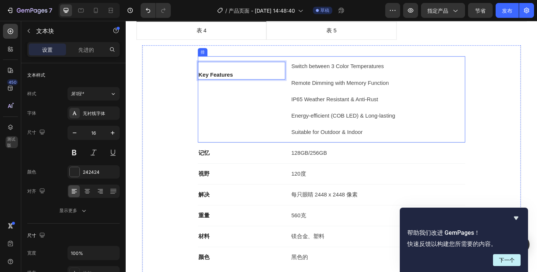
drag, startPoint x: 233, startPoint y: 78, endPoint x: 233, endPoint y: 95, distance: 16.8
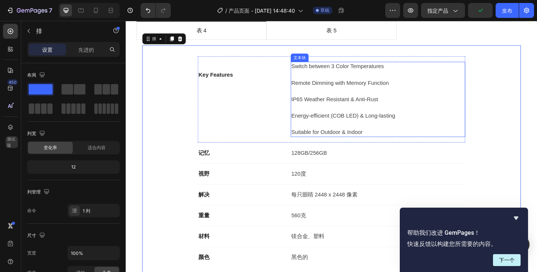
click at [316, 77] on p "Rich Text Editor. Editing area: main" at bounding box center [400, 79] width 188 height 9
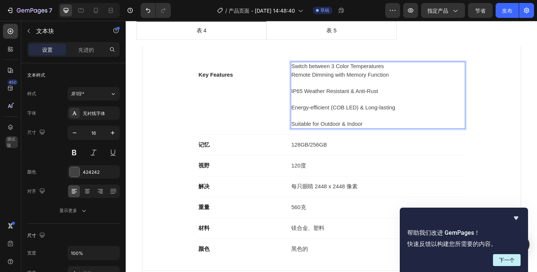
click at [310, 90] on p "Rich Text Editor. Editing area: main" at bounding box center [400, 88] width 188 height 9
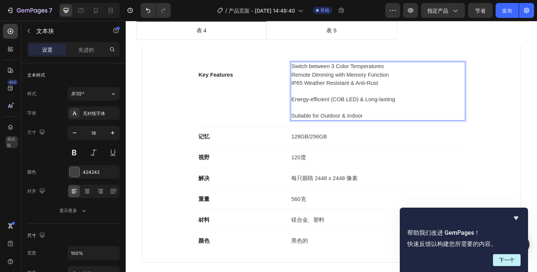
click at [311, 97] on p "Rich Text Editor. Editing area: main" at bounding box center [400, 97] width 188 height 9
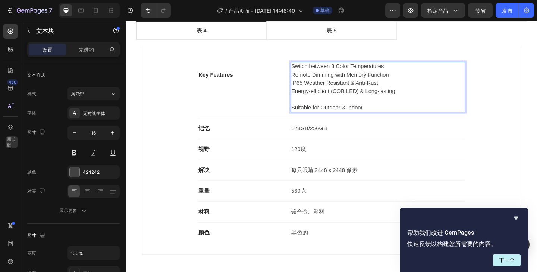
click at [310, 106] on p "Rich Text Editor. Editing area: main" at bounding box center [400, 106] width 188 height 9
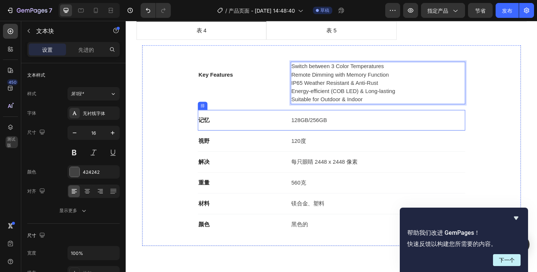
click at [429, 137] on div "记忆 文本块 128GB/256GB 文本块 排" at bounding box center [349, 129] width 291 height 23
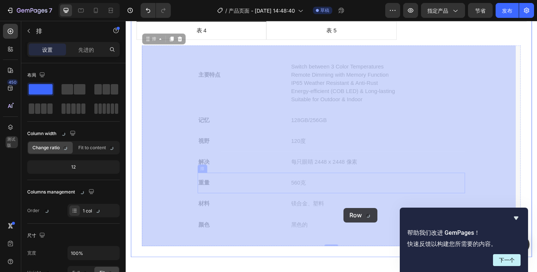
drag, startPoint x: 172, startPoint y: 59, endPoint x: 369, endPoint y: 228, distance: 260.3
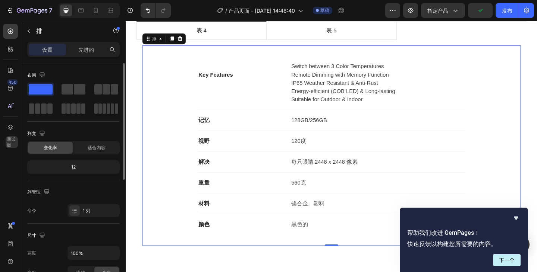
click at [83, 169] on div "12" at bounding box center [73, 167] width 89 height 10
click at [98, 147] on font "适合内容" at bounding box center [97, 148] width 18 height 6
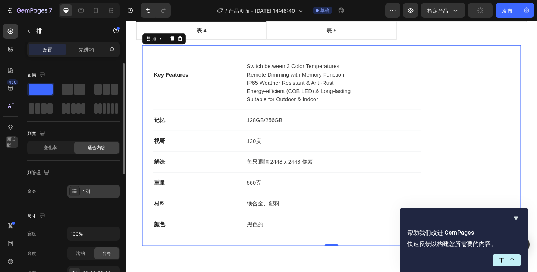
click at [93, 189] on div "1 列" at bounding box center [100, 192] width 35 height 7
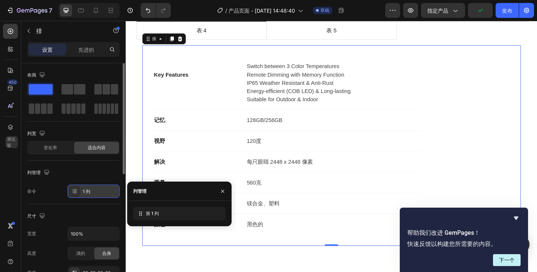
click at [93, 189] on div "1 列" at bounding box center [100, 192] width 35 height 7
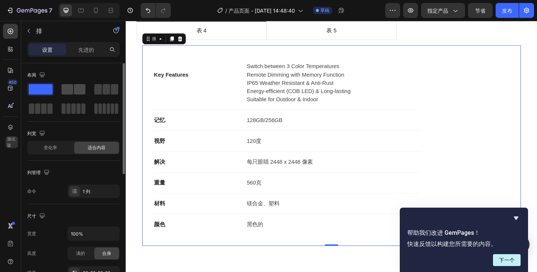
click at [82, 91] on span at bounding box center [80, 89] width 12 height 10
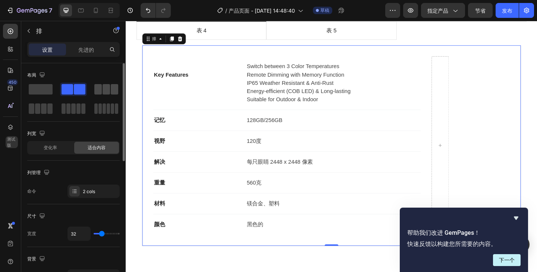
click at [102, 92] on div at bounding box center [106, 89] width 24 height 10
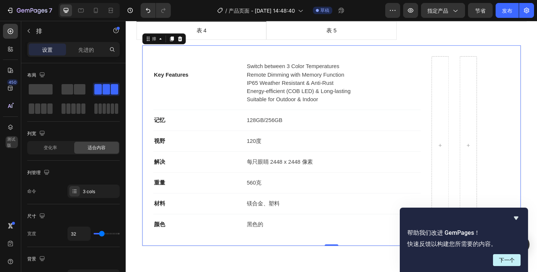
click at [20, 91] on div "450 测试版" at bounding box center [10, 147] width 21 height 252
click at [42, 89] on span at bounding box center [41, 89] width 24 height 10
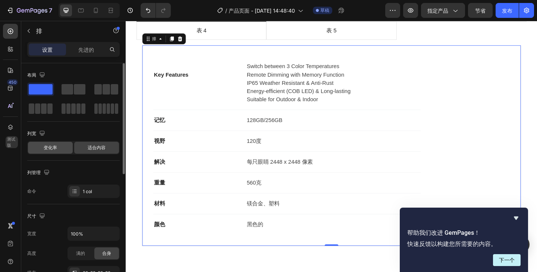
click at [56, 146] on font "变化率" at bounding box center [50, 148] width 13 height 6
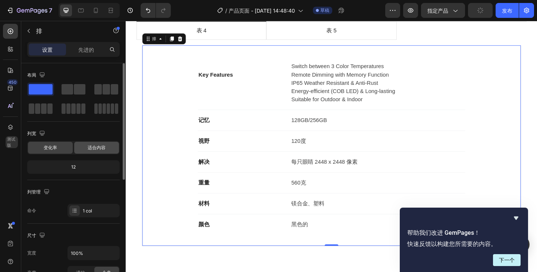
click at [105, 147] on font "适合内容" at bounding box center [97, 148] width 18 height 6
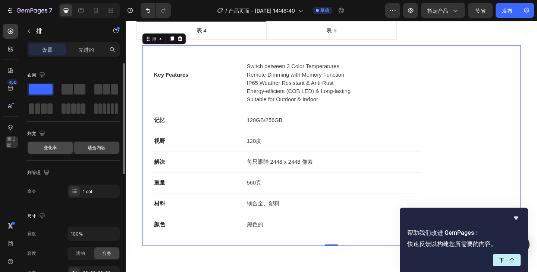
click at [60, 147] on div "变化率" at bounding box center [50, 148] width 45 height 12
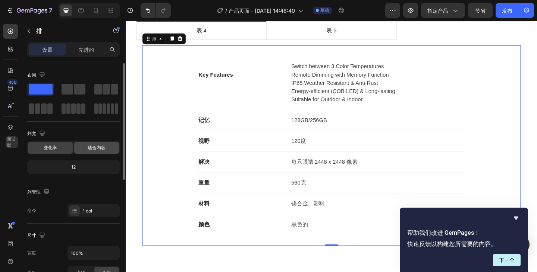
click at [88, 148] on font "适合内容" at bounding box center [97, 148] width 18 height 6
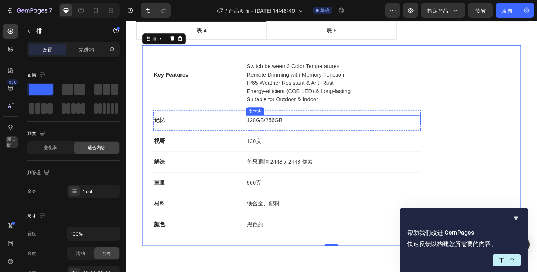
click at [297, 128] on p "128GB/256GB" at bounding box center [351, 129] width 188 height 9
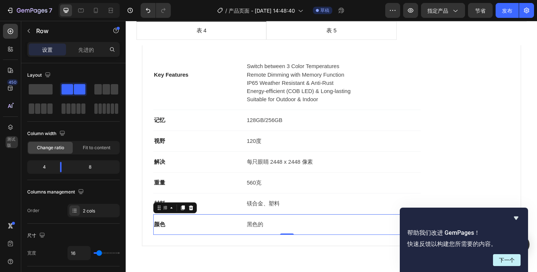
click at [331, 252] on div "颜色 文本块 黑色的 文本块 排 0" at bounding box center [300, 243] width 291 height 22
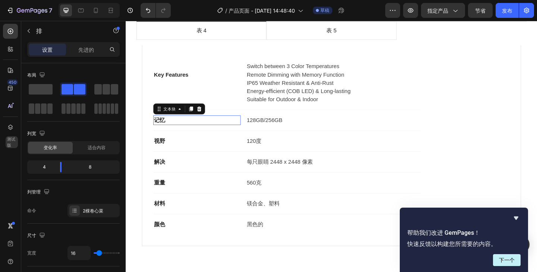
click at [180, 126] on p "记忆" at bounding box center [203, 129] width 94 height 9
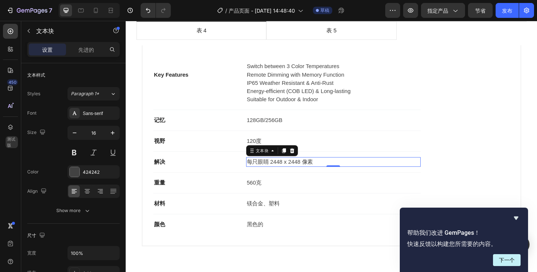
click at [436, 172] on p "每只眼睛 2448 x 2448 像素" at bounding box center [351, 174] width 188 height 9
click at [516, 217] on icon "Hide survey" at bounding box center [515, 218] width 4 height 3
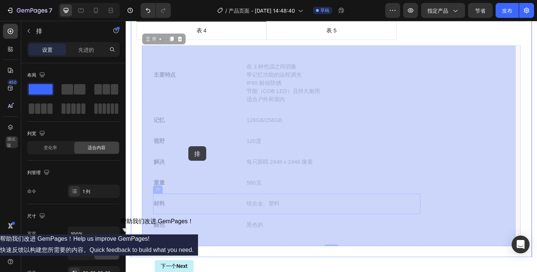
drag, startPoint x: 517, startPoint y: 254, endPoint x: 194, endPoint y: 158, distance: 337.1
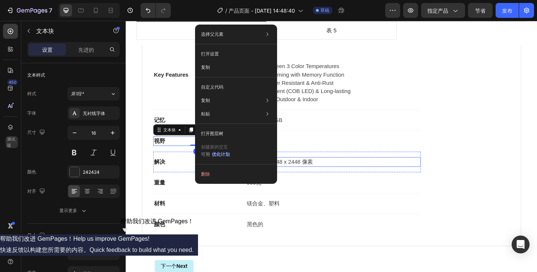
click at [391, 175] on p "每只眼睛 2448 x 2448 像素" at bounding box center [351, 174] width 188 height 9
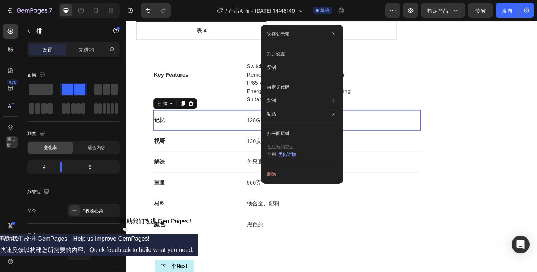
click at [196, 110] on icon at bounding box center [196, 110] width 5 height 5
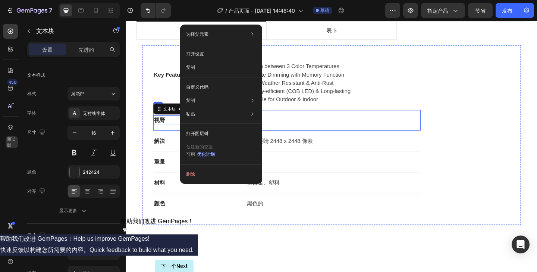
click at [334, 141] on div "解决 文本块 每只眼睛 2448 x 2448 像素 文本块 排" at bounding box center [300, 152] width 291 height 23
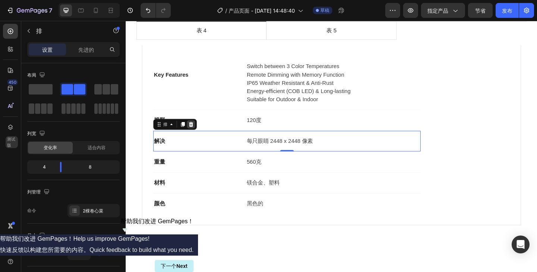
click at [198, 133] on icon at bounding box center [196, 134] width 6 height 6
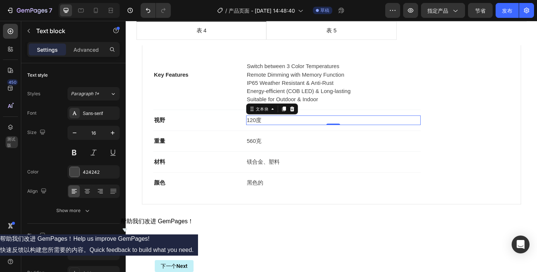
click at [293, 133] on p "120度" at bounding box center [351, 129] width 188 height 9
click at [230, 124] on div "视野" at bounding box center [202, 129] width 95 height 10
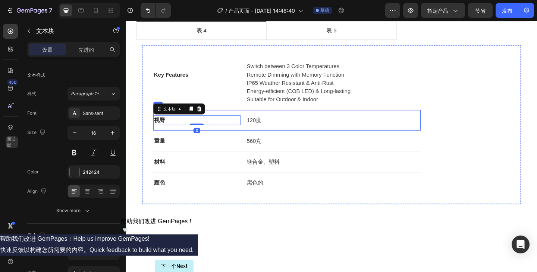
click at [236, 119] on div "视野 文本块 0 120度 文本块 排" at bounding box center [300, 129] width 291 height 23
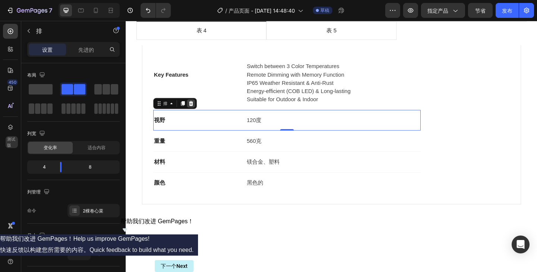
click at [200, 108] on div at bounding box center [196, 111] width 9 height 9
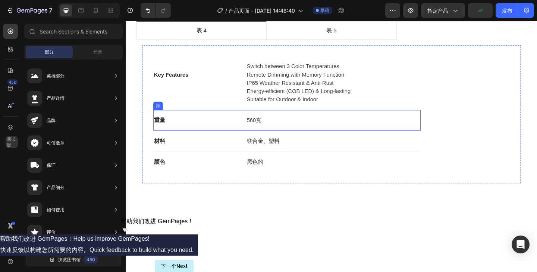
click at [244, 120] on div "重量 文本块 560克 文本块 排" at bounding box center [300, 129] width 291 height 23
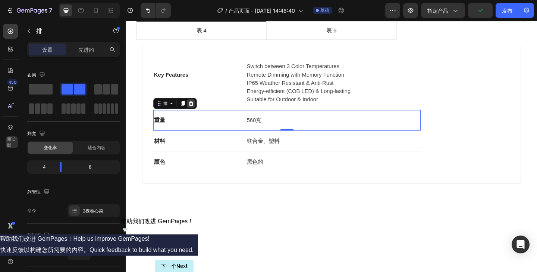
click at [200, 109] on div at bounding box center [196, 111] width 9 height 9
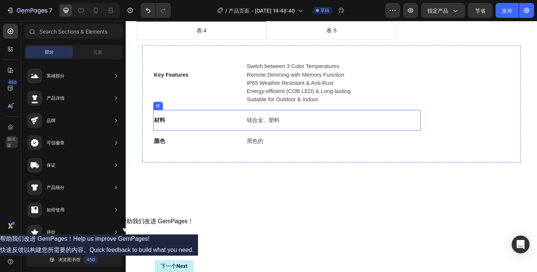
click at [212, 123] on div "材料 文本块 镁合金、塑料 文本块 排" at bounding box center [300, 129] width 291 height 23
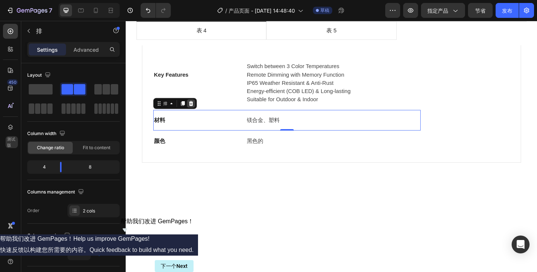
click at [197, 109] on icon at bounding box center [196, 110] width 5 height 5
click at [211, 123] on div "颜色 文本块 黑色的 文本块 排 0" at bounding box center [300, 129] width 291 height 22
click at [212, 123] on div "颜色 文本块 黑色的 文本块 排 0" at bounding box center [300, 129] width 291 height 22
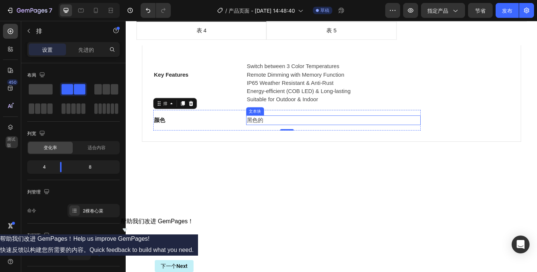
click at [278, 127] on p "黑色的" at bounding box center [351, 129] width 188 height 9
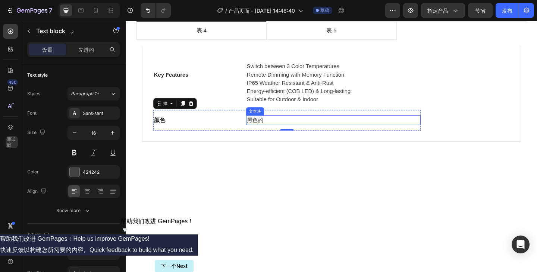
click at [278, 127] on p "黑色的" at bounding box center [351, 129] width 188 height 9
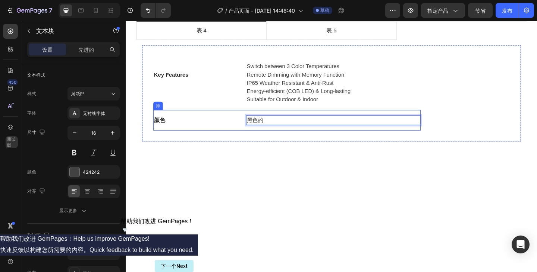
click at [264, 136] on div "颜色 文本块 黑色的 文本块 0 排" at bounding box center [300, 129] width 291 height 22
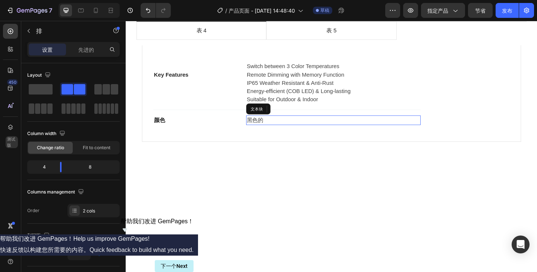
click at [274, 130] on p "黑色的" at bounding box center [351, 129] width 188 height 9
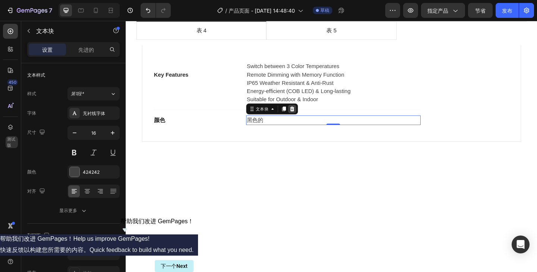
click at [307, 117] on icon at bounding box center [306, 116] width 5 height 5
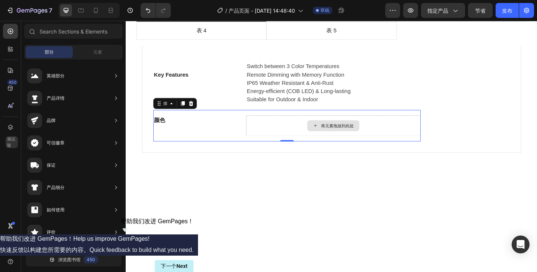
click at [294, 133] on div "将元素拖放到此处" at bounding box center [351, 135] width 190 height 22
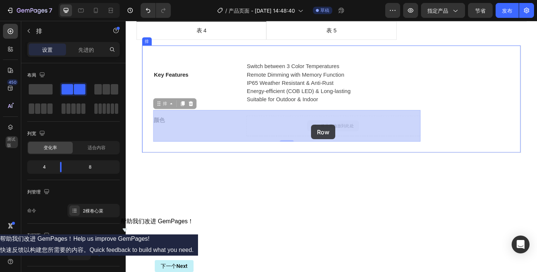
drag, startPoint x: 308, startPoint y: 134, endPoint x: 313, endPoint y: 134, distance: 4.8
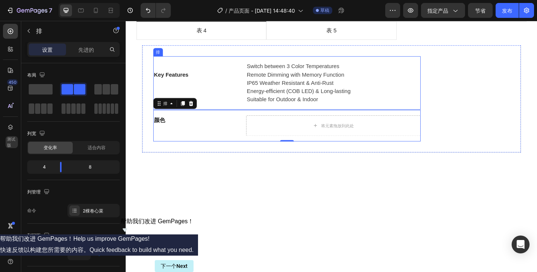
click at [203, 112] on div "Key Features 文本块 Switch between 3 Color Temperatures Remote Dimming with Memory…" at bounding box center [300, 89] width 291 height 59
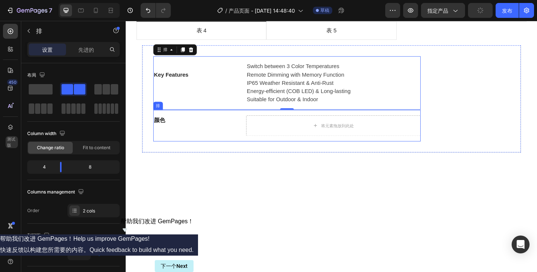
click at [208, 126] on p "颜色" at bounding box center [203, 129] width 94 height 9
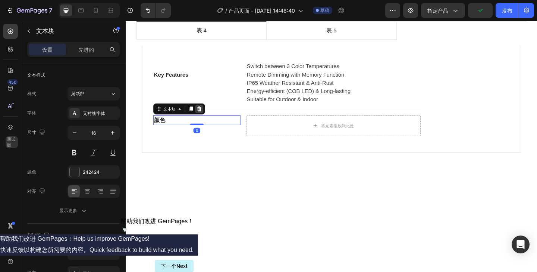
click at [205, 113] on div at bounding box center [205, 117] width 9 height 9
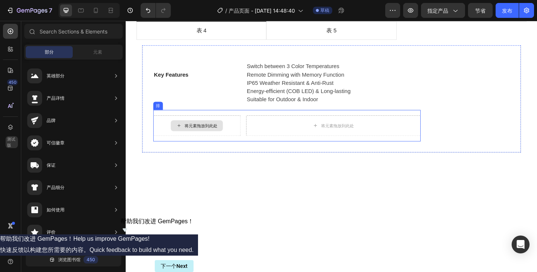
click at [211, 135] on font "将元素拖放到此处" at bounding box center [207, 135] width 36 height 6
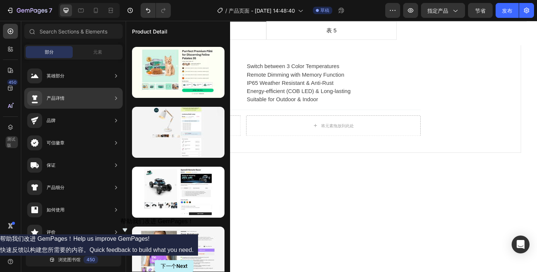
scroll to position [364, 0]
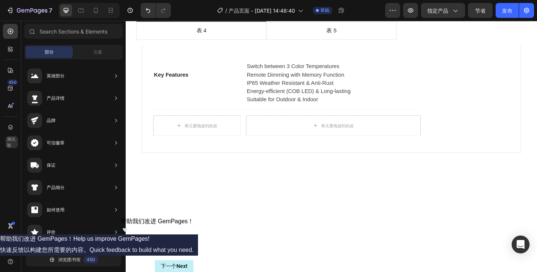
click at [98, 59] on div "部分 元素" at bounding box center [73, 52] width 98 height 15
click at [98, 51] on font "元素" at bounding box center [97, 52] width 9 height 6
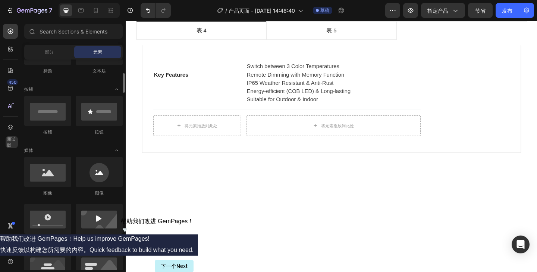
scroll to position [75, 0]
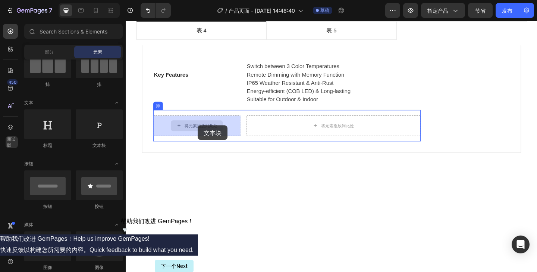
drag, startPoint x: 226, startPoint y: 153, endPoint x: 204, endPoint y: 135, distance: 28.9
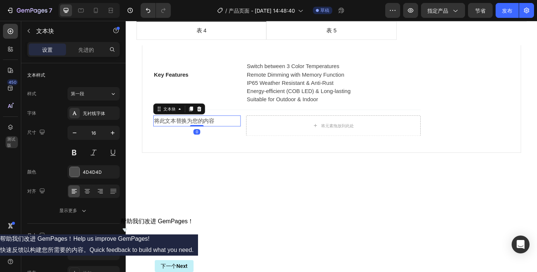
click at [226, 130] on div "将此文本替换为您的内容" at bounding box center [202, 130] width 95 height 12
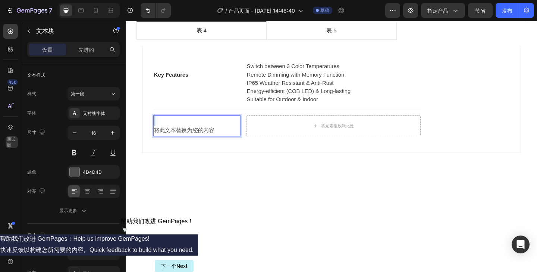
click at [226, 130] on p "⁠⁠⁠⁠⁠⁠⁠ 将此文本替换为您的内容" at bounding box center [203, 136] width 94 height 22
click at [226, 139] on p "将此文本替换为您的内容" at bounding box center [203, 136] width 94 height 22
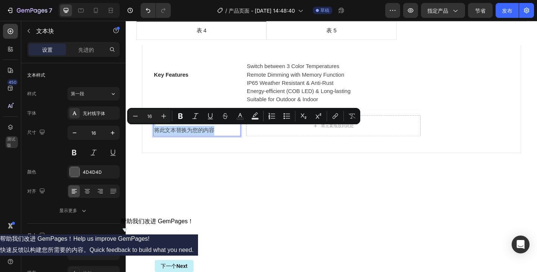
drag, startPoint x: 234, startPoint y: 141, endPoint x: 281, endPoint y: 136, distance: 47.2
click at [158, 124] on div "将此文本替换为您的内容" at bounding box center [202, 135] width 95 height 23
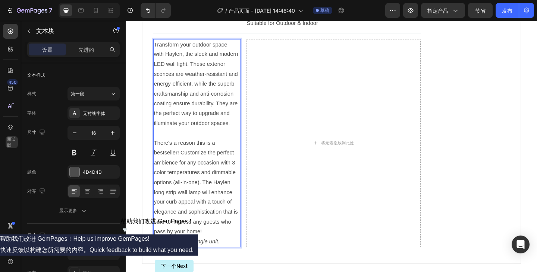
scroll to position [493, 0]
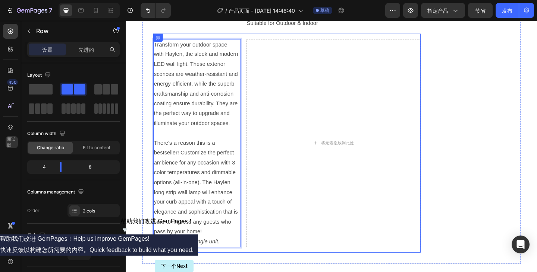
click at [318, 150] on div "将元素拖放到此处" at bounding box center [351, 154] width 190 height 227
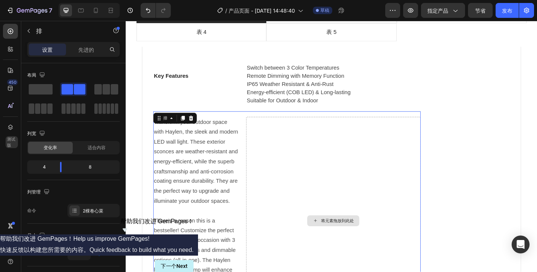
scroll to position [381, 0]
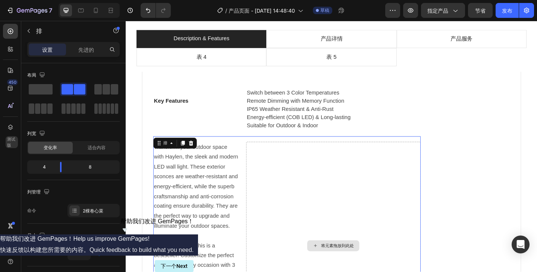
click at [377, 182] on div "将元素拖放到此处" at bounding box center [351, 266] width 190 height 227
click at [197, 152] on icon at bounding box center [196, 153] width 5 height 5
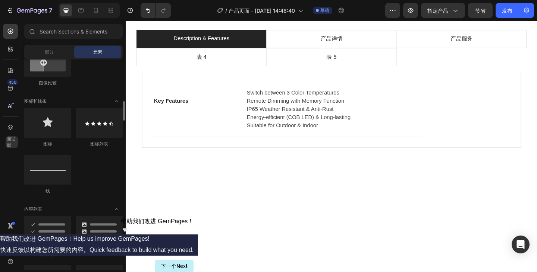
scroll to position [522, 0]
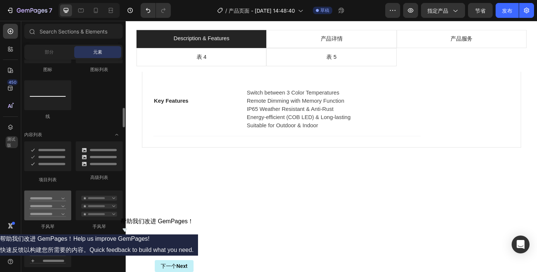
click at [57, 214] on div at bounding box center [47, 206] width 47 height 30
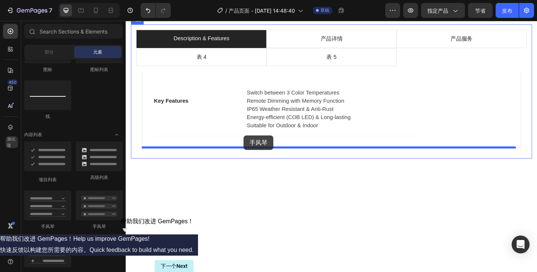
drag, startPoint x: 173, startPoint y: 229, endPoint x: 254, endPoint y: 146, distance: 115.9
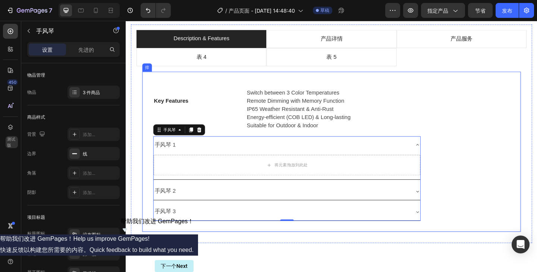
click at [485, 146] on div "Key Features 文本块 Switch between 3 Color Temperatures Remote Dimming with Memory…" at bounding box center [349, 163] width 412 height 175
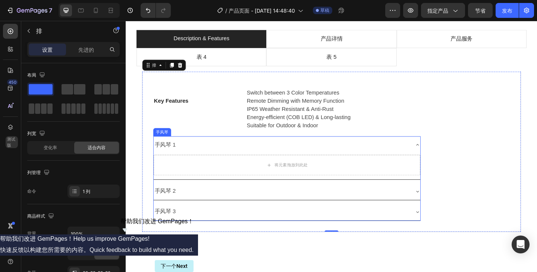
click at [380, 155] on div "手风琴 1" at bounding box center [295, 156] width 278 height 13
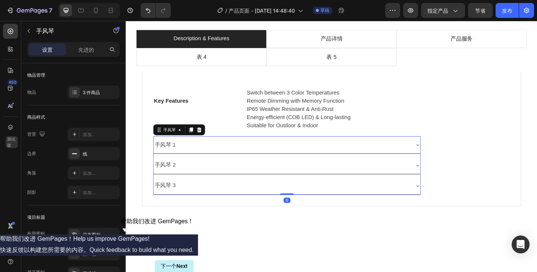
click at [204, 138] on icon at bounding box center [205, 140] width 6 height 6
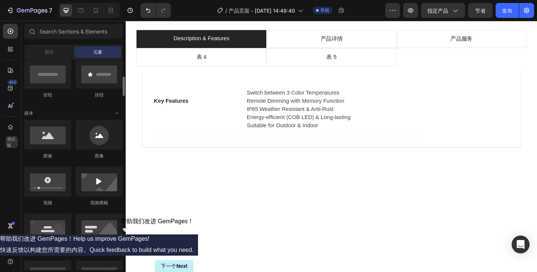
scroll to position [37, 0]
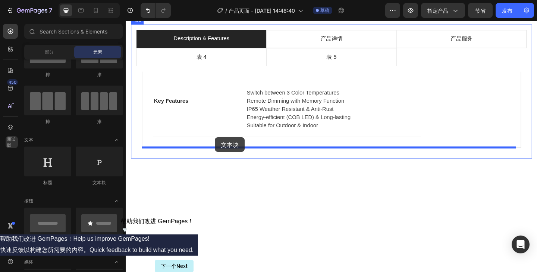
drag, startPoint x: 218, startPoint y: 196, endPoint x: 223, endPoint y: 148, distance: 47.9
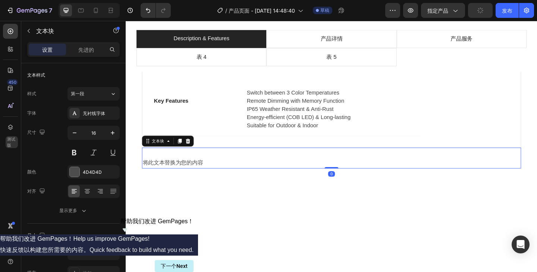
click at [242, 163] on div "⁠⁠⁠⁠⁠⁠⁠ 将此文本替换为您的内容" at bounding box center [349, 170] width 412 height 23
click at [242, 163] on p "⁠⁠⁠⁠⁠⁠⁠ 将此文本替换为您的内容" at bounding box center [349, 171] width 411 height 22
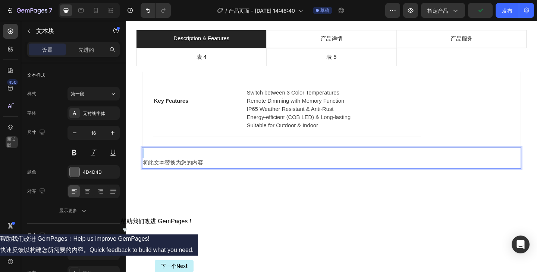
click at [242, 163] on p "将此文本替换为您的内容" at bounding box center [349, 171] width 411 height 22
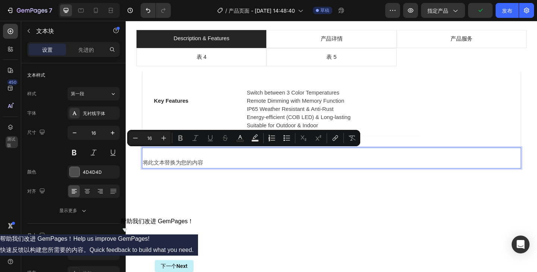
click at [220, 174] on p "将此文本替换为您的内容" at bounding box center [349, 171] width 411 height 22
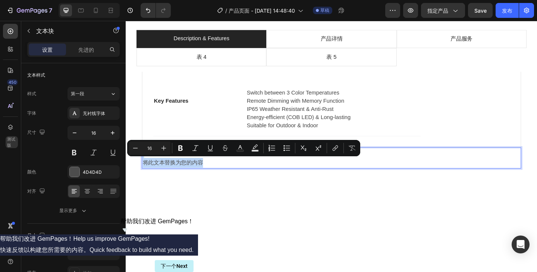
drag, startPoint x: 219, startPoint y: 175, endPoint x: 281, endPoint y: 176, distance: 61.5
click at [158, 166] on p "将此文本替换为您的内容" at bounding box center [349, 171] width 411 height 22
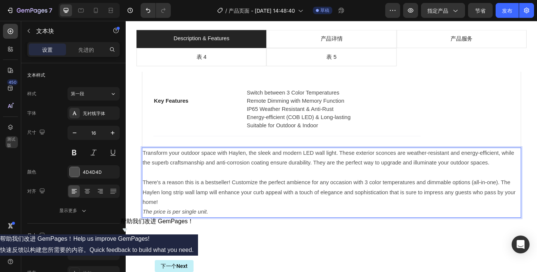
click at [263, 224] on p "There's a reason this is a bestseller! Customize the perfect ambience for any o…" at bounding box center [349, 208] width 411 height 32
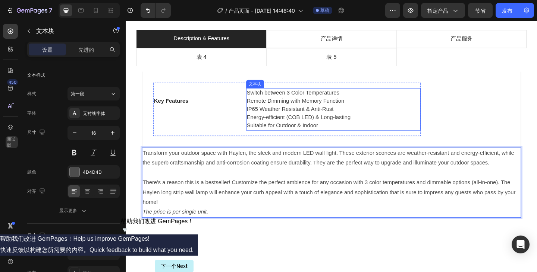
click at [425, 111] on p "Remote Dimming with Memory Function" at bounding box center [351, 108] width 188 height 9
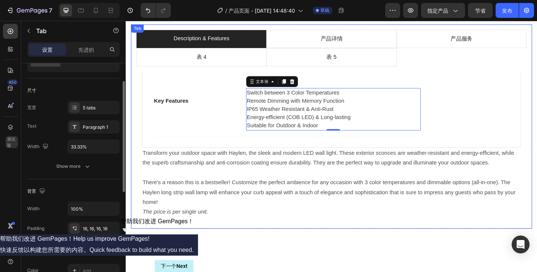
click at [262, 247] on div "Description & Features 产品详情 产品服务 表 4 表 5 Key Features 文本块 Switch between 3 Colo…" at bounding box center [349, 136] width 436 height 222
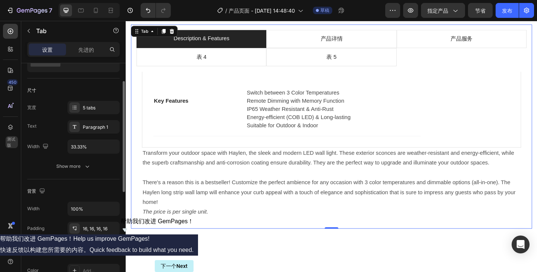
scroll to position [0, 0]
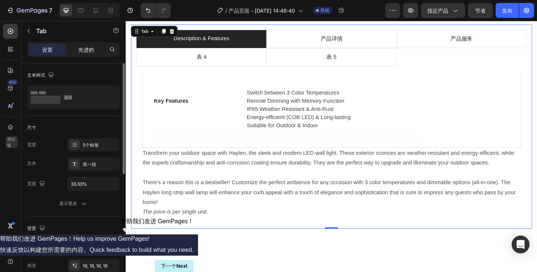
click at [84, 51] on font "先进的" at bounding box center [86, 50] width 16 height 6
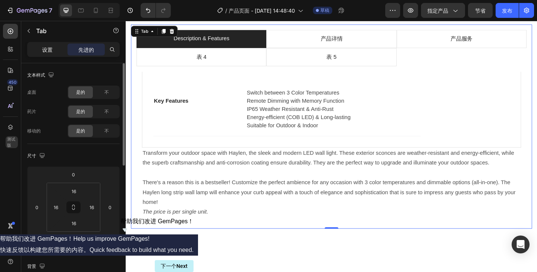
click at [56, 53] on div "设置" at bounding box center [47, 50] width 37 height 12
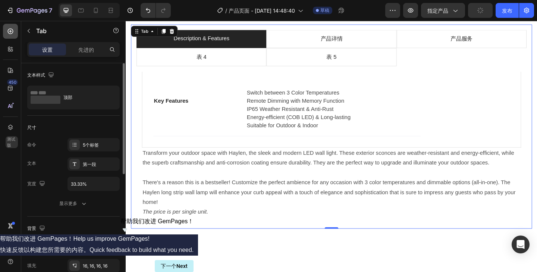
click at [9, 28] on icon at bounding box center [10, 31] width 7 height 7
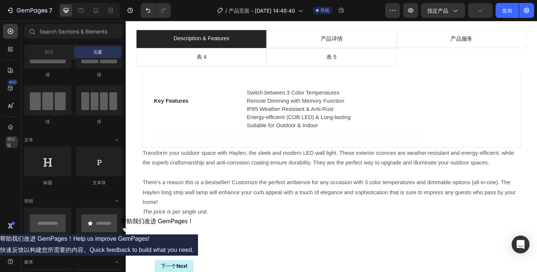
click at [96, 51] on font "元素" at bounding box center [97, 52] width 9 height 6
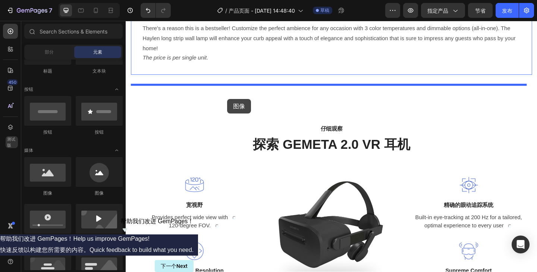
scroll to position [553, 0]
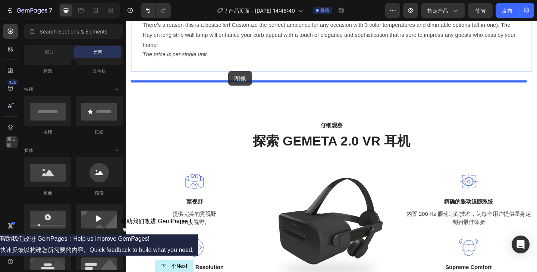
drag, startPoint x: 180, startPoint y: 192, endPoint x: 237, endPoint y: 76, distance: 129.3
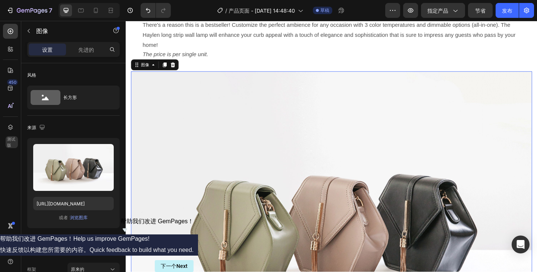
click at [309, 129] on img at bounding box center [349, 239] width 436 height 327
click at [168, 72] on icon at bounding box center [168, 68] width 4 height 5
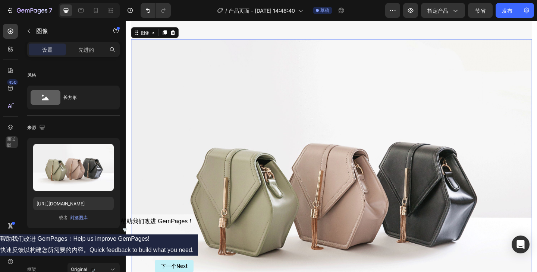
scroll to position [915, 0]
click at [177, 36] on icon at bounding box center [176, 33] width 5 height 5
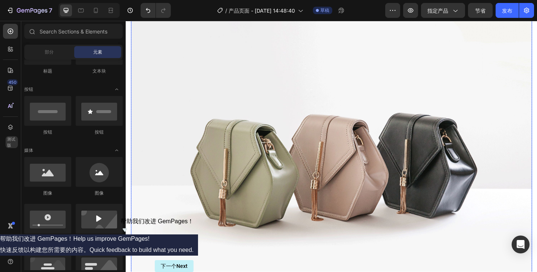
scroll to position [617, 0]
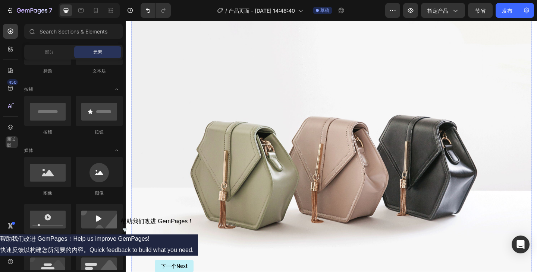
click at [292, 162] on img at bounding box center [349, 175] width 436 height 327
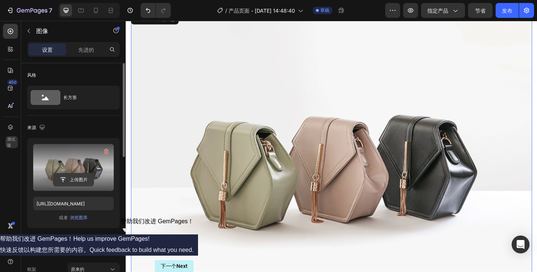
click at [78, 176] on input "file" at bounding box center [73, 180] width 40 height 13
click at [67, 178] on input "file" at bounding box center [73, 180] width 40 height 13
click at [73, 178] on input "file" at bounding box center [73, 180] width 40 height 13
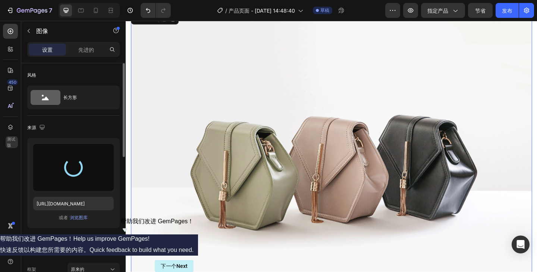
type input "https://cdn.shopify.com/s/files/1/0773/3221/8200/files/gempages_586383886049608…"
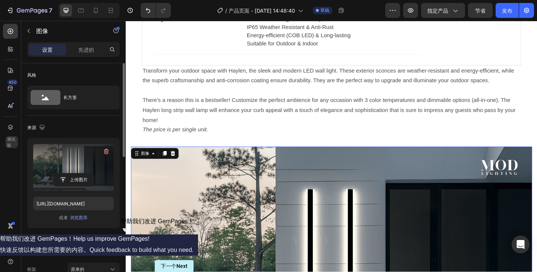
scroll to position [356, 0]
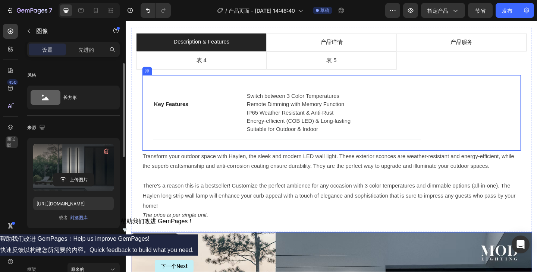
click at [292, 163] on div "Key Features 文本块 Switch between 3 Color Temperatures Remote Dimming with Memory…" at bounding box center [349, 121] width 412 height 83
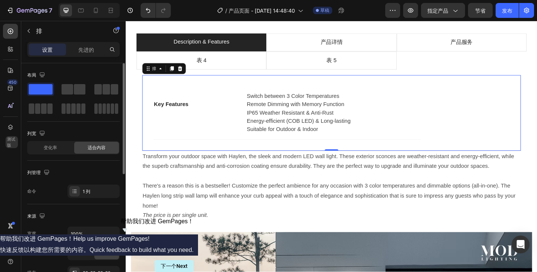
click at [290, 151] on div "Key Features 文本块 Switch between 3 Color Temperatures Remote Dimming with Memory…" at bounding box center [300, 121] width 291 height 59
click at [274, 163] on div "Key Features 文本块 Switch between 3 Color Temperatures Remote Dimming with Memory…" at bounding box center [349, 121] width 412 height 83
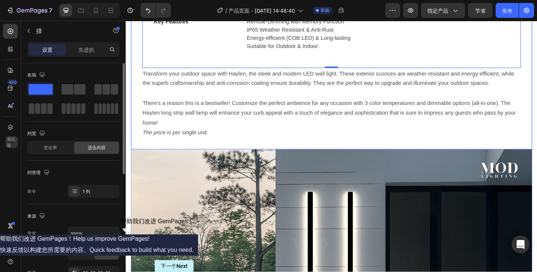
scroll to position [468, 0]
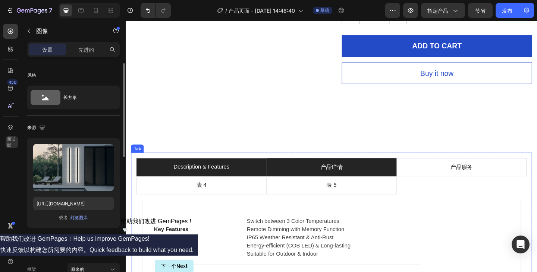
scroll to position [244, 0]
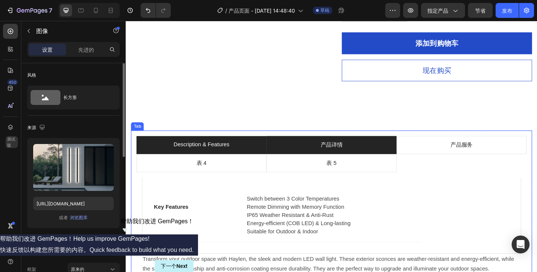
click at [378, 166] on li "产品详情" at bounding box center [348, 156] width 141 height 20
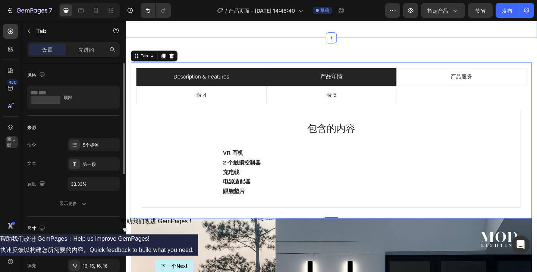
scroll to position [319, 0]
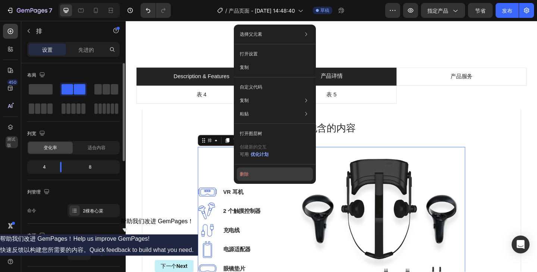
click at [254, 173] on button "删除" at bounding box center [275, 174] width 76 height 13
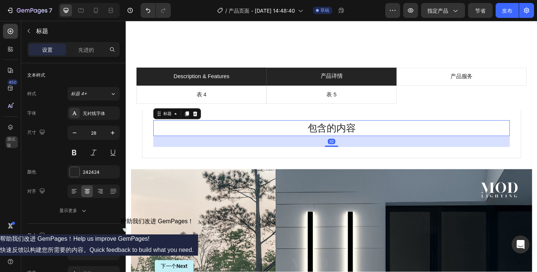
click at [228, 146] on p "包含的内容" at bounding box center [349, 138] width 386 height 16
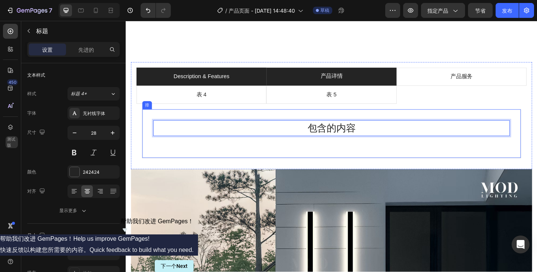
click at [373, 158] on div "包含的内容 标题 32" at bounding box center [349, 143] width 388 height 29
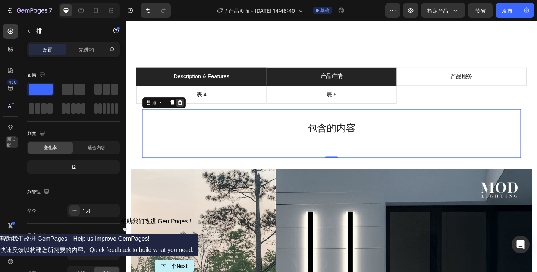
click at [186, 113] on icon at bounding box center [184, 109] width 5 height 5
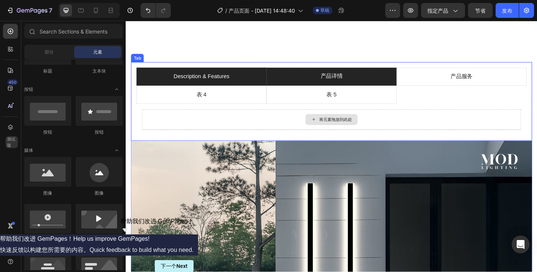
click at [269, 140] on div "将元素拖放到此处" at bounding box center [349, 128] width 412 height 22
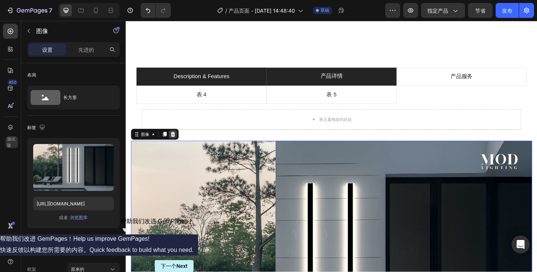
click at [179, 148] on icon at bounding box center [177, 145] width 6 height 6
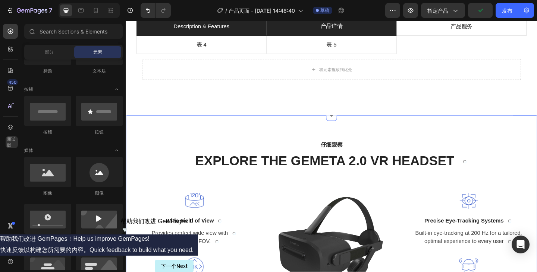
scroll to position [394, 0]
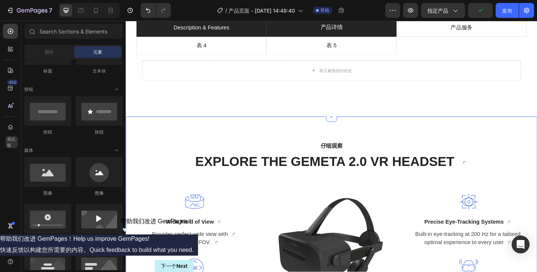
click at [323, 223] on img at bounding box center [349, 274] width 138 height 138
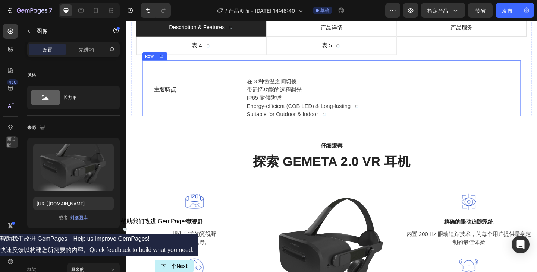
scroll to position [244, 0]
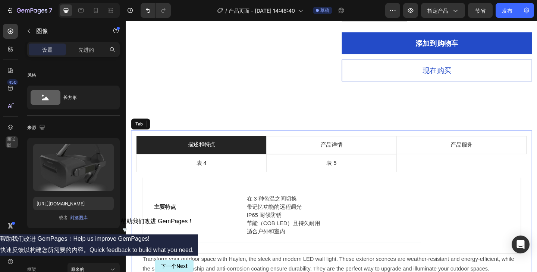
click at [234, 166] on li "描述和特点" at bounding box center [207, 156] width 141 height 20
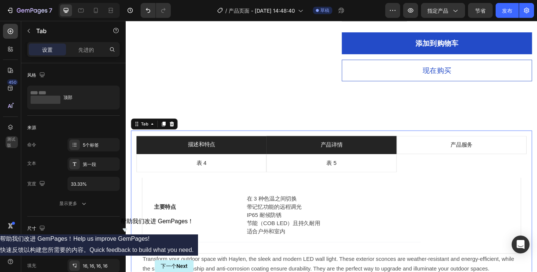
click at [372, 166] on li "产品详情" at bounding box center [348, 156] width 141 height 20
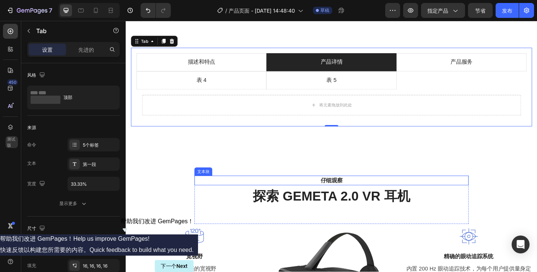
scroll to position [394, 0]
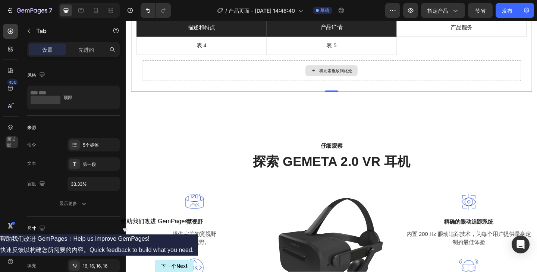
click at [227, 38] on li "描述和特点" at bounding box center [207, 29] width 141 height 20
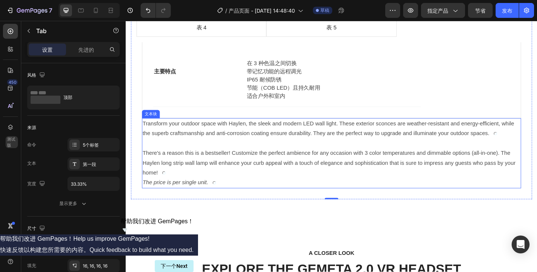
scroll to position [543, 0]
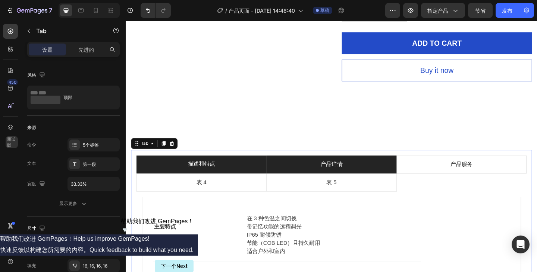
click at [354, 173] on p "产品详情" at bounding box center [349, 177] width 24 height 11
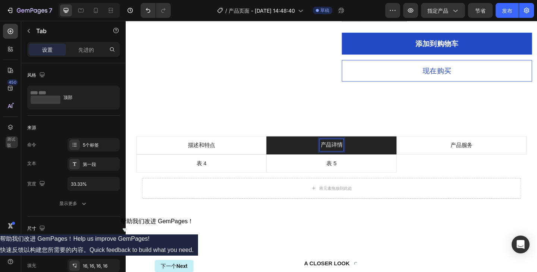
scroll to position [281, 0]
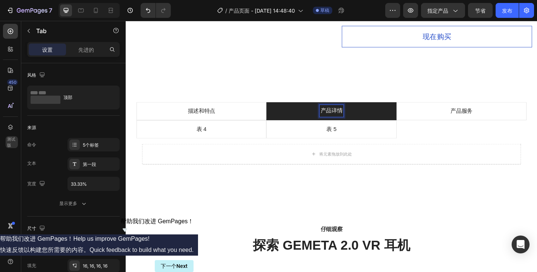
click at [362, 129] on li "产品详情" at bounding box center [348, 120] width 141 height 20
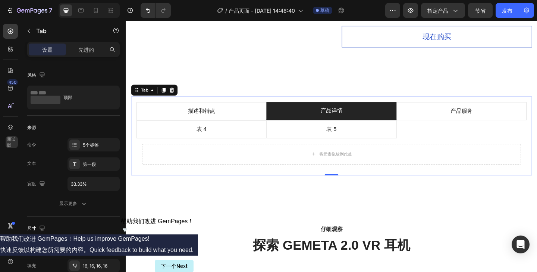
click at [362, 129] on li "产品详情" at bounding box center [348, 120] width 141 height 20
click at [354, 124] on p "产品详情" at bounding box center [349, 119] width 24 height 11
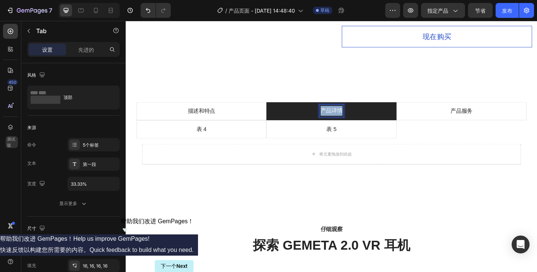
click at [355, 124] on p "产品详情" at bounding box center [349, 119] width 24 height 11
click at [329, 169] on icon at bounding box center [330, 166] width 6 height 6
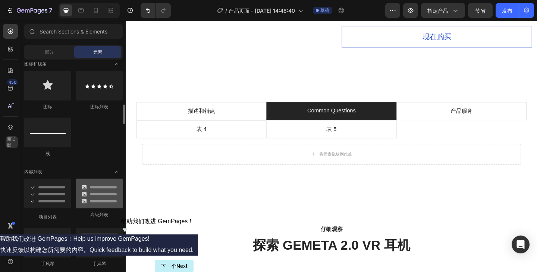
scroll to position [522, 0]
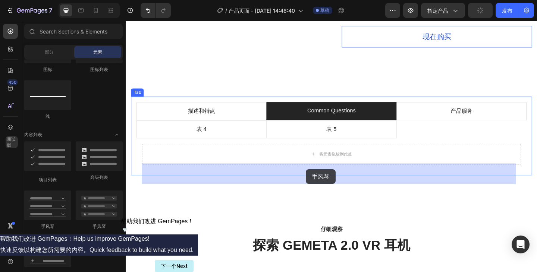
drag, startPoint x: 181, startPoint y: 230, endPoint x: 322, endPoint y: 183, distance: 148.1
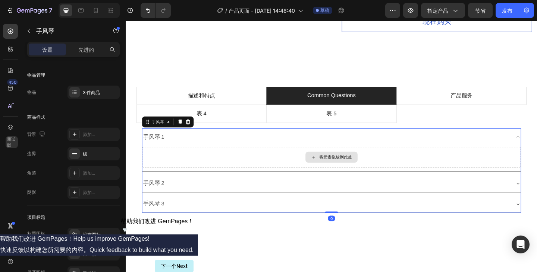
scroll to position [319, 0]
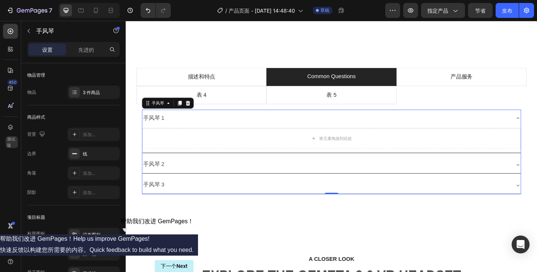
click at [250, 134] on div "手风琴 1" at bounding box center [342, 127] width 399 height 13
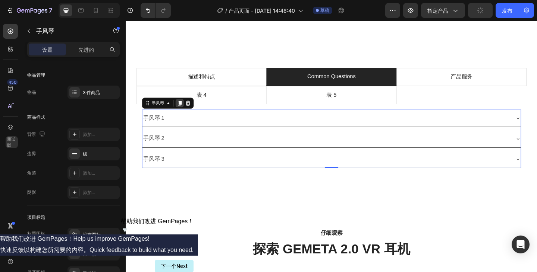
click at [186, 113] on icon at bounding box center [184, 110] width 4 height 5
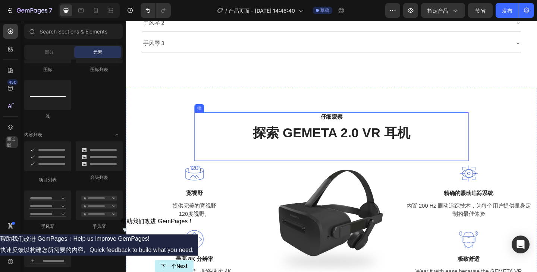
scroll to position [409, 0]
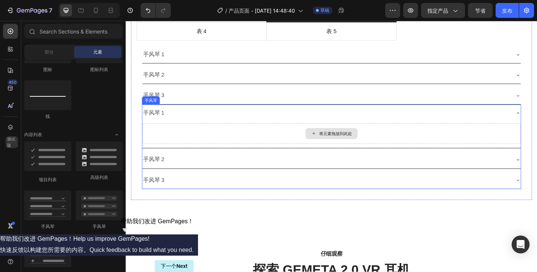
click at [197, 140] on div "将元素拖放到此处" at bounding box center [348, 144] width 411 height 22
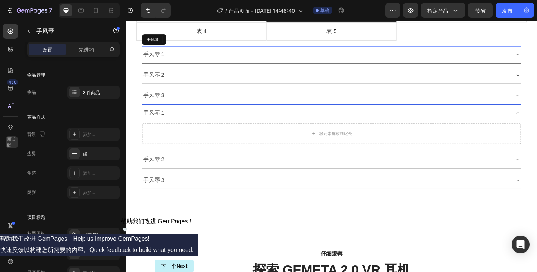
click at [251, 96] on div "手风琴 3" at bounding box center [342, 102] width 399 height 13
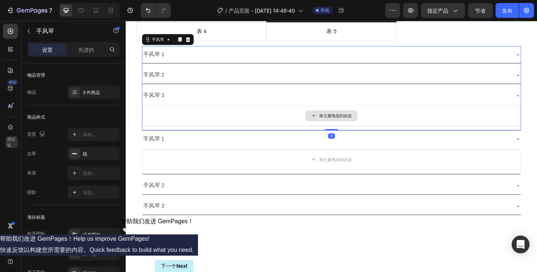
click at [226, 145] on div "手风琴 1" at bounding box center [342, 149] width 399 height 13
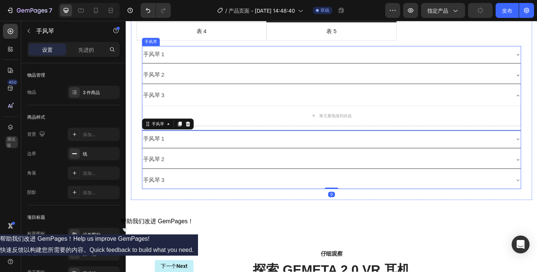
click at [214, 104] on div "手风琴 3" at bounding box center [342, 102] width 399 height 13
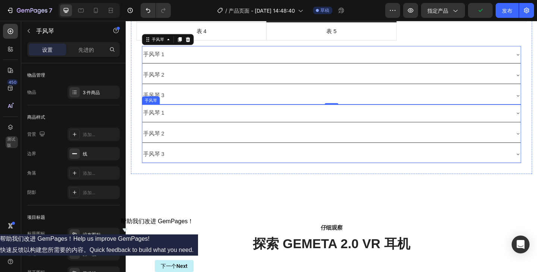
click at [468, 123] on div "手风琴 1" at bounding box center [342, 121] width 399 height 13
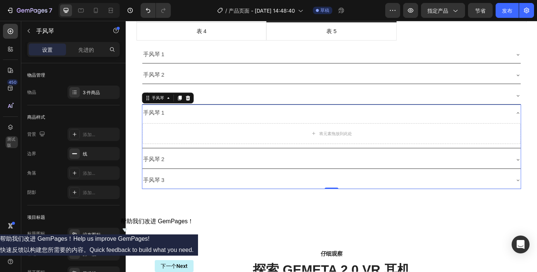
click at [194, 105] on icon at bounding box center [193, 104] width 5 height 5
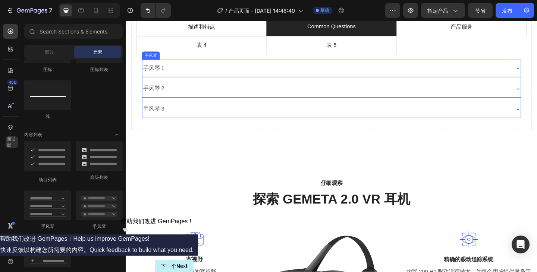
scroll to position [335, 0]
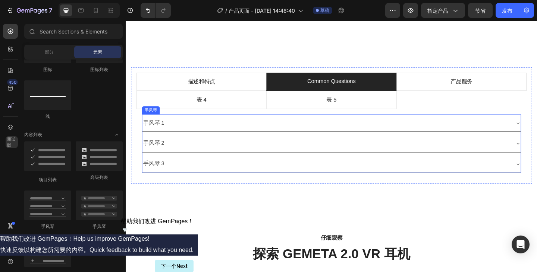
click at [253, 151] on div "手风琴 2" at bounding box center [342, 154] width 399 height 13
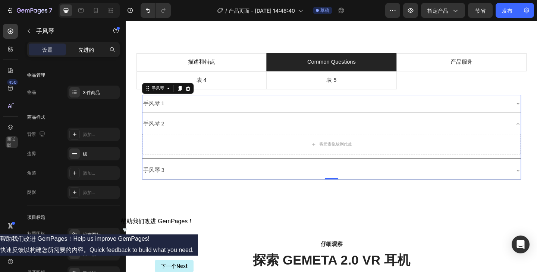
click at [88, 52] on font "先进的" at bounding box center [86, 50] width 16 height 6
type input "100%"
type input "100"
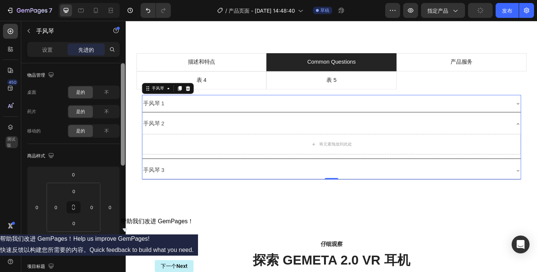
click at [49, 51] on font "设置" at bounding box center [47, 50] width 10 height 6
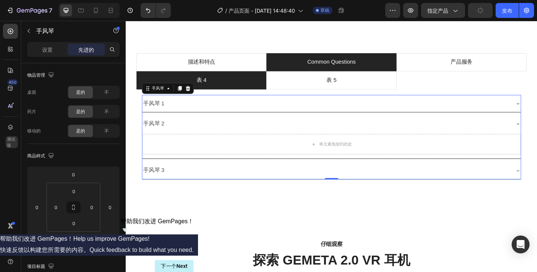
type input "8"
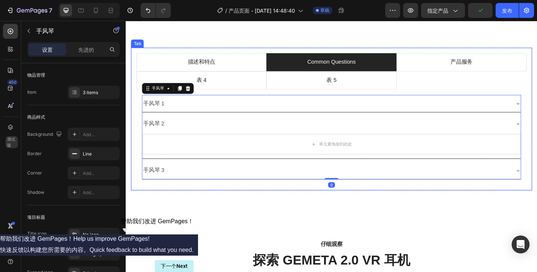
click at [244, 143] on div "手风琴 2" at bounding box center [348, 133] width 411 height 19
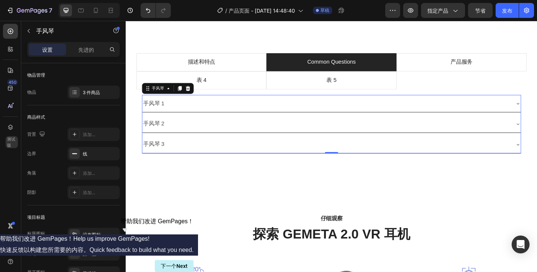
click at [326, 165] on div "手风琴 3" at bounding box center [348, 155] width 411 height 19
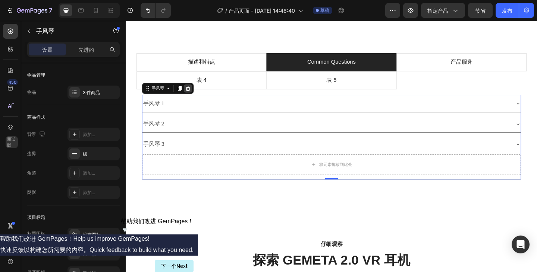
click at [191, 98] on icon at bounding box center [193, 95] width 6 height 6
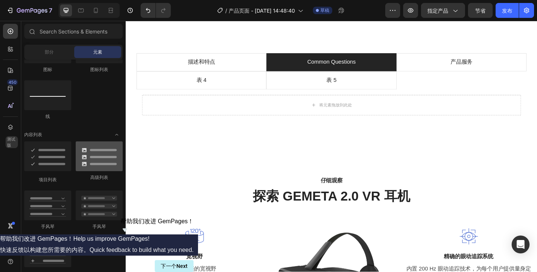
scroll to position [596, 0]
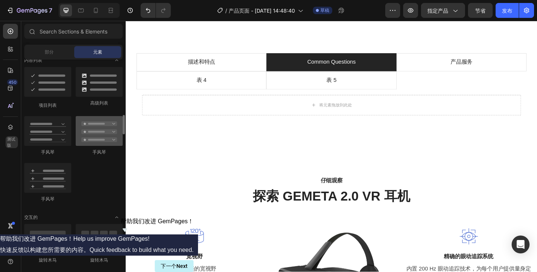
click at [95, 132] on div at bounding box center [99, 131] width 47 height 30
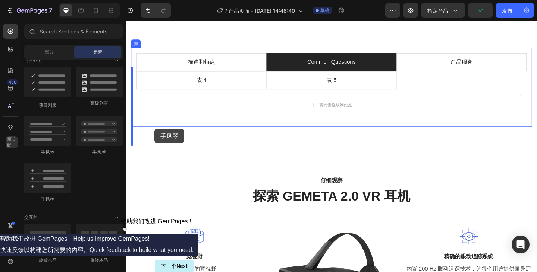
drag, startPoint x: 221, startPoint y: 153, endPoint x: 208, endPoint y: 135, distance: 21.7
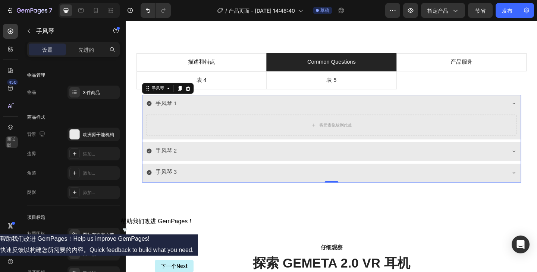
click at [151, 114] on icon at bounding box center [150, 110] width 5 height 5
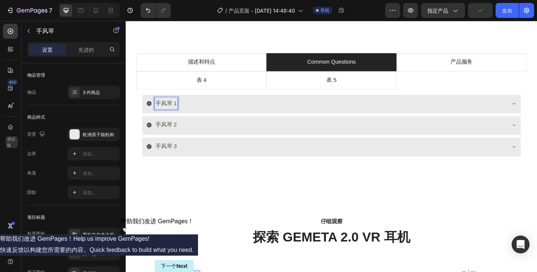
click at [150, 114] on icon at bounding box center [151, 111] width 6 height 6
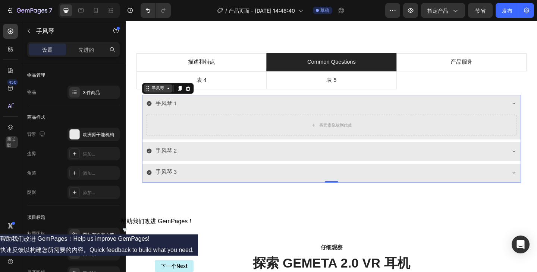
click at [168, 98] on div "手风琴" at bounding box center [160, 94] width 16 height 7
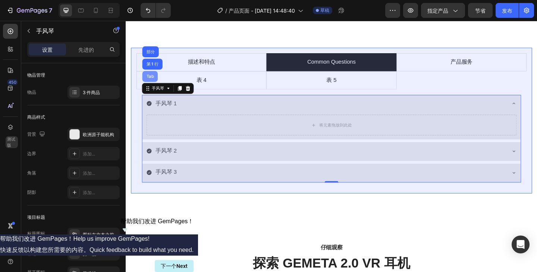
click at [151, 88] on div "Tab" at bounding box center [151, 82] width 17 height 12
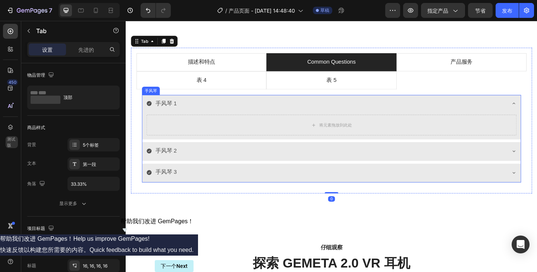
click at [153, 114] on icon at bounding box center [150, 110] width 5 height 5
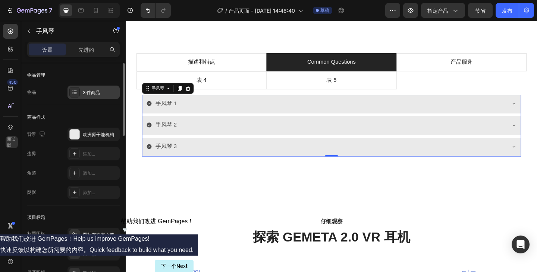
click at [73, 95] on icon at bounding box center [75, 92] width 6 height 6
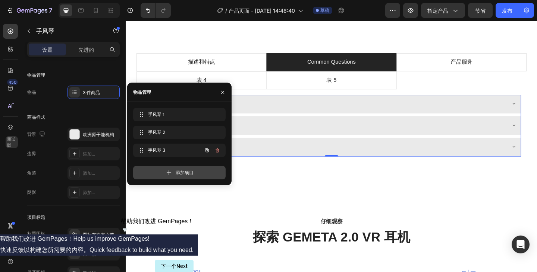
click at [172, 173] on icon at bounding box center [168, 172] width 7 height 7
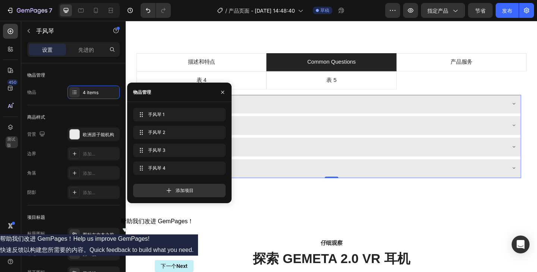
click at [176, 193] on font "添加项目" at bounding box center [185, 191] width 18 height 6
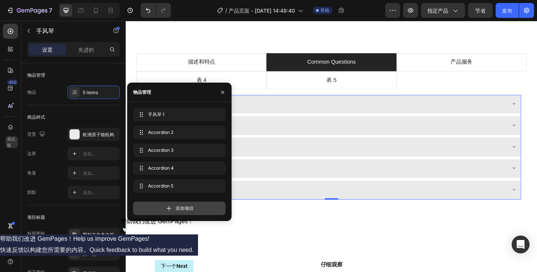
click at [180, 207] on font "添加项目" at bounding box center [185, 209] width 18 height 6
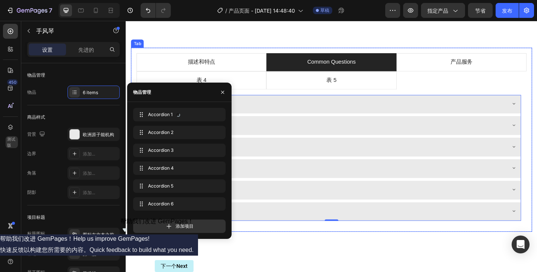
click at [193, 251] on div "描述和特点 Common Questions 产品服务 表 4 表 5 主要特点 文本块 在 3 种色温之间切换 带记忆功能的远程调光 IP65 耐候防锈 节…" at bounding box center [349, 150] width 436 height 200
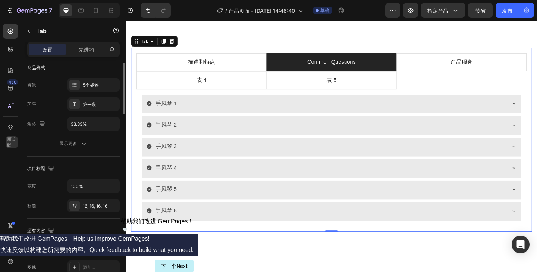
scroll to position [0, 0]
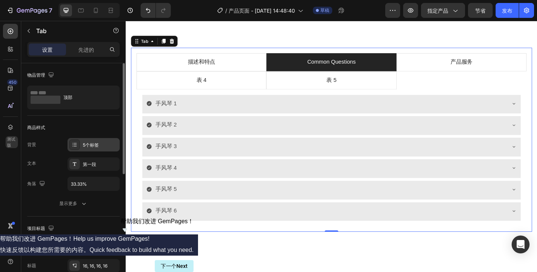
click at [73, 144] on icon at bounding box center [75, 145] width 6 height 6
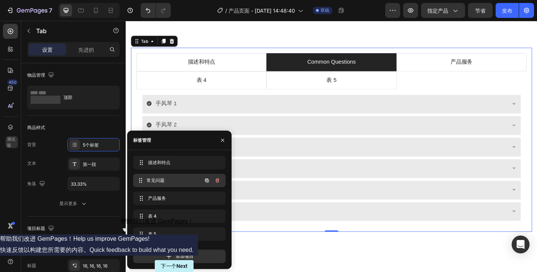
click at [172, 177] on div "常见问题 Common Questions" at bounding box center [169, 181] width 66 height 10
click at [165, 177] on span "常见问题" at bounding box center [169, 180] width 42 height 7
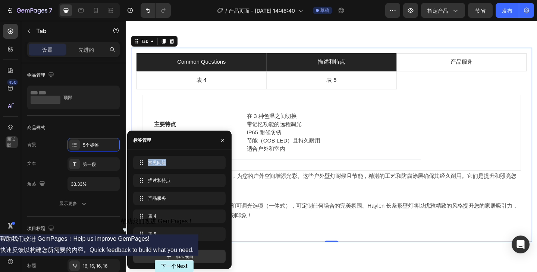
drag, startPoint x: 287, startPoint y: 201, endPoint x: 275, endPoint y: 90, distance: 112.1
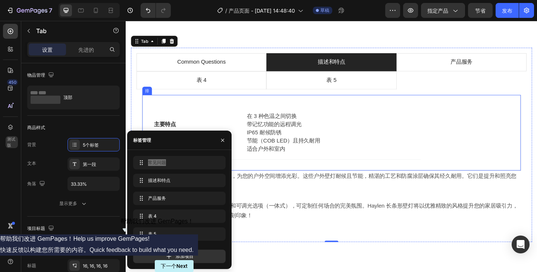
click at [517, 156] on div "主要特点 文本块 在 3 种色温之间切换 带记忆功能的远程调光 IP65 耐候防锈 节能（COB LED）且持久耐用 适合户外和室内 文本块 排 排" at bounding box center [349, 143] width 412 height 83
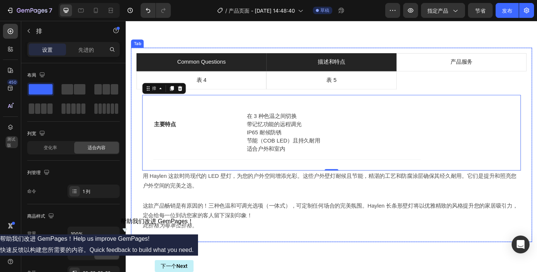
click at [256, 76] on li "Common Questions" at bounding box center [207, 66] width 141 height 20
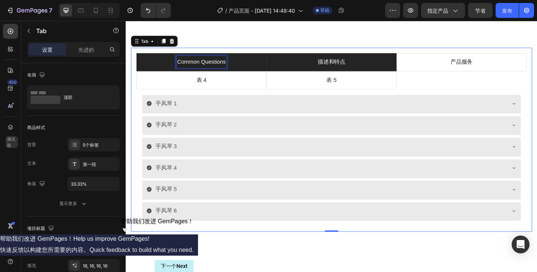
drag, startPoint x: 228, startPoint y: 85, endPoint x: 324, endPoint y: 87, distance: 95.4
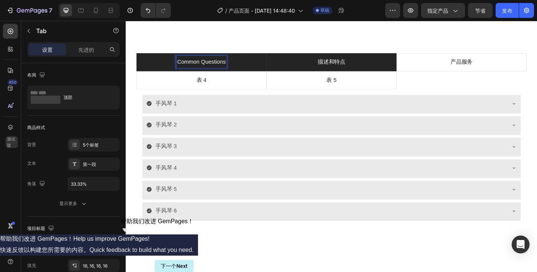
click at [327, 76] on li "描述和特点" at bounding box center [348, 66] width 141 height 20
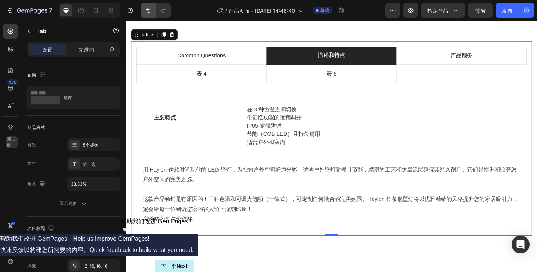
scroll to position [260, 0]
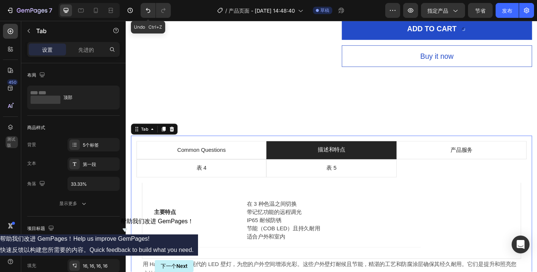
click at [148, 10] on icon "Undo/Redo" at bounding box center [147, 10] width 7 height 7
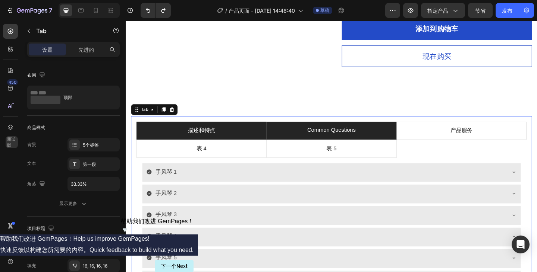
click at [245, 151] on li "描述和特点" at bounding box center [207, 141] width 141 height 20
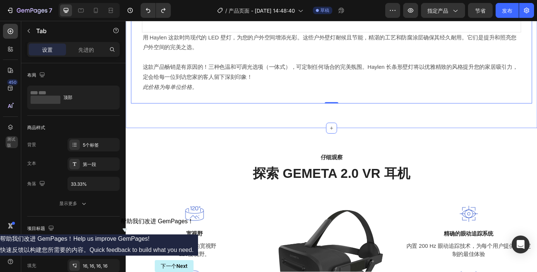
scroll to position [484, 0]
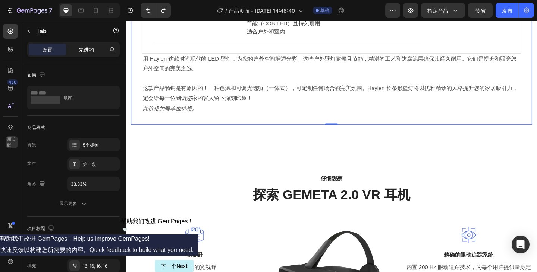
click at [88, 50] on font "先进的" at bounding box center [86, 50] width 16 height 6
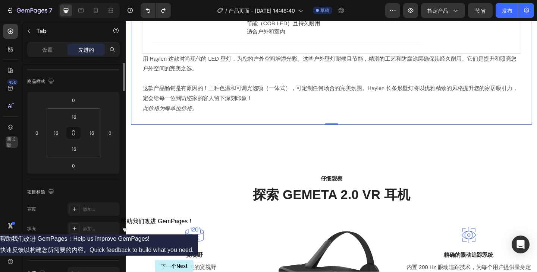
scroll to position [0, 0]
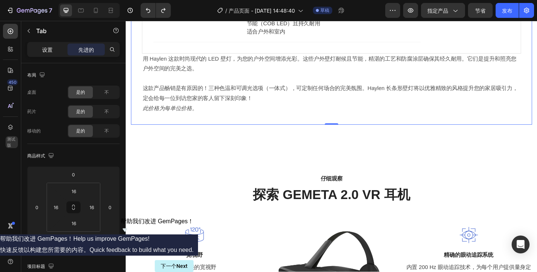
click at [45, 46] on p "设置" at bounding box center [47, 50] width 10 height 8
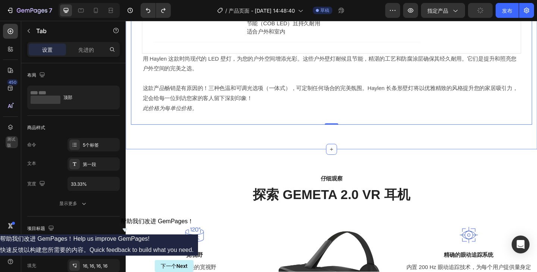
click at [322, 113] on p "此价格为每单位价格。" at bounding box center [349, 116] width 411 height 11
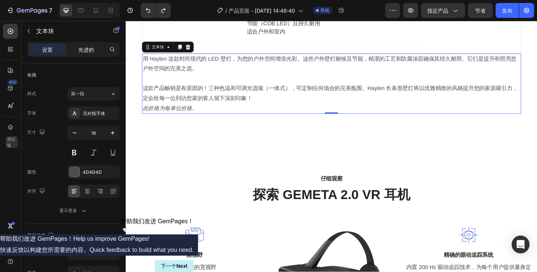
click at [85, 50] on font "先进的" at bounding box center [86, 50] width 16 height 6
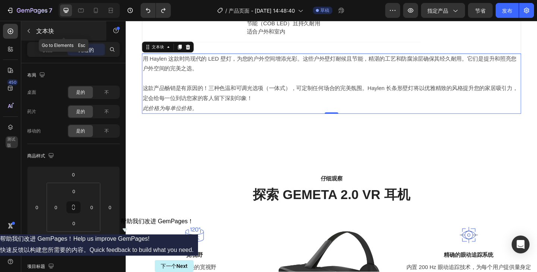
click at [31, 32] on icon "button" at bounding box center [29, 31] width 6 height 6
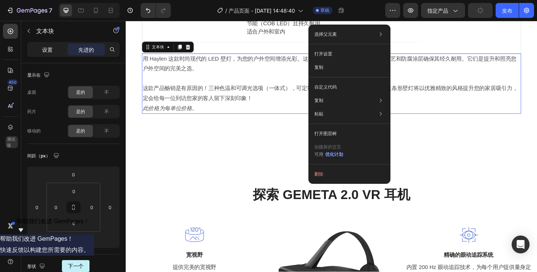
click at [51, 51] on font "设置" at bounding box center [47, 50] width 10 height 6
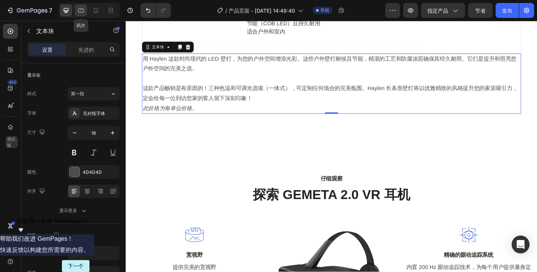
click at [85, 10] on div at bounding box center [81, 10] width 12 height 12
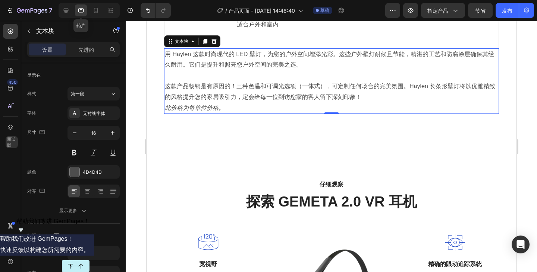
scroll to position [493, 0]
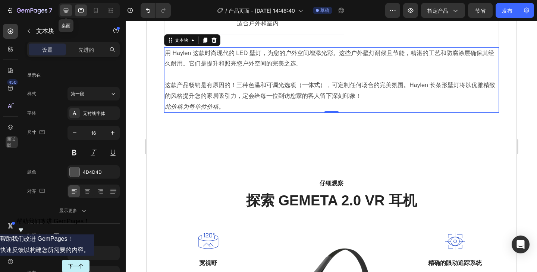
click at [62, 11] on div at bounding box center [66, 10] width 12 height 12
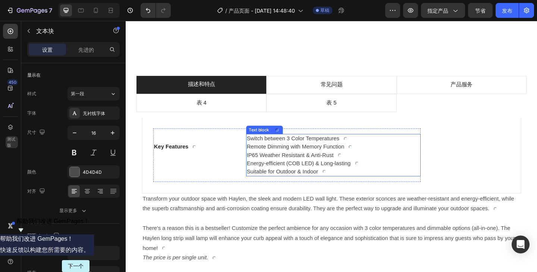
scroll to position [335, 0]
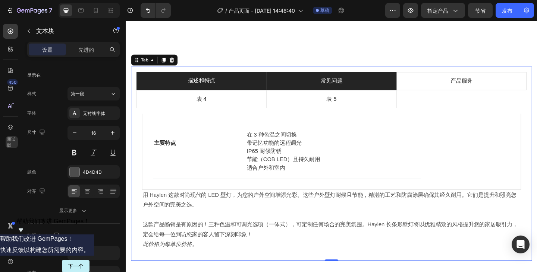
click at [336, 92] on div "常见问题" at bounding box center [349, 86] width 26 height 13
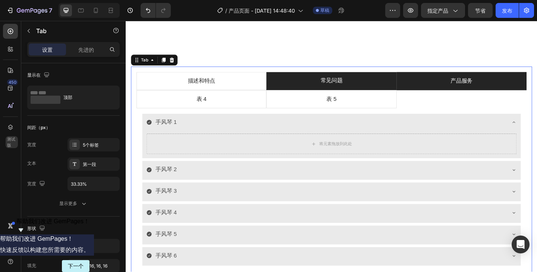
click at [465, 85] on li "产品服务" at bounding box center [490, 87] width 141 height 20
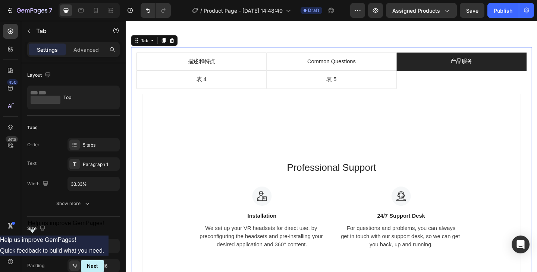
click at [480, 70] on p "产品服务" at bounding box center [490, 65] width 24 height 11
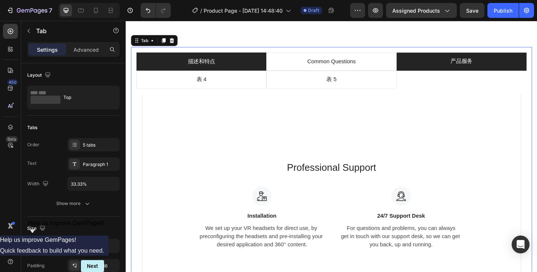
click at [248, 75] on li "描述和特点" at bounding box center [207, 66] width 141 height 20
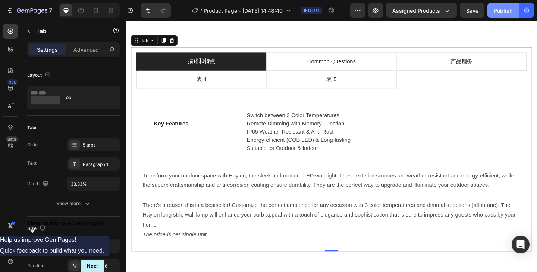
click at [500, 12] on div "Publish" at bounding box center [502, 11] width 19 height 8
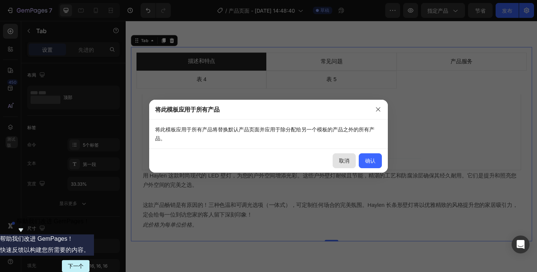
click at [347, 157] on font "取消" at bounding box center [344, 161] width 10 height 8
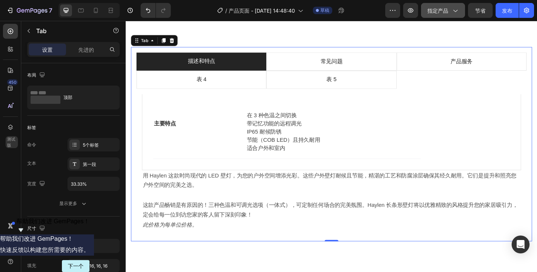
click at [454, 10] on icon "button" at bounding box center [454, 10] width 7 height 7
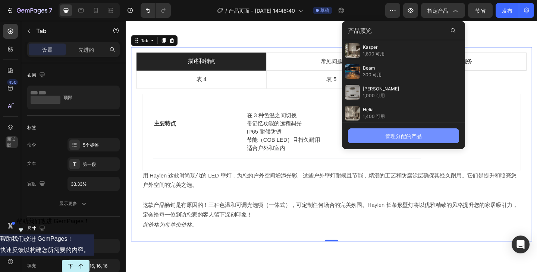
click at [410, 135] on font "管理分配的产品" at bounding box center [403, 136] width 37 height 6
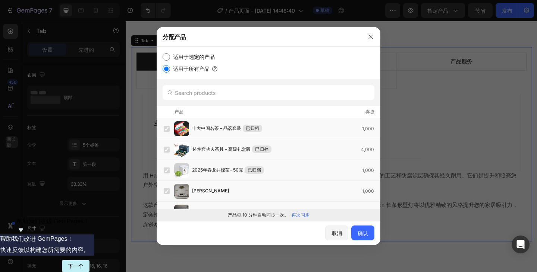
click at [208, 55] on font "适用于选定的产品" at bounding box center [194, 57] width 42 height 6
click at [170, 55] on input "适用于选定的产品" at bounding box center [165, 56] width 7 height 7
radio input "true"
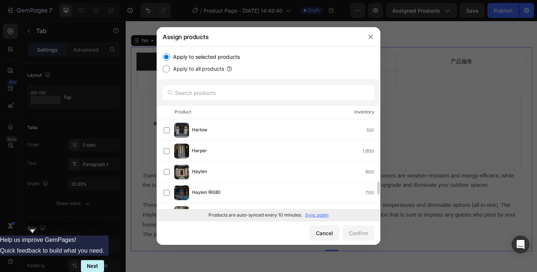
scroll to position [474, 0]
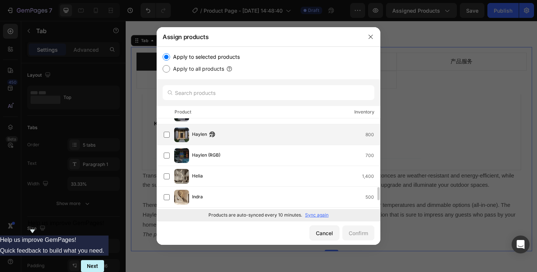
click at [231, 142] on div "Haylen 800" at bounding box center [269, 134] width 224 height 21
click at [360, 234] on div "Confirm" at bounding box center [357, 234] width 19 height 8
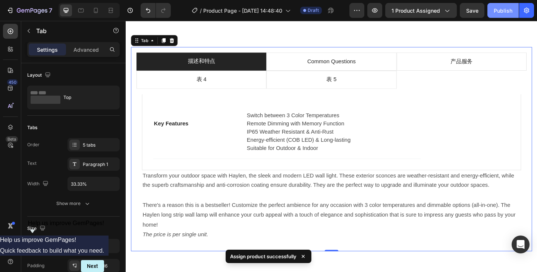
click at [503, 13] on div "Publish" at bounding box center [502, 11] width 19 height 8
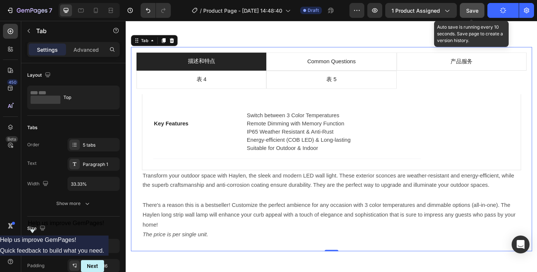
click at [469, 12] on span "Save" at bounding box center [472, 10] width 12 height 6
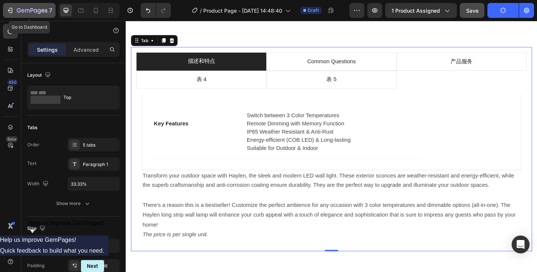
click at [7, 10] on icon "button" at bounding box center [9, 10] width 7 height 7
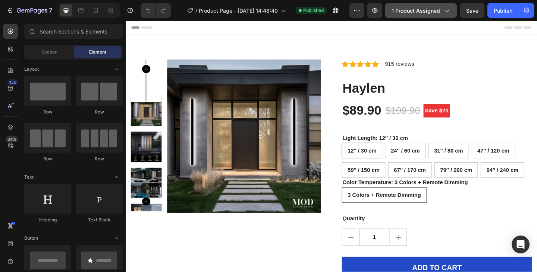
click at [438, 13] on span "1 product assigned" at bounding box center [415, 11] width 48 height 8
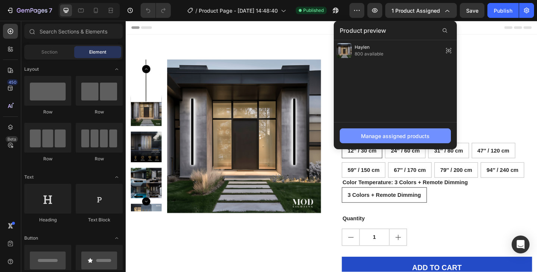
click at [409, 133] on div "Manage assigned products" at bounding box center [395, 136] width 69 height 8
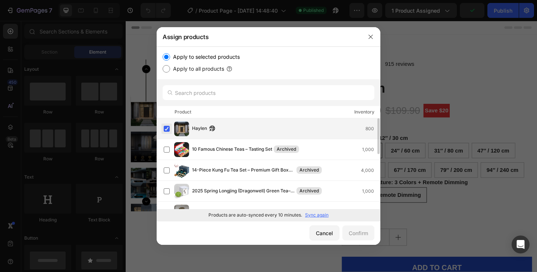
click at [169, 127] on label at bounding box center [167, 129] width 6 height 6
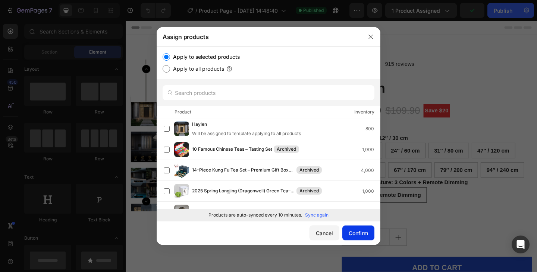
click at [361, 231] on div "Confirm" at bounding box center [357, 234] width 19 height 8
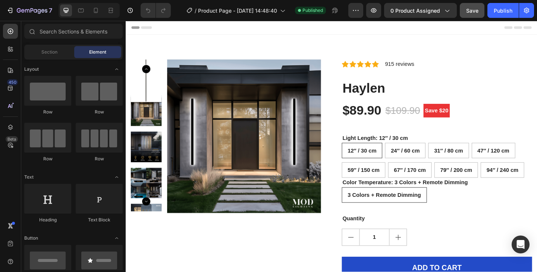
click at [470, 9] on span "Save" at bounding box center [472, 10] width 12 height 6
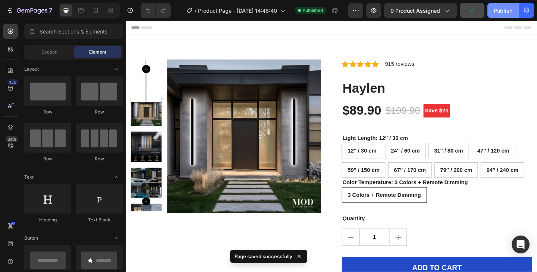
click at [501, 8] on div "Publish" at bounding box center [502, 11] width 19 height 8
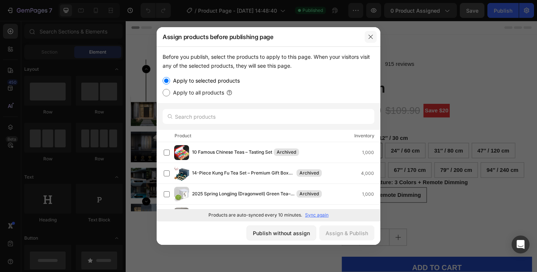
click at [372, 38] on icon "button" at bounding box center [370, 37] width 4 height 4
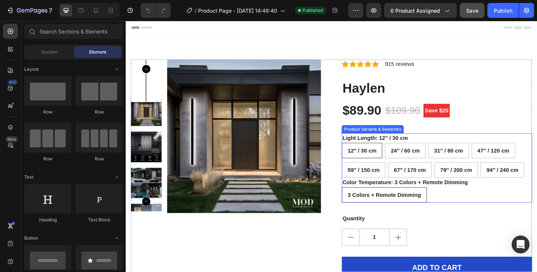
click at [381, 148] on legend "Light Length: 12″ / 30 cm" at bounding box center [396, 148] width 73 height 10
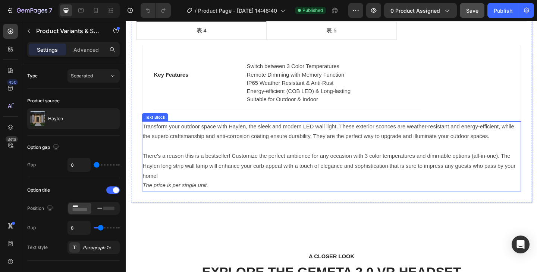
scroll to position [261, 0]
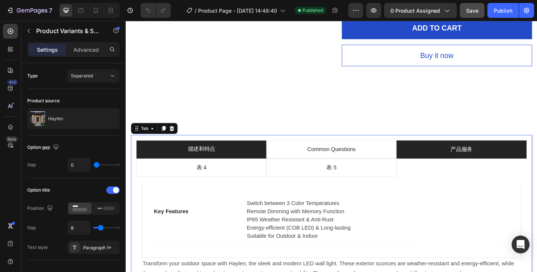
click at [445, 155] on li "产品服务" at bounding box center [490, 161] width 141 height 20
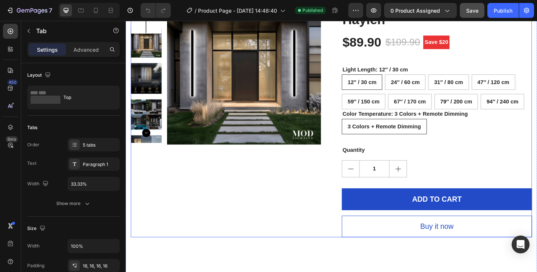
scroll to position [0, 0]
